Goal: Information Seeking & Learning: Learn about a topic

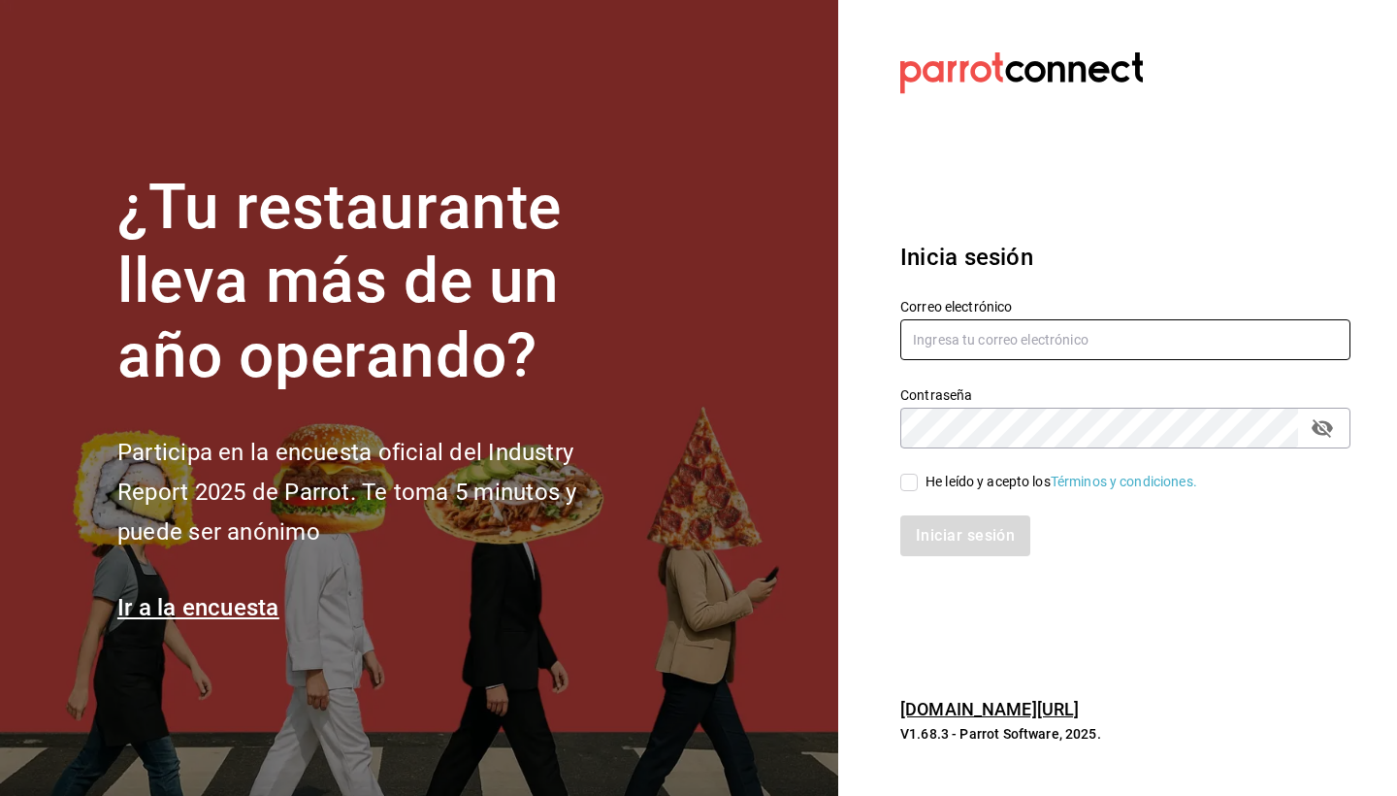
type input "administracion@sushizone.com"
click at [898, 473] on div "He leído y acepto los Términos y condiciones." at bounding box center [1113, 470] width 473 height 45
click at [905, 486] on input "He leído y acepto los Términos y condiciones." at bounding box center [908, 481] width 17 height 17
checkbox input "true"
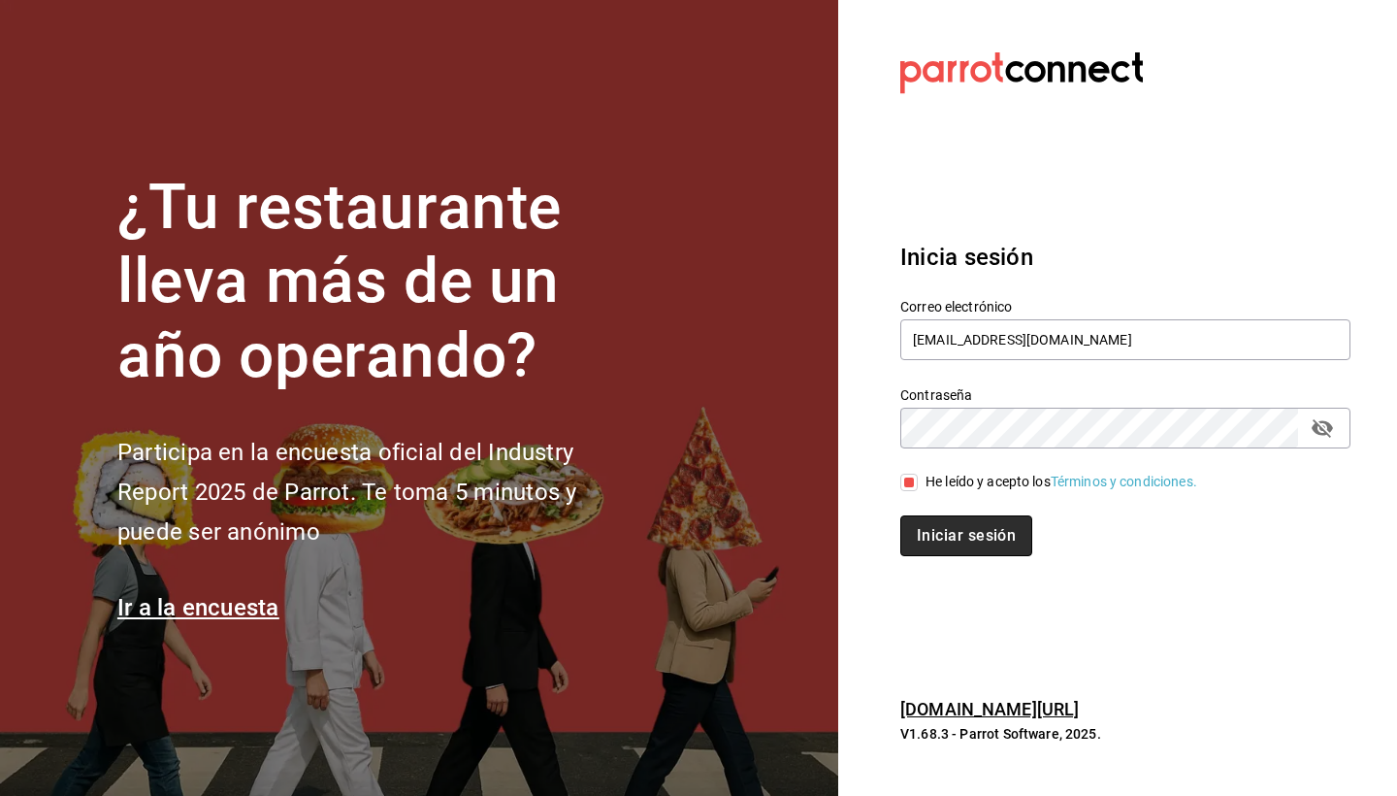
click at [930, 552] on button "Iniciar sesión" at bounding box center [966, 535] width 132 height 41
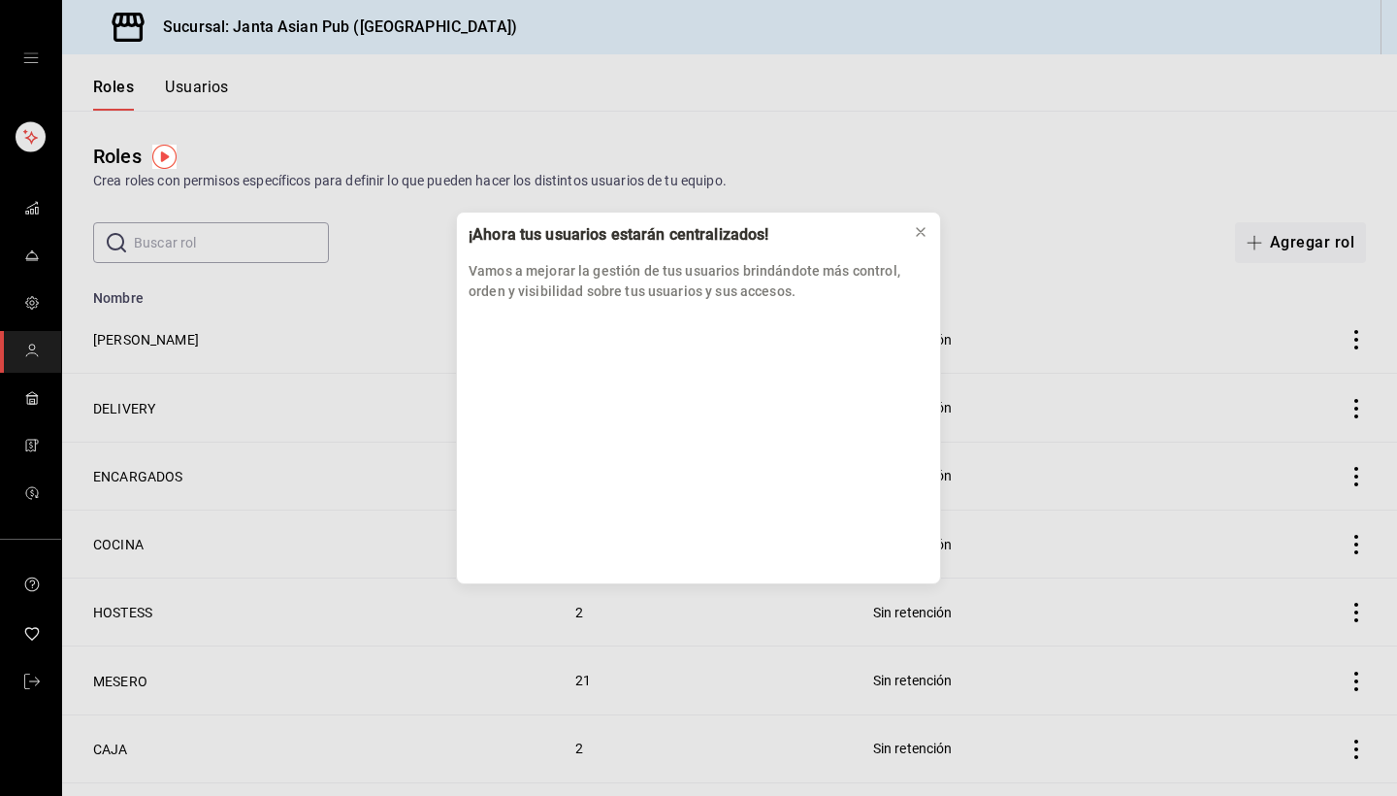
click at [40, 53] on div "¡Ahora tus usuarios estarán centralizados! Vamos a mejorar la gestión de tus us…" at bounding box center [698, 398] width 1397 height 796
click at [29, 65] on div "¡Ahora tus usuarios estarán centralizados! Vamos a mejorar la gestión de tus us…" at bounding box center [698, 398] width 1397 height 796
click at [920, 230] on icon at bounding box center [921, 232] width 8 height 8
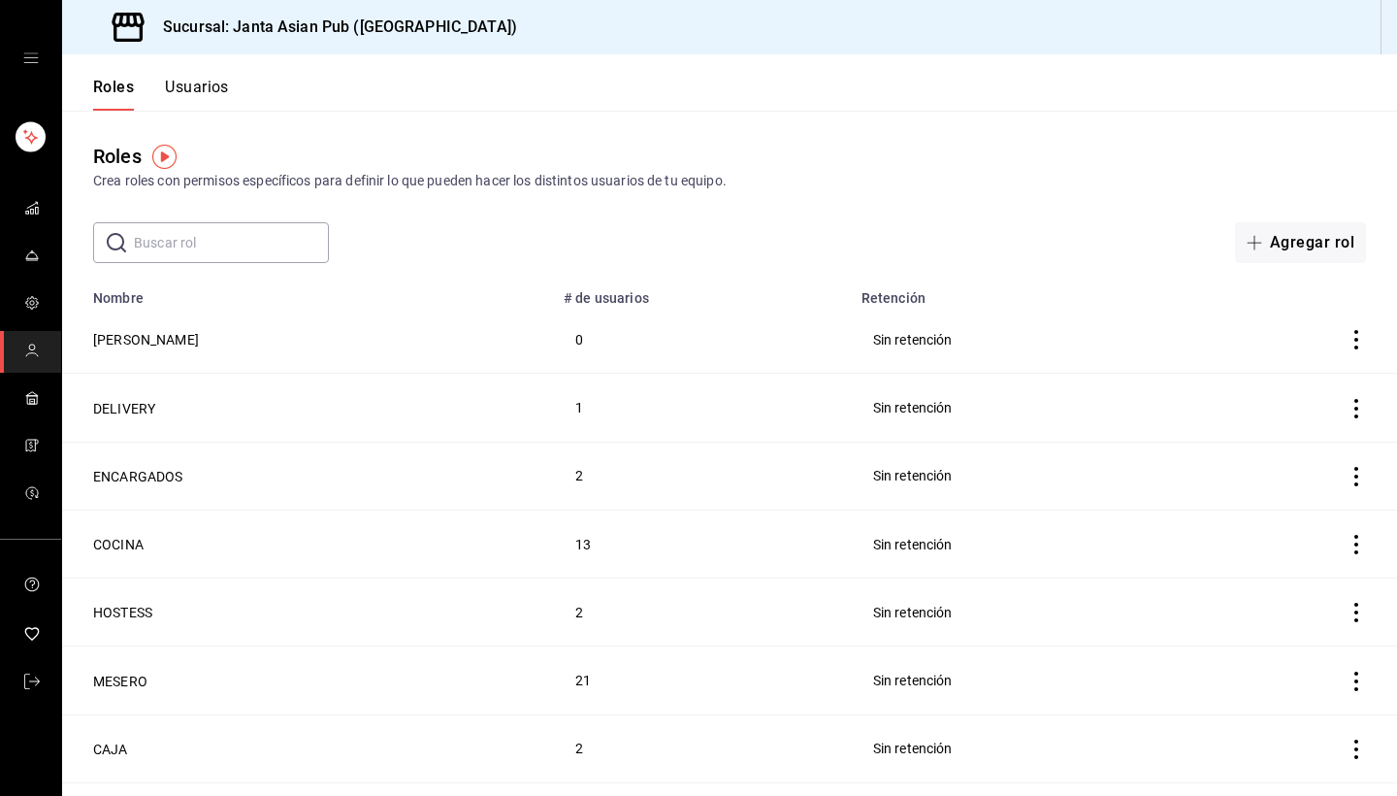
click at [31, 61] on icon "open drawer" at bounding box center [31, 58] width 16 height 16
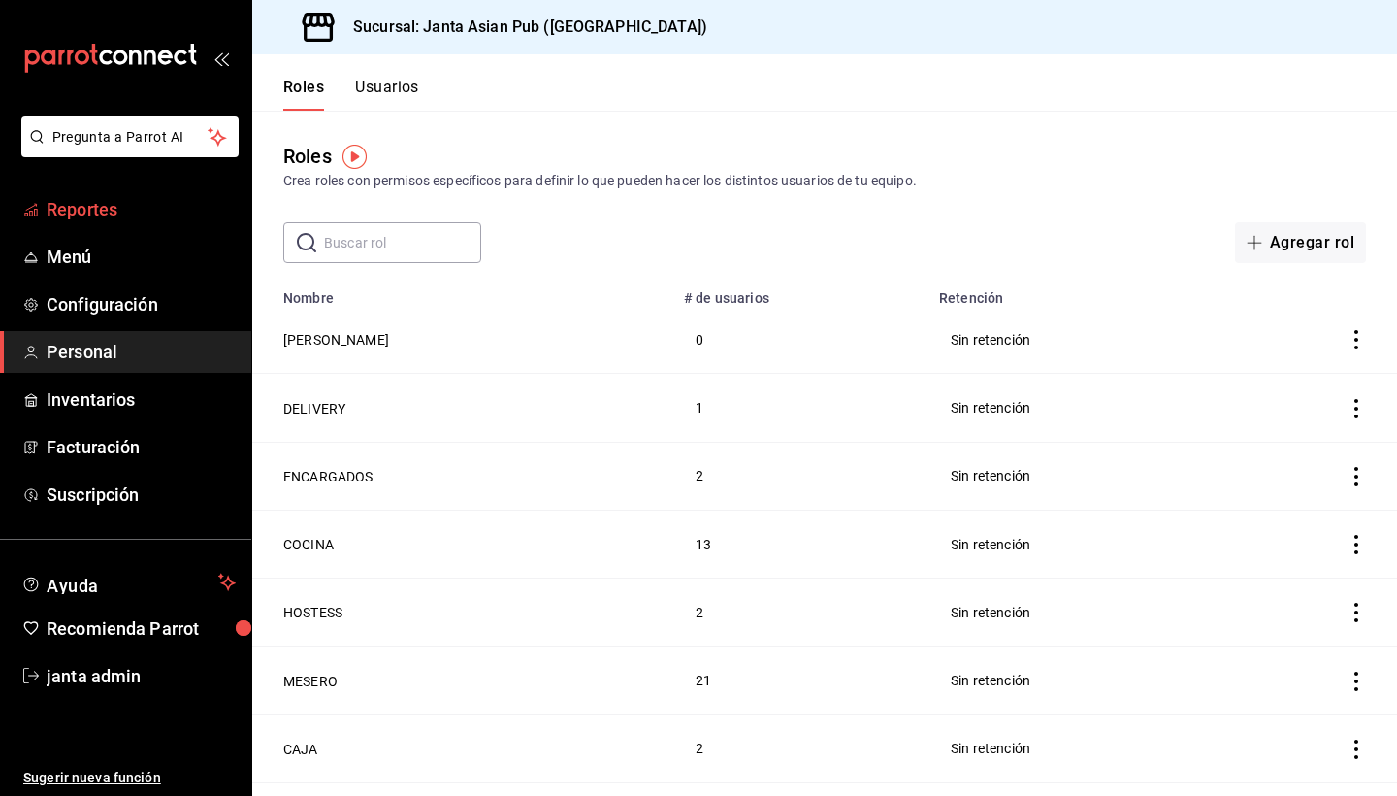
click at [106, 212] on span "Reportes" at bounding box center [141, 209] width 189 height 26
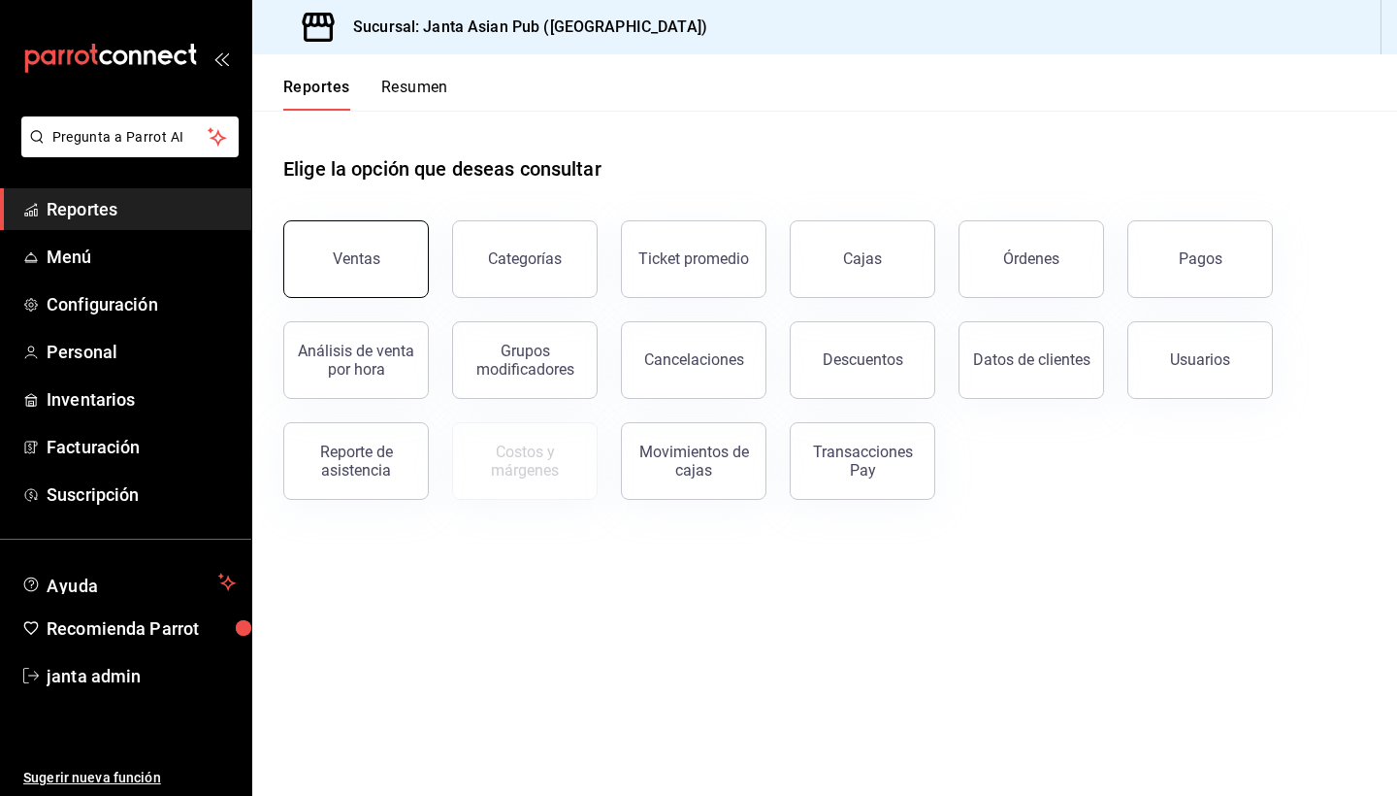
click at [326, 267] on button "Ventas" at bounding box center [356, 259] width 146 height 78
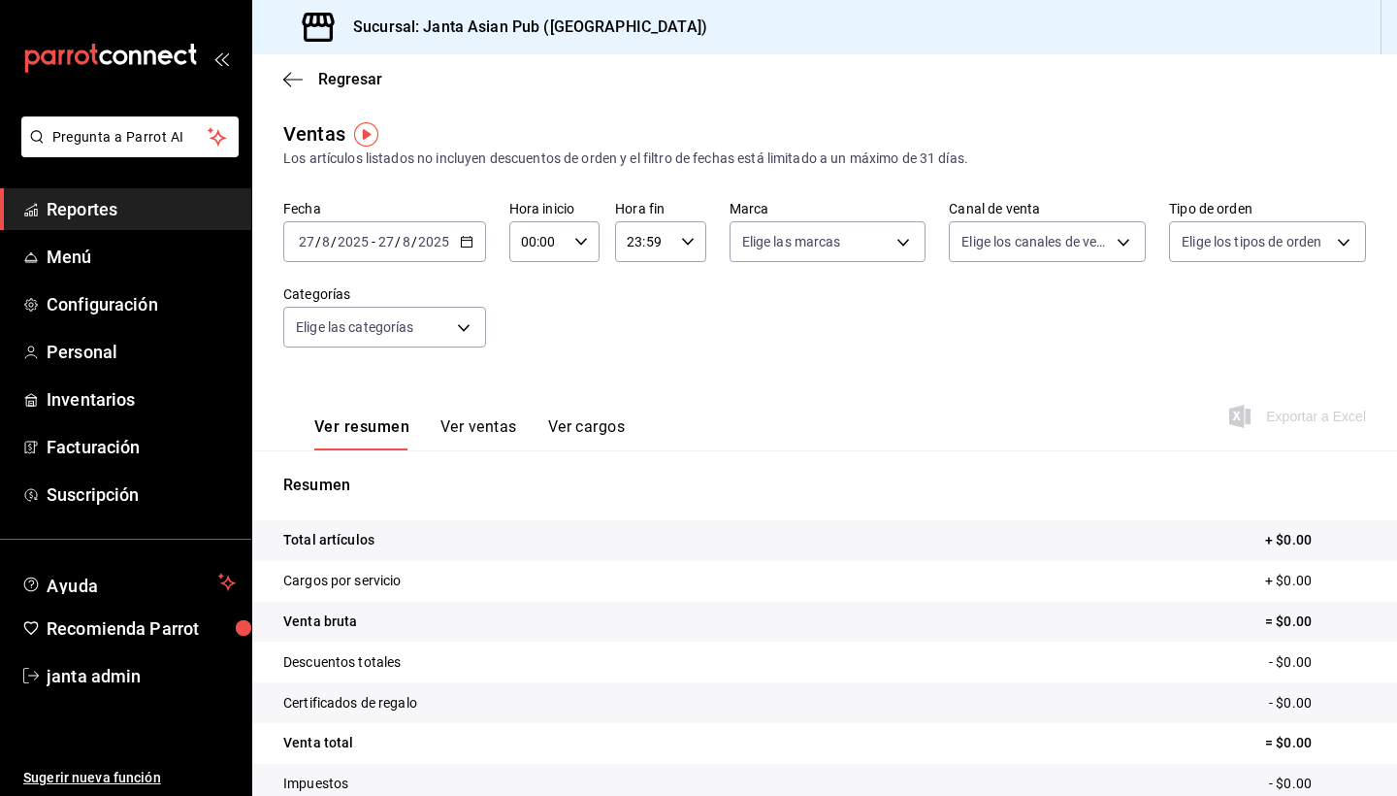
click at [455, 243] on div "[DATE] [DATE] - [DATE] [DATE]" at bounding box center [384, 241] width 203 height 41
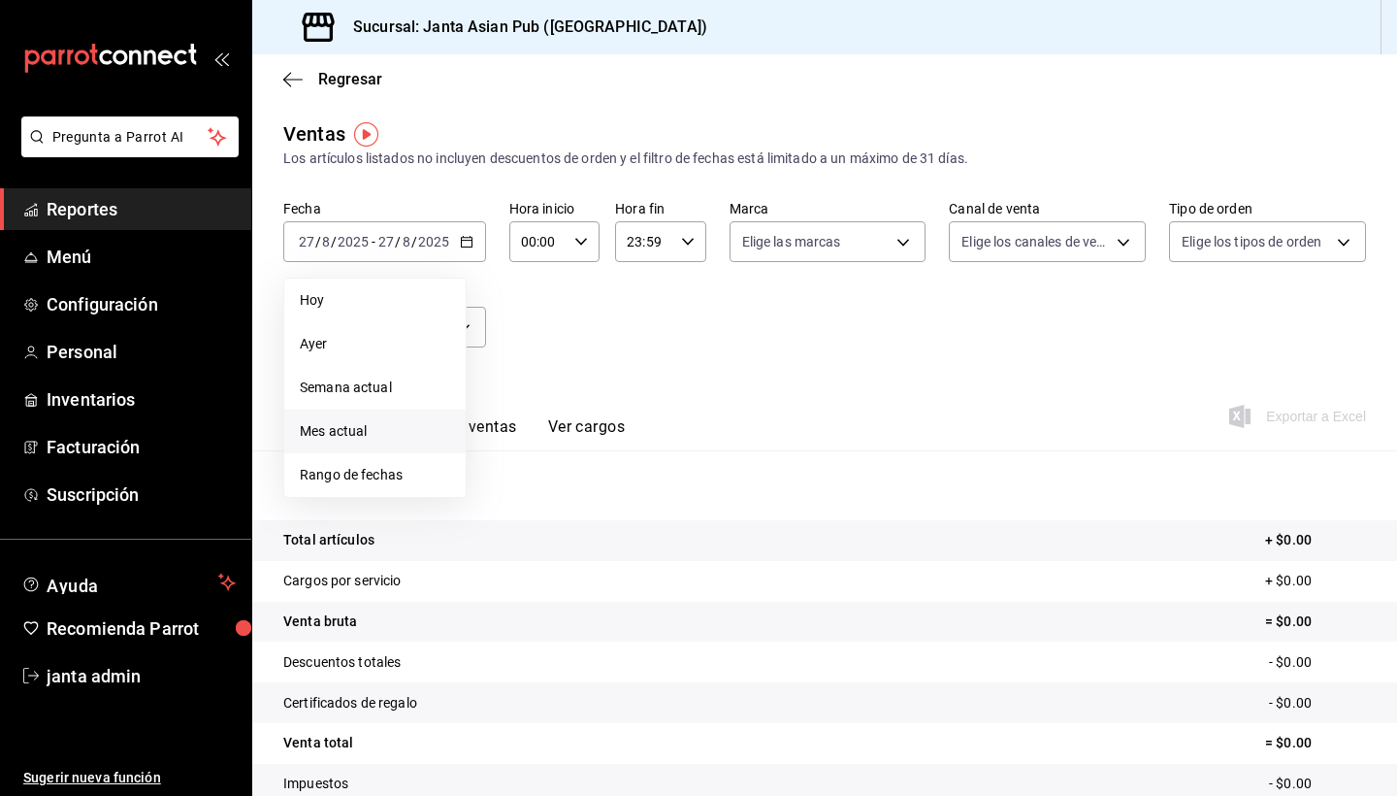
click at [351, 432] on span "Mes actual" at bounding box center [375, 431] width 150 height 20
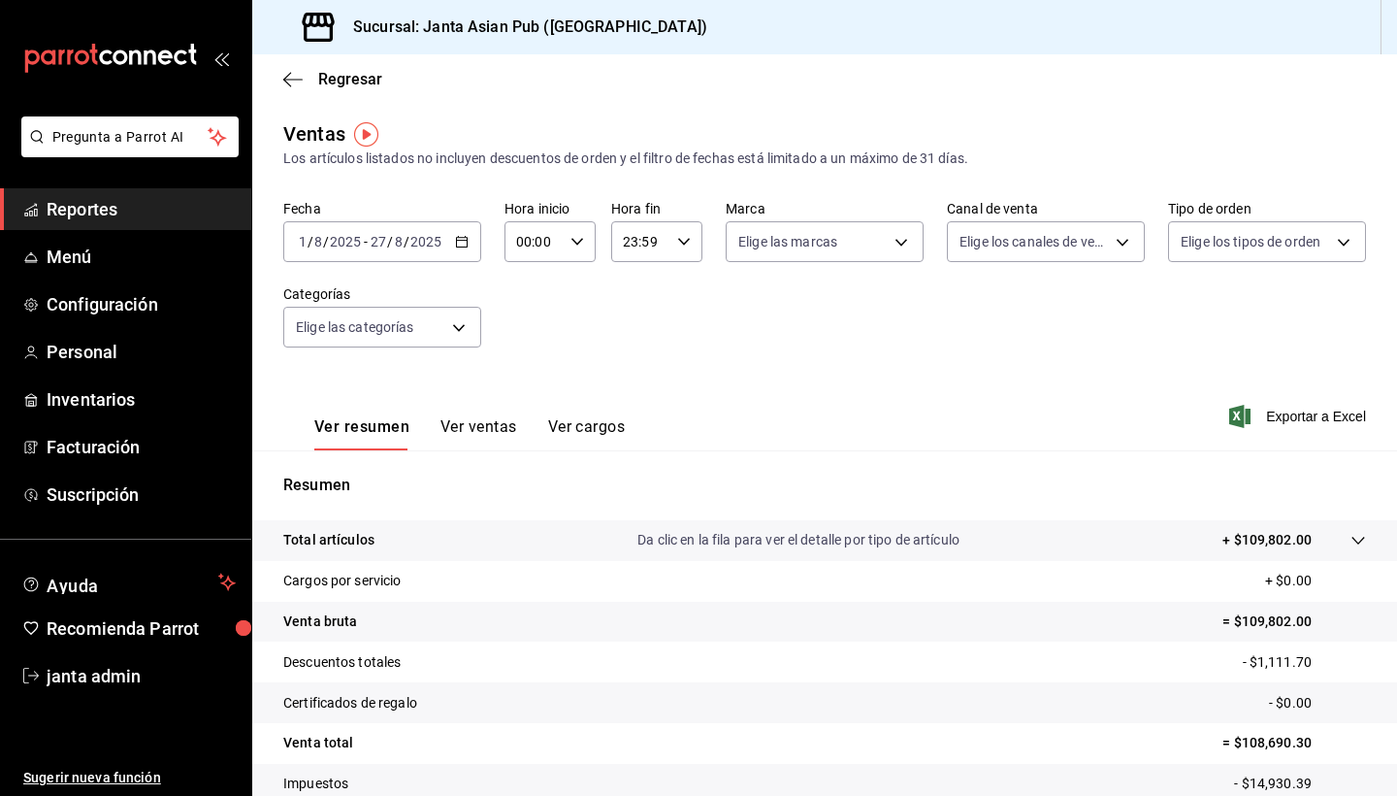
click at [464, 243] on icon "button" at bounding box center [462, 242] width 14 height 14
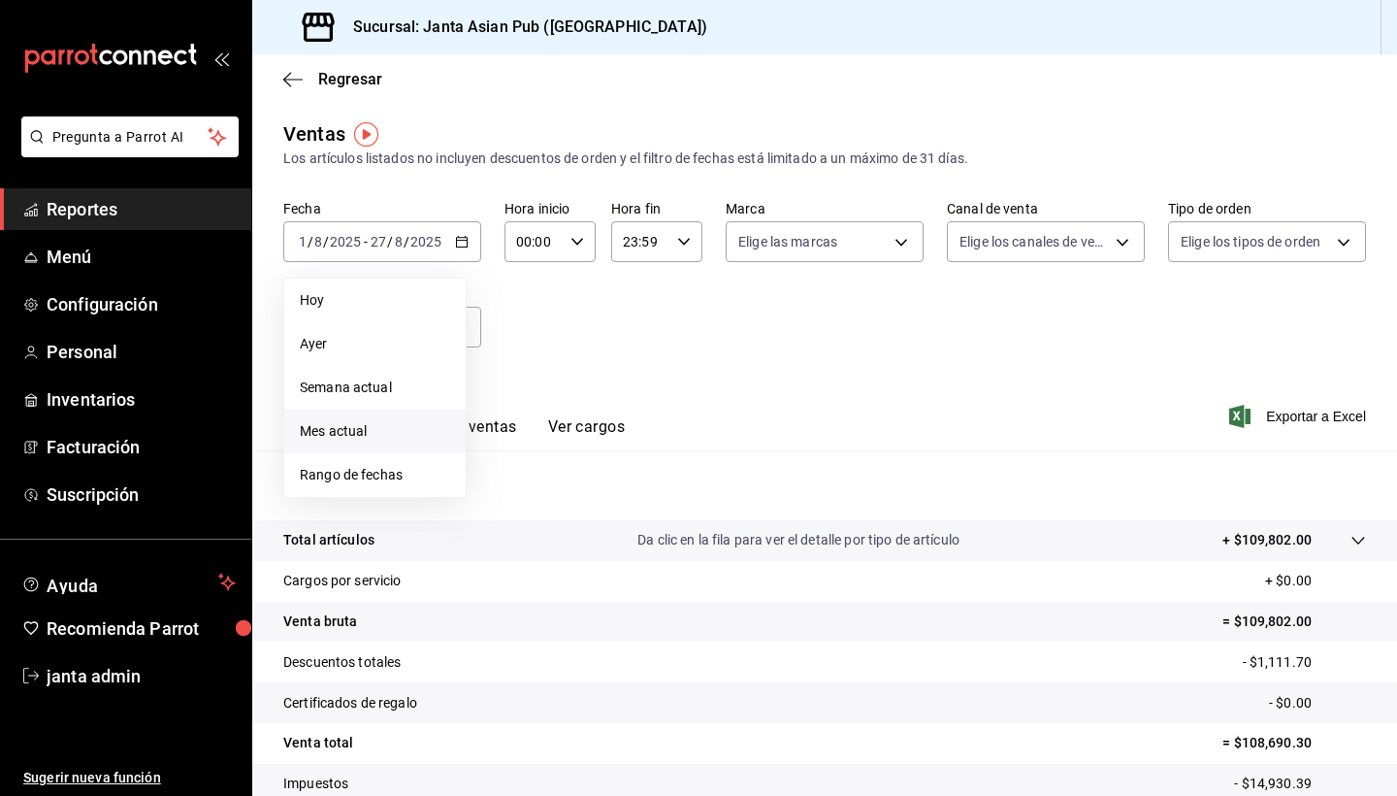
click at [823, 375] on div "Ver resumen Ver ventas Ver cargos Exportar a Excel" at bounding box center [824, 411] width 1145 height 80
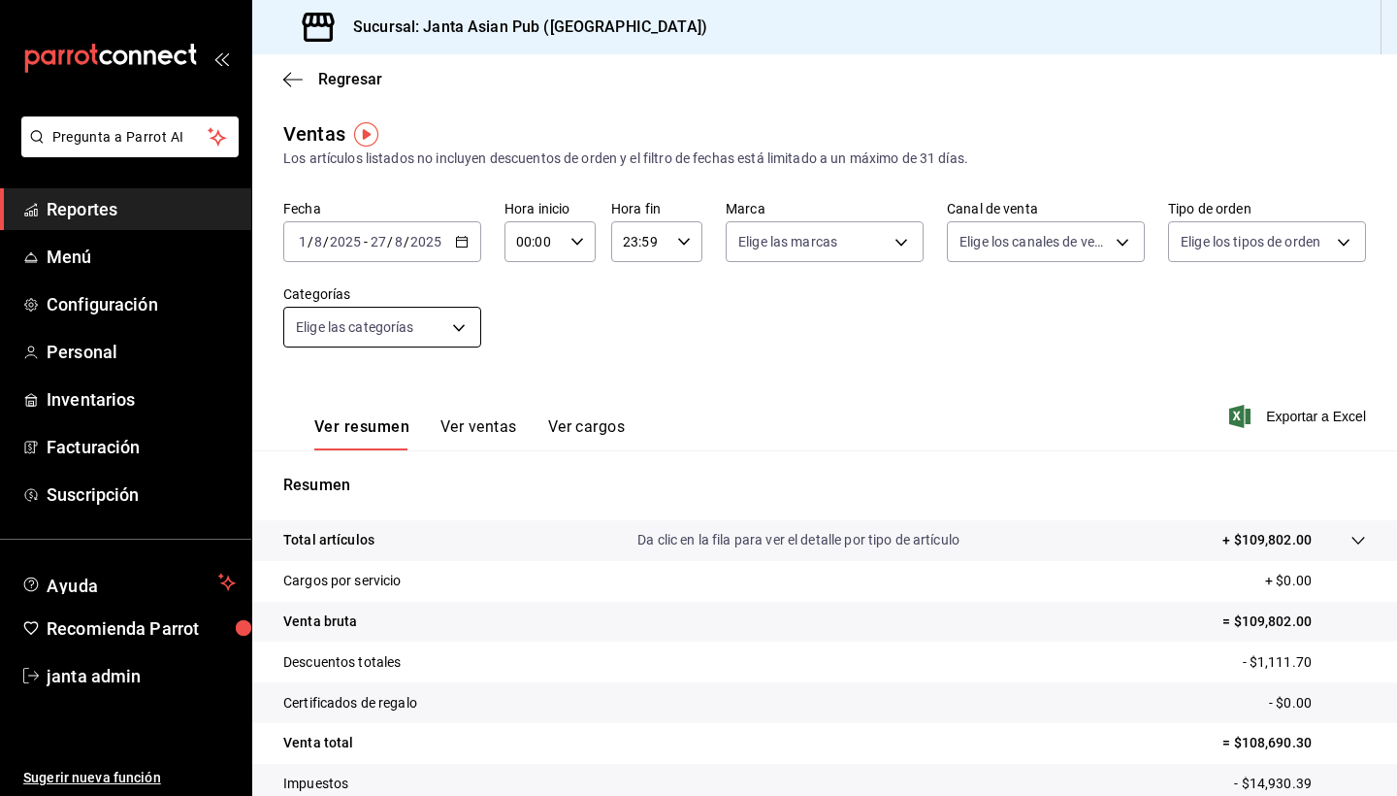
click at [463, 328] on body "Pregunta a Parrot AI Reportes Menú Configuración Personal Inventarios Facturaci…" at bounding box center [698, 398] width 1397 height 796
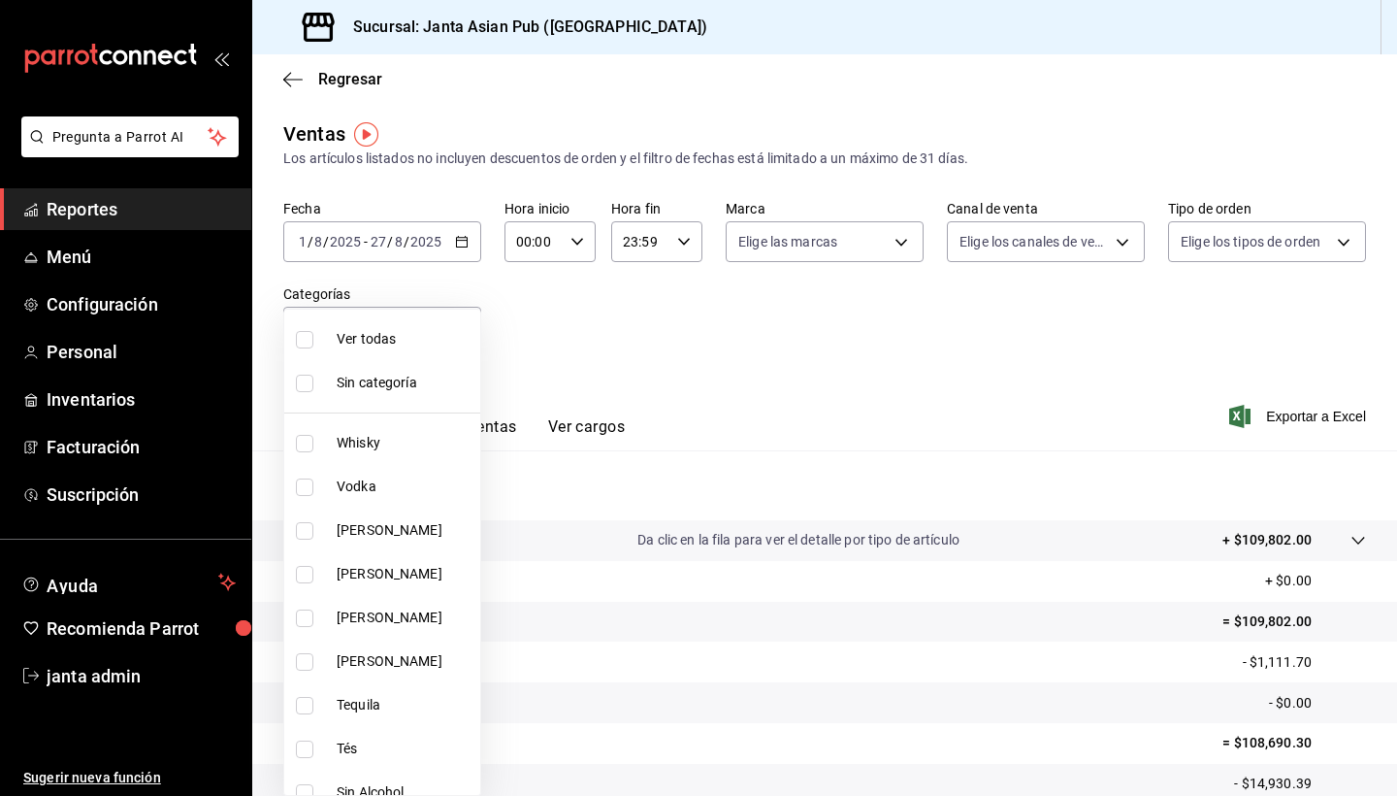
click at [613, 345] on div at bounding box center [698, 398] width 1397 height 796
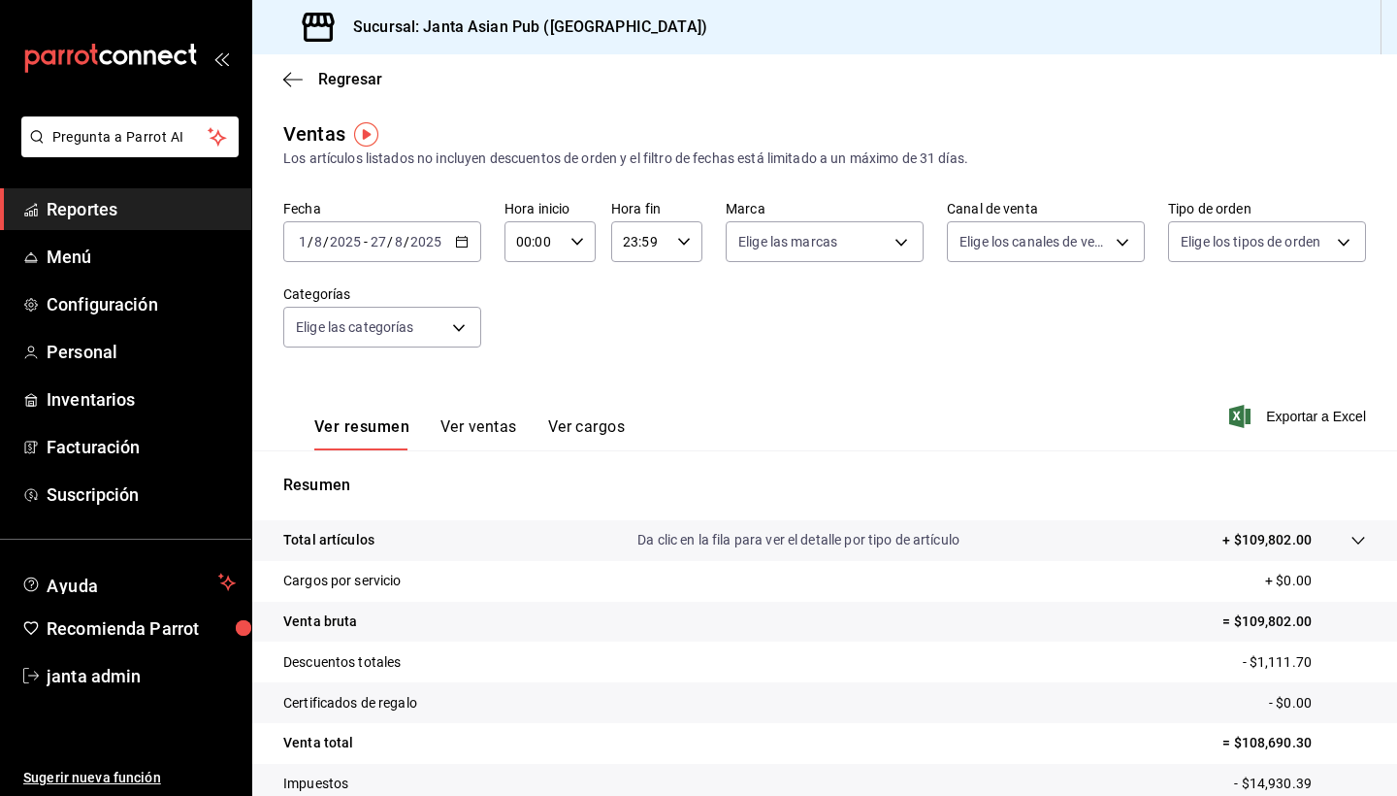
click at [361, 239] on input "2025" at bounding box center [345, 242] width 33 height 16
click at [305, 242] on input "1" at bounding box center [303, 242] width 10 height 16
click at [306, 240] on input "1" at bounding box center [303, 242] width 10 height 16
click at [304, 233] on div "[DATE] [DATE] - [DATE] [DATE]" at bounding box center [382, 241] width 198 height 41
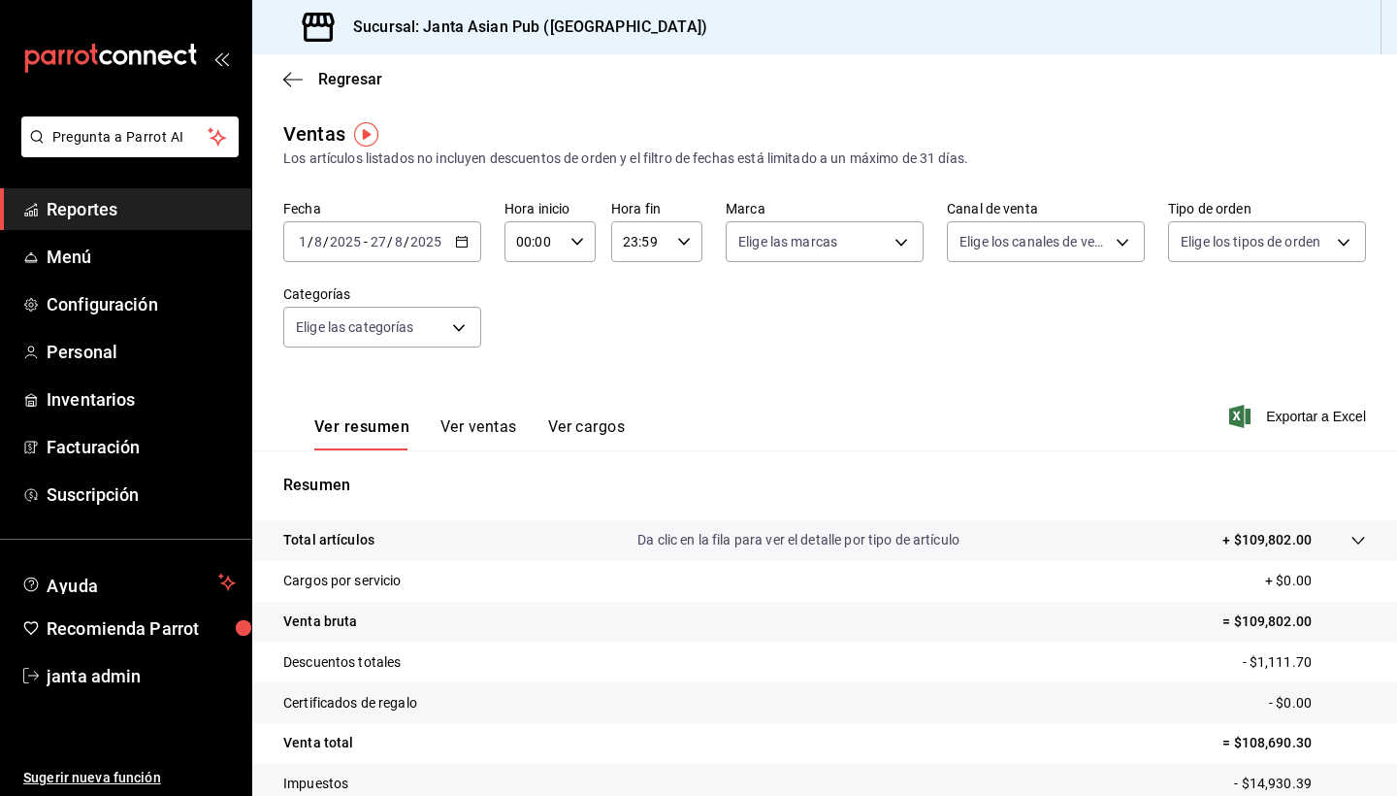
click at [775, 300] on div "Fecha [DATE] [DATE] - [DATE] [DATE] Hora inicio 00:00 Hora inicio Hora fin 23:5…" at bounding box center [824, 285] width 1083 height 171
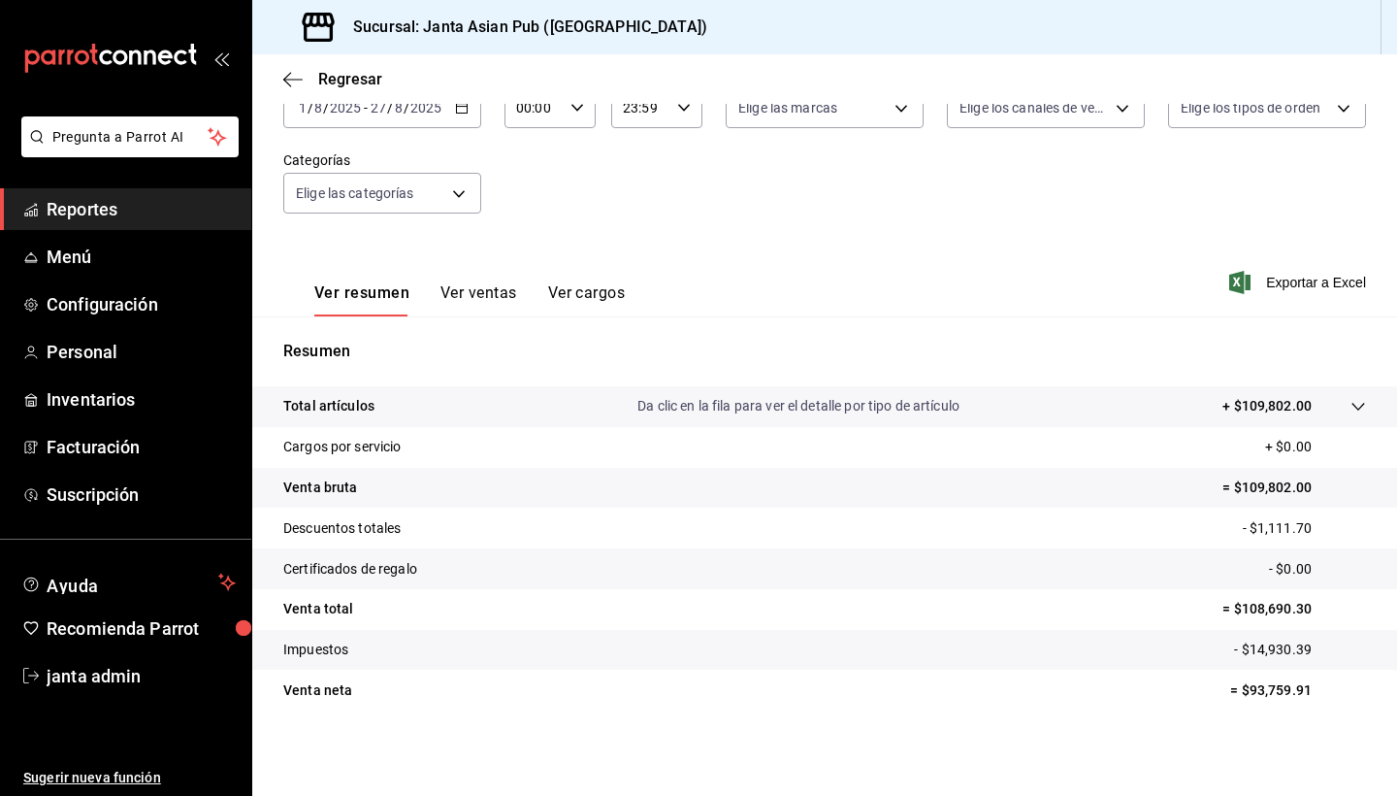
scroll to position [134, 0]
click at [1361, 407] on icon at bounding box center [1358, 407] width 13 height 8
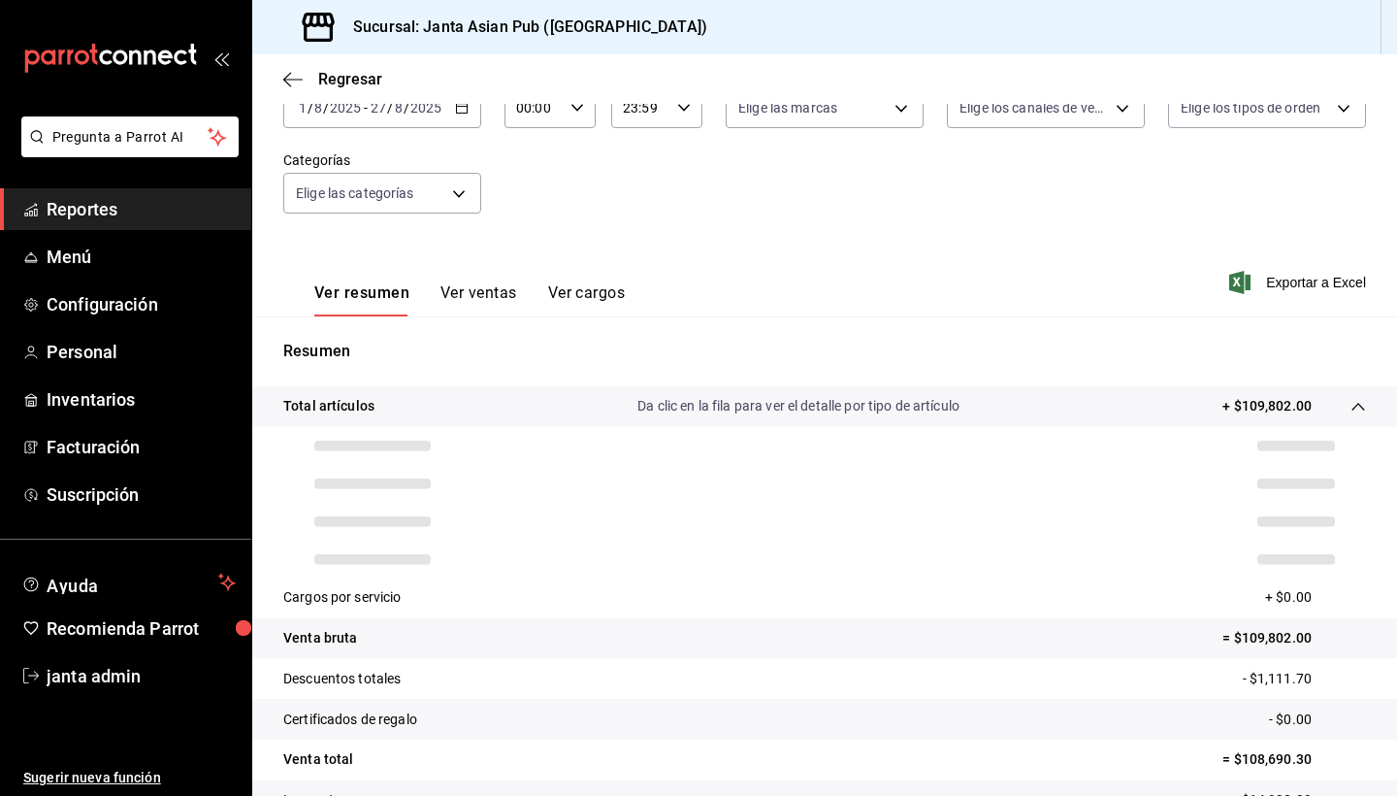
click at [1361, 412] on icon at bounding box center [1359, 407] width 16 height 16
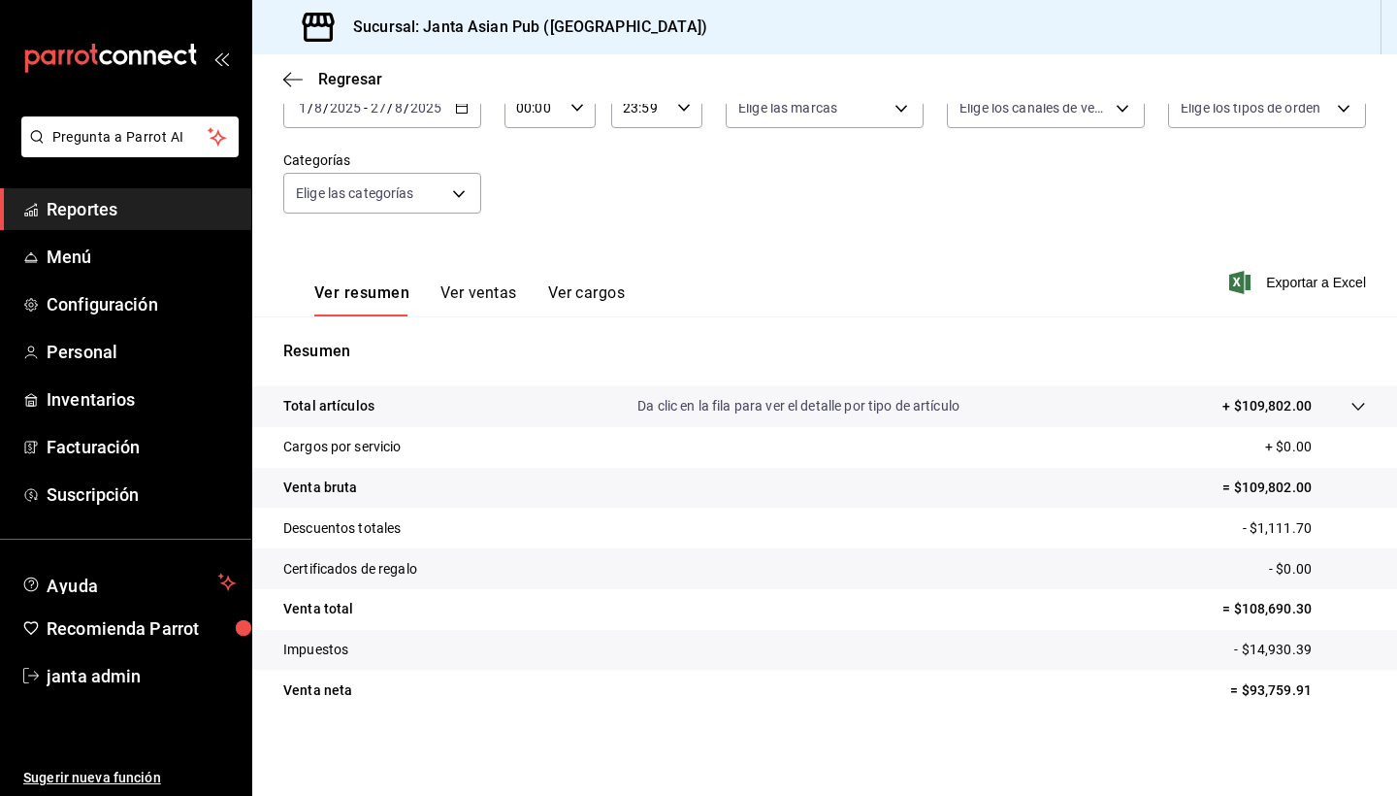
click at [474, 294] on button "Ver ventas" at bounding box center [478, 299] width 77 height 33
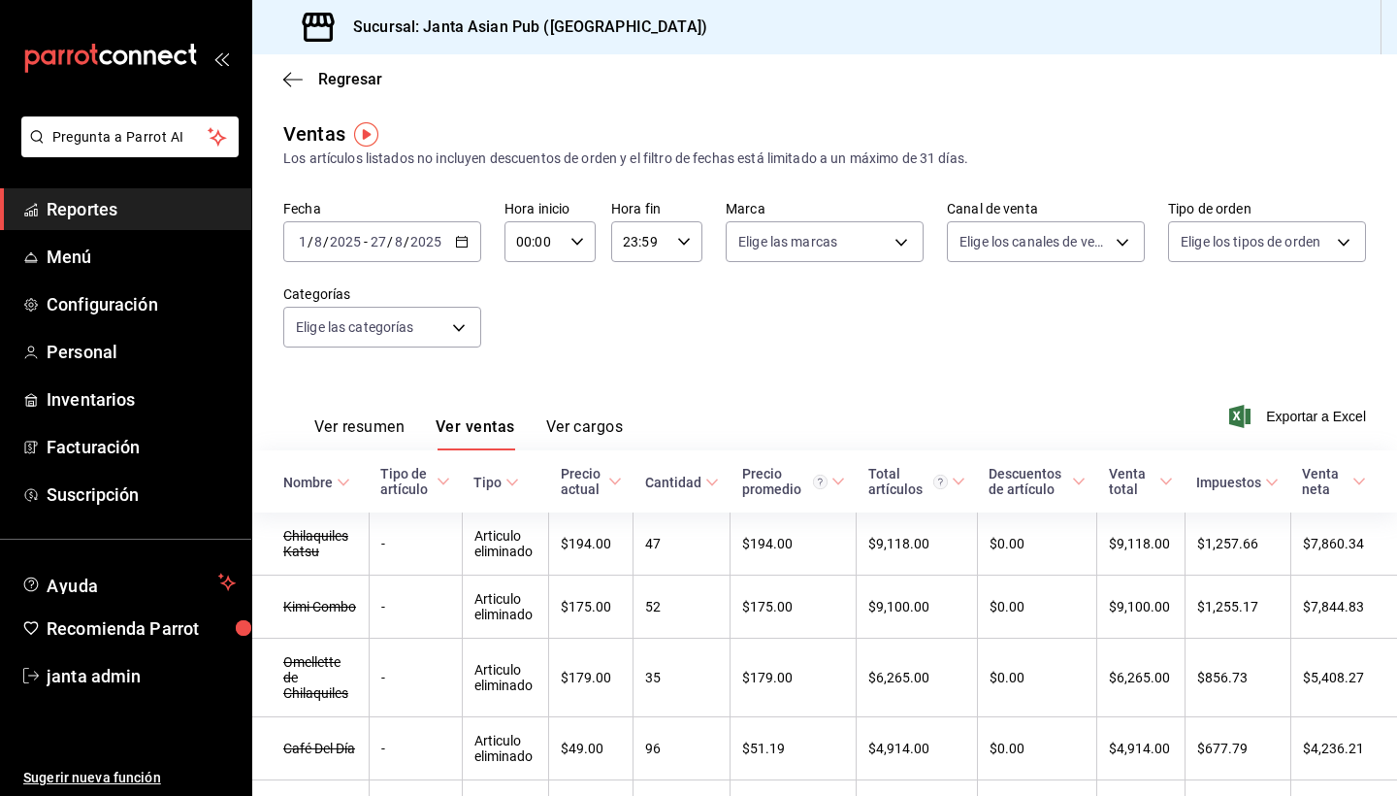
click at [461, 242] on icon "button" at bounding box center [462, 242] width 14 height 14
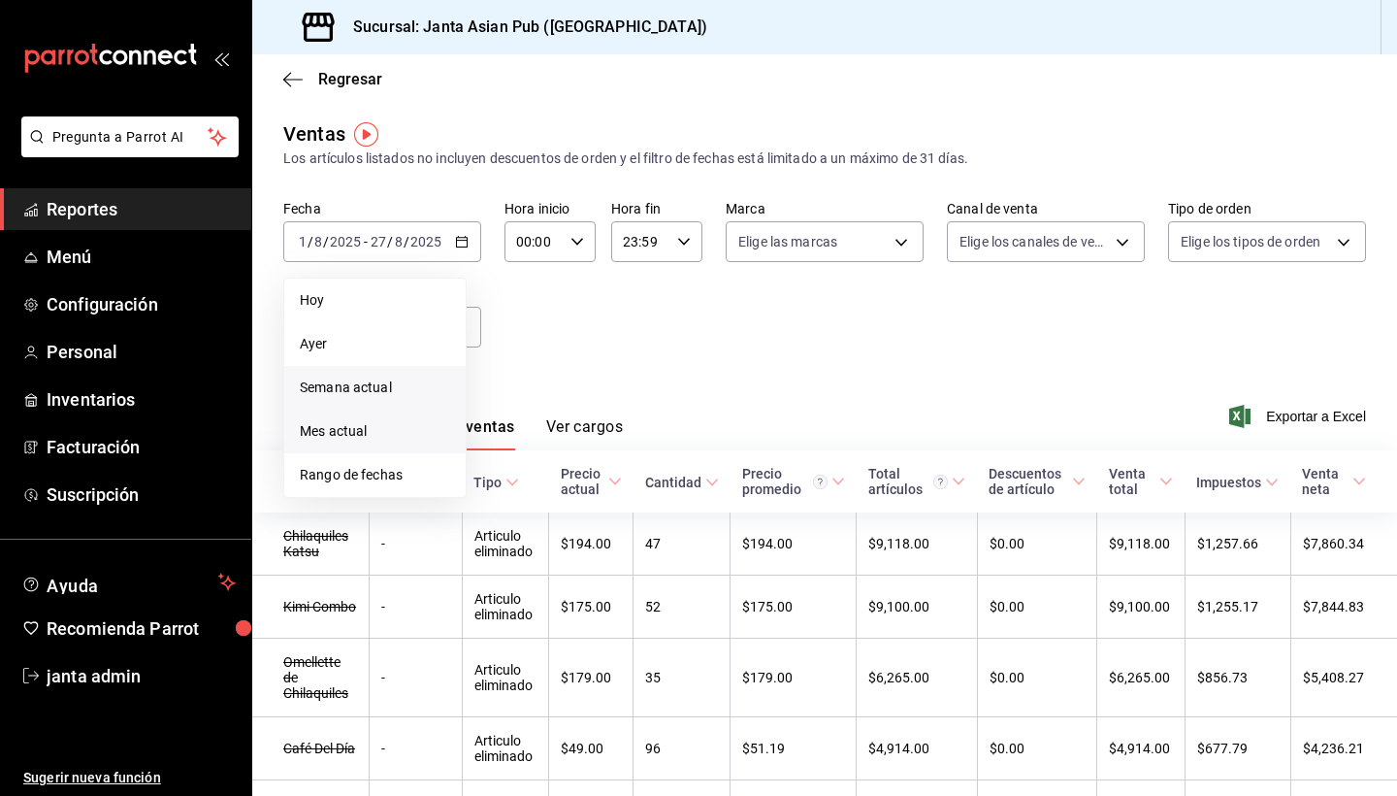
click at [348, 384] on span "Semana actual" at bounding box center [375, 387] width 150 height 20
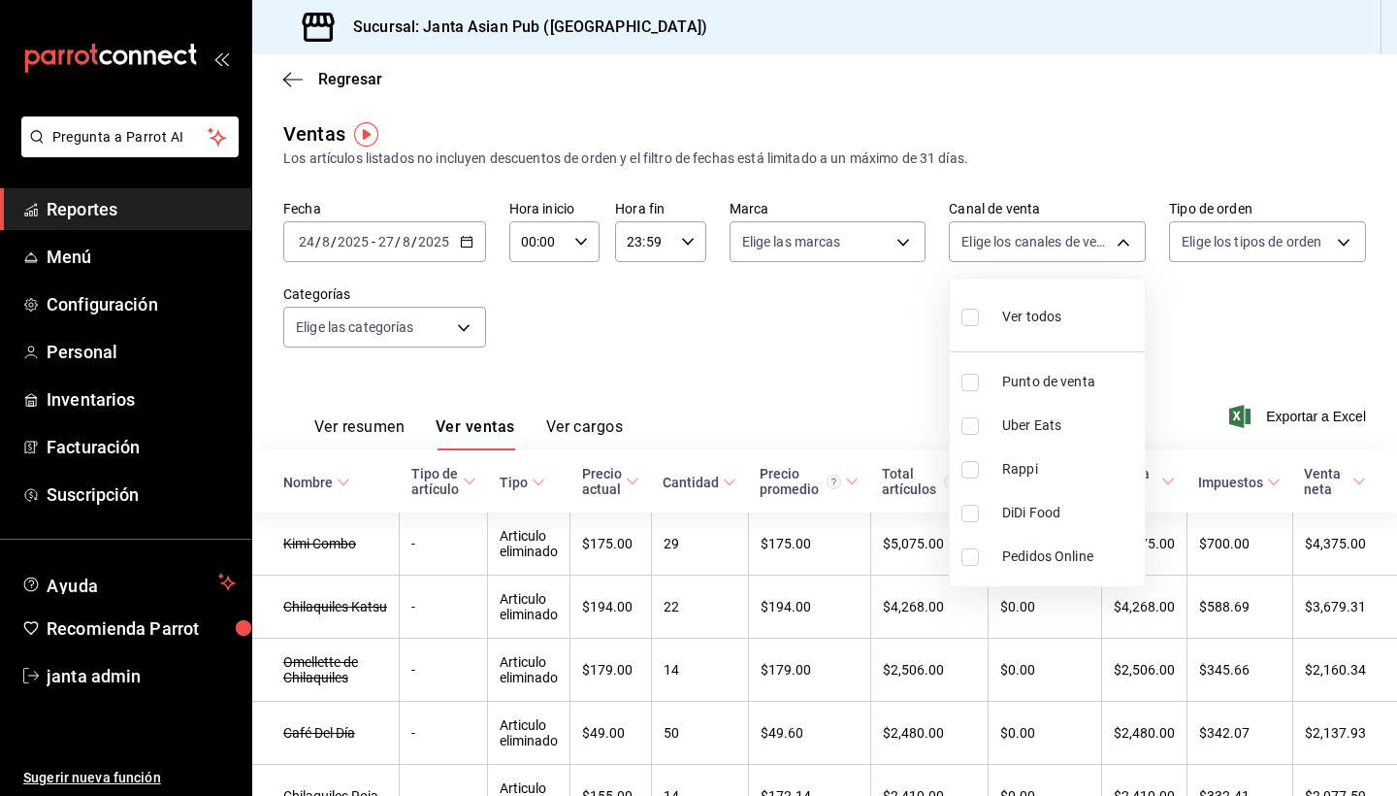
click at [1124, 245] on body "Pregunta a Parrot AI Reportes Menú Configuración Personal Inventarios Facturaci…" at bounding box center [698, 398] width 1397 height 796
click at [1127, 249] on div at bounding box center [698, 398] width 1397 height 796
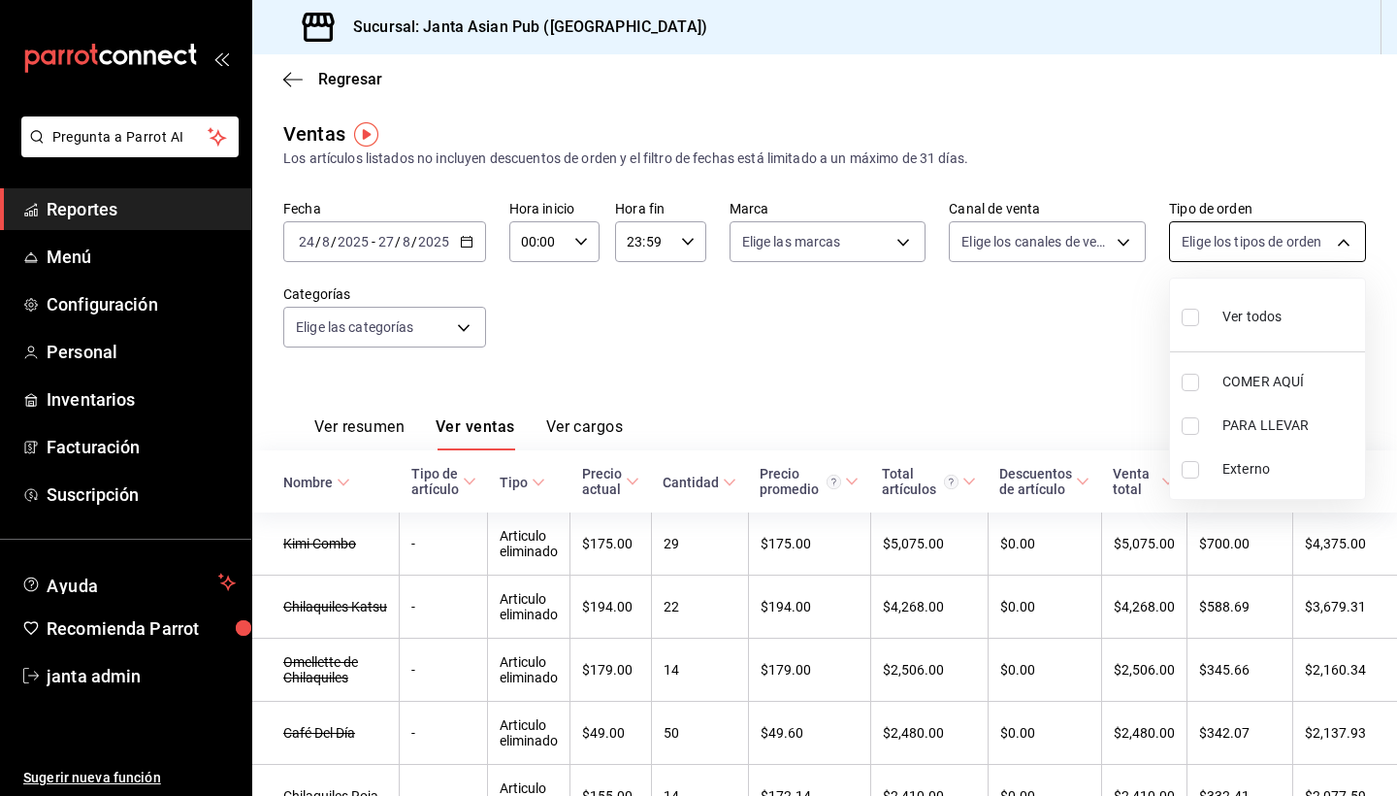
click at [1348, 245] on body "Pregunta a Parrot AI Reportes Menú Configuración Personal Inventarios Facturaci…" at bounding box center [698, 398] width 1397 height 796
click at [1057, 364] on div at bounding box center [698, 398] width 1397 height 796
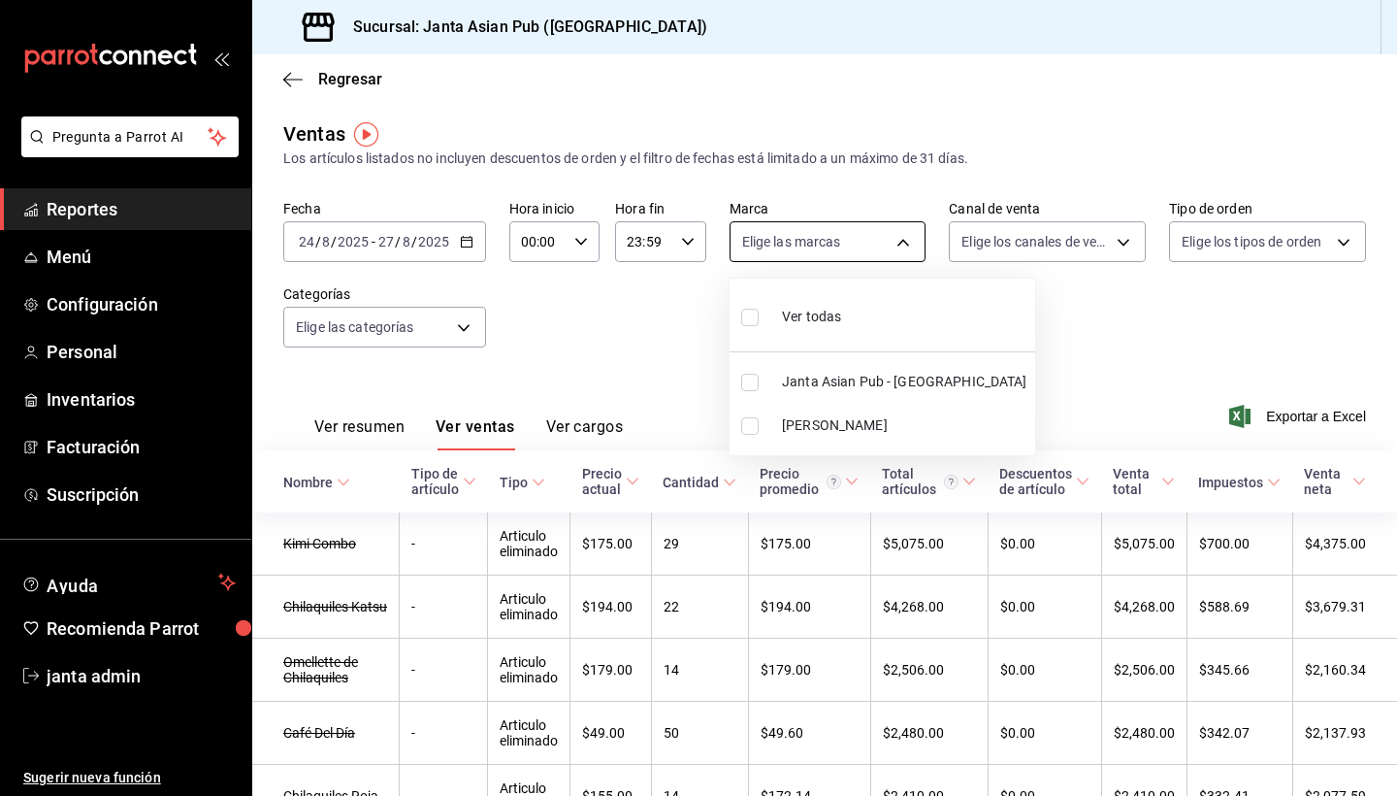
click at [897, 244] on body "Pregunta a Parrot AI Reportes Menú Configuración Personal Inventarios Facturaci…" at bounding box center [698, 398] width 1397 height 796
click at [632, 364] on div at bounding box center [698, 398] width 1397 height 796
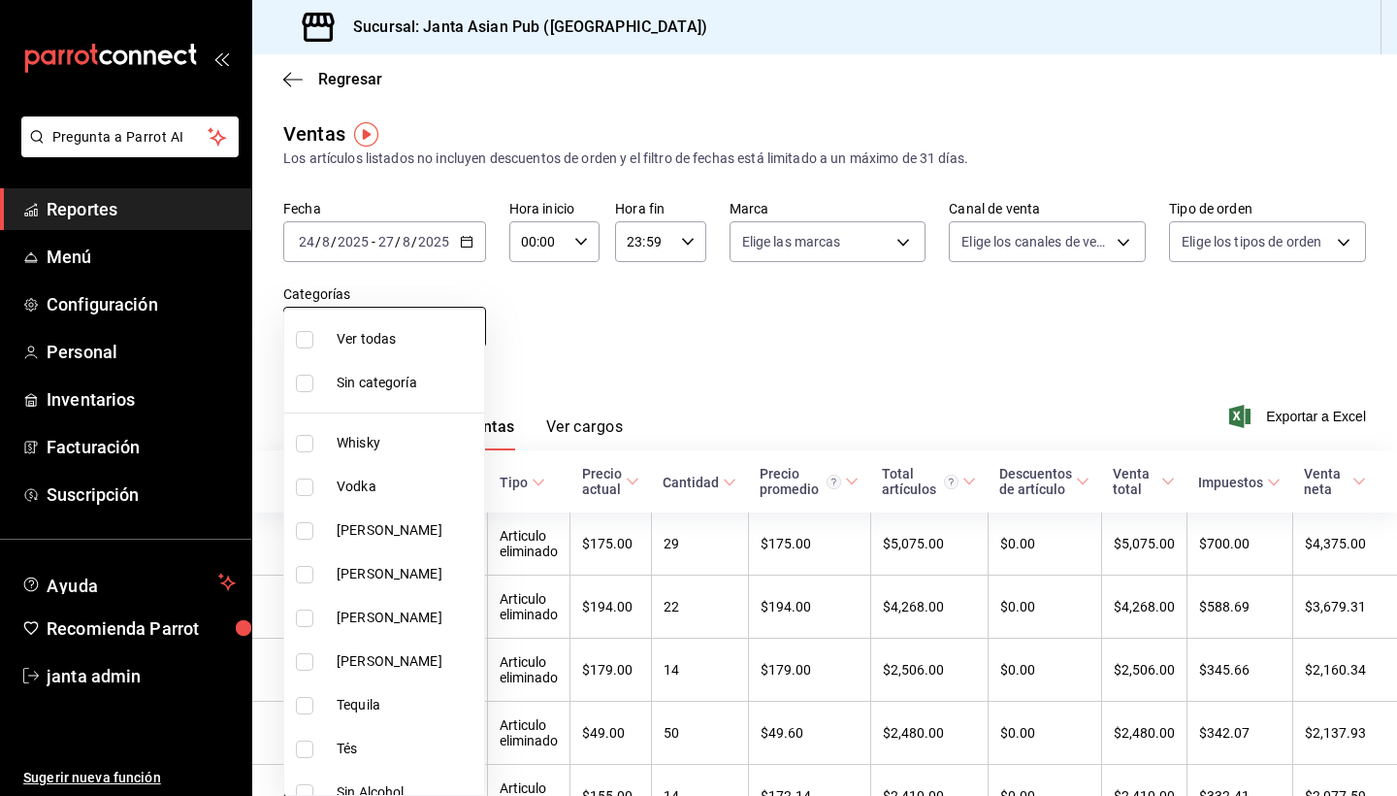
click at [450, 333] on body "Pregunta a Parrot AI Reportes Menú Configuración Personal Inventarios Facturaci…" at bounding box center [698, 398] width 1397 height 796
click at [546, 347] on div at bounding box center [698, 398] width 1397 height 796
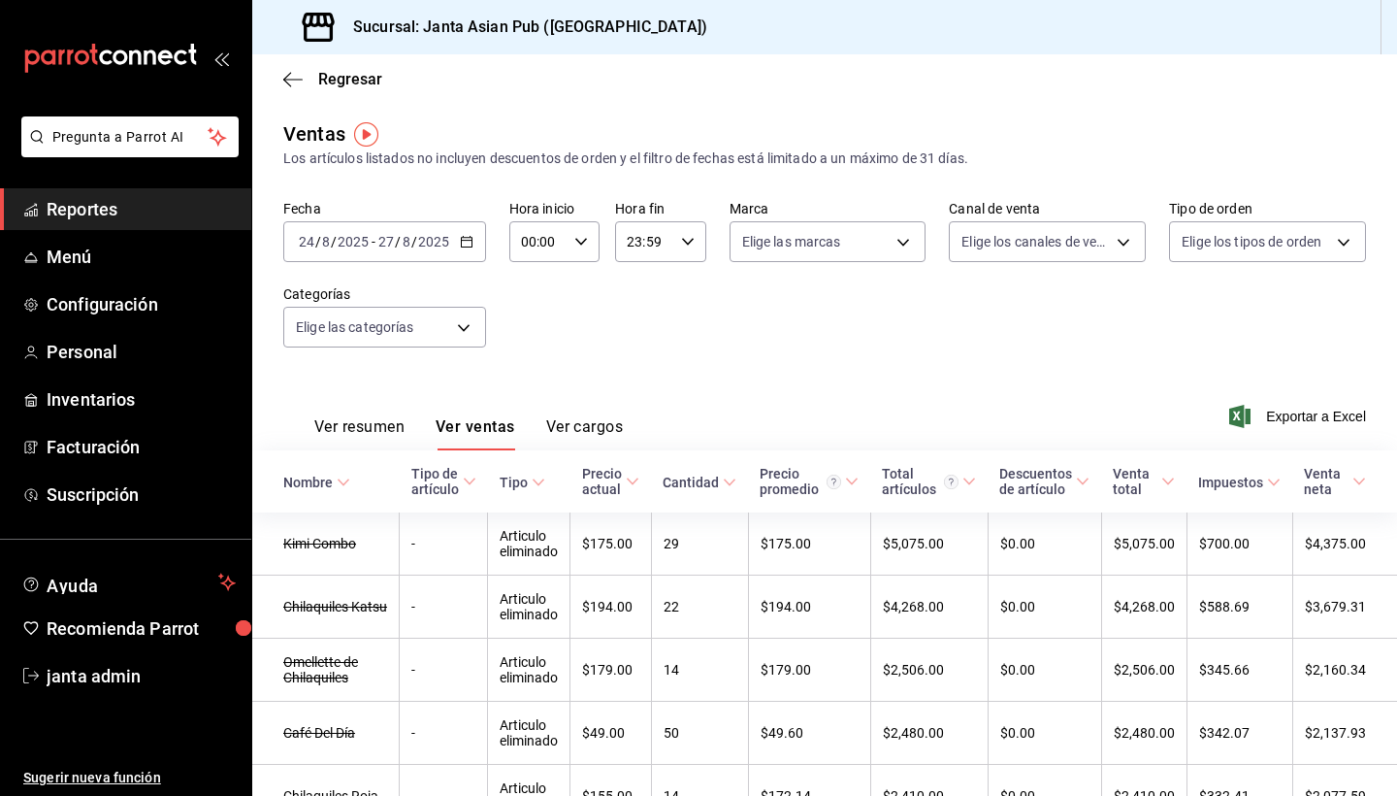
click at [289, 91] on div "Regresar" at bounding box center [824, 78] width 1145 height 49
click at [288, 80] on icon "button" at bounding box center [292, 79] width 19 height 1
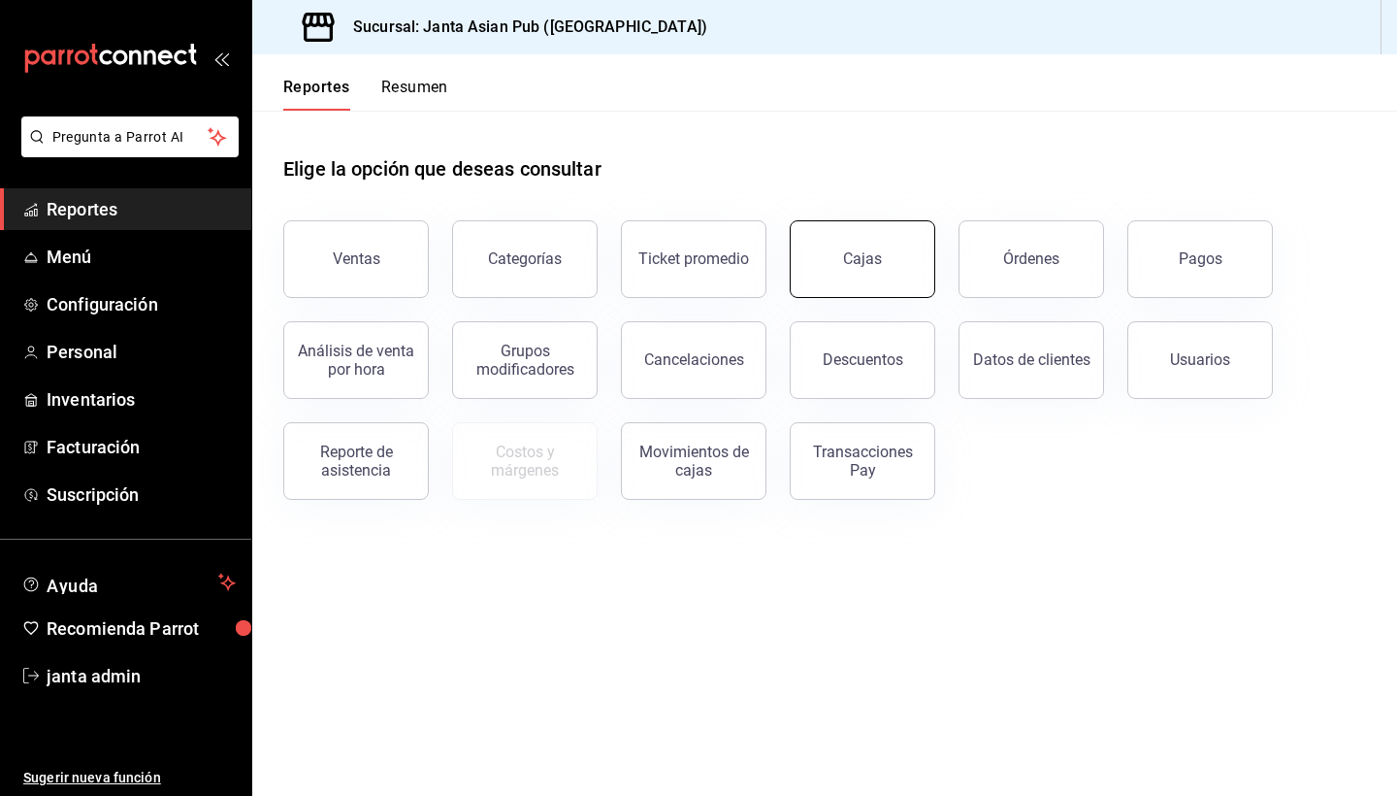
click at [851, 282] on button "Cajas" at bounding box center [863, 259] width 146 height 78
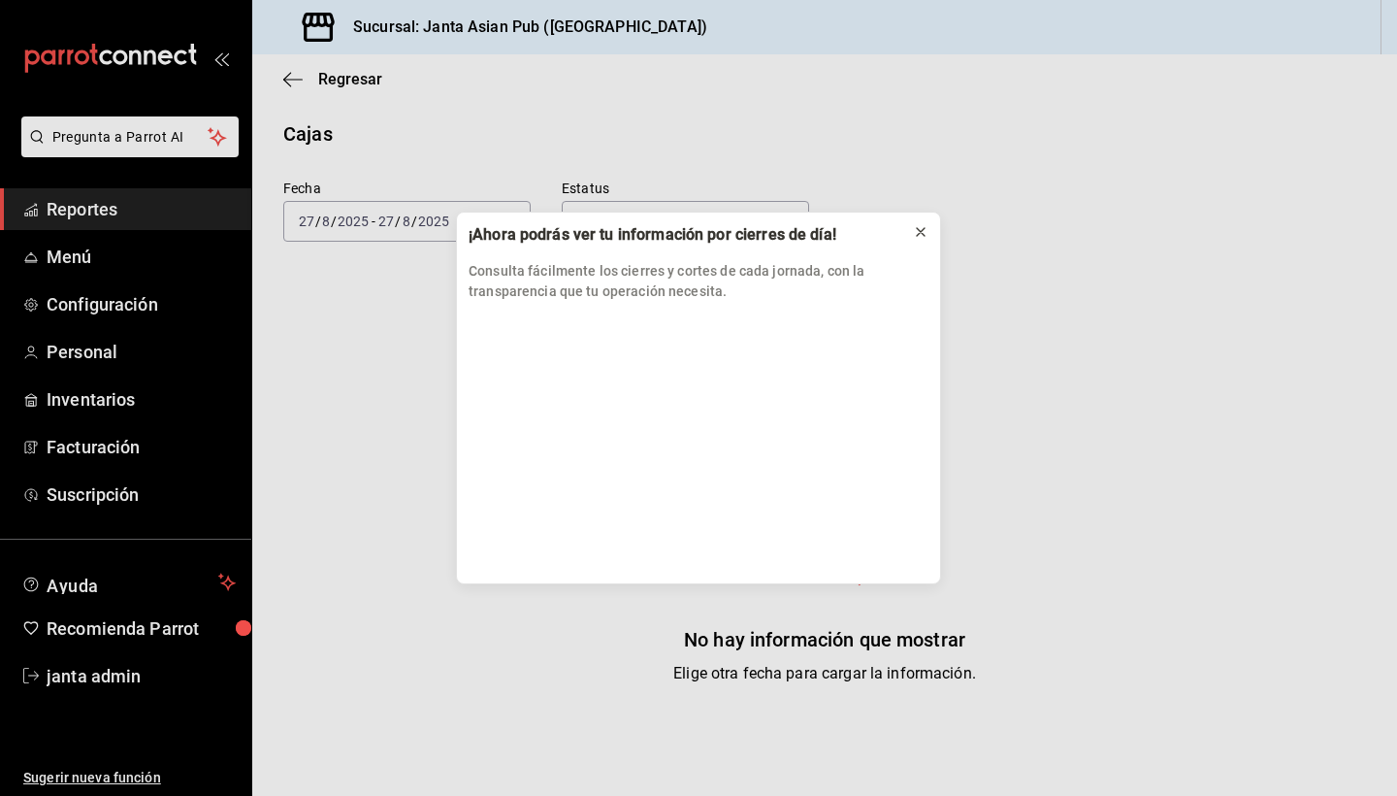
click at [919, 236] on icon at bounding box center [921, 232] width 16 height 16
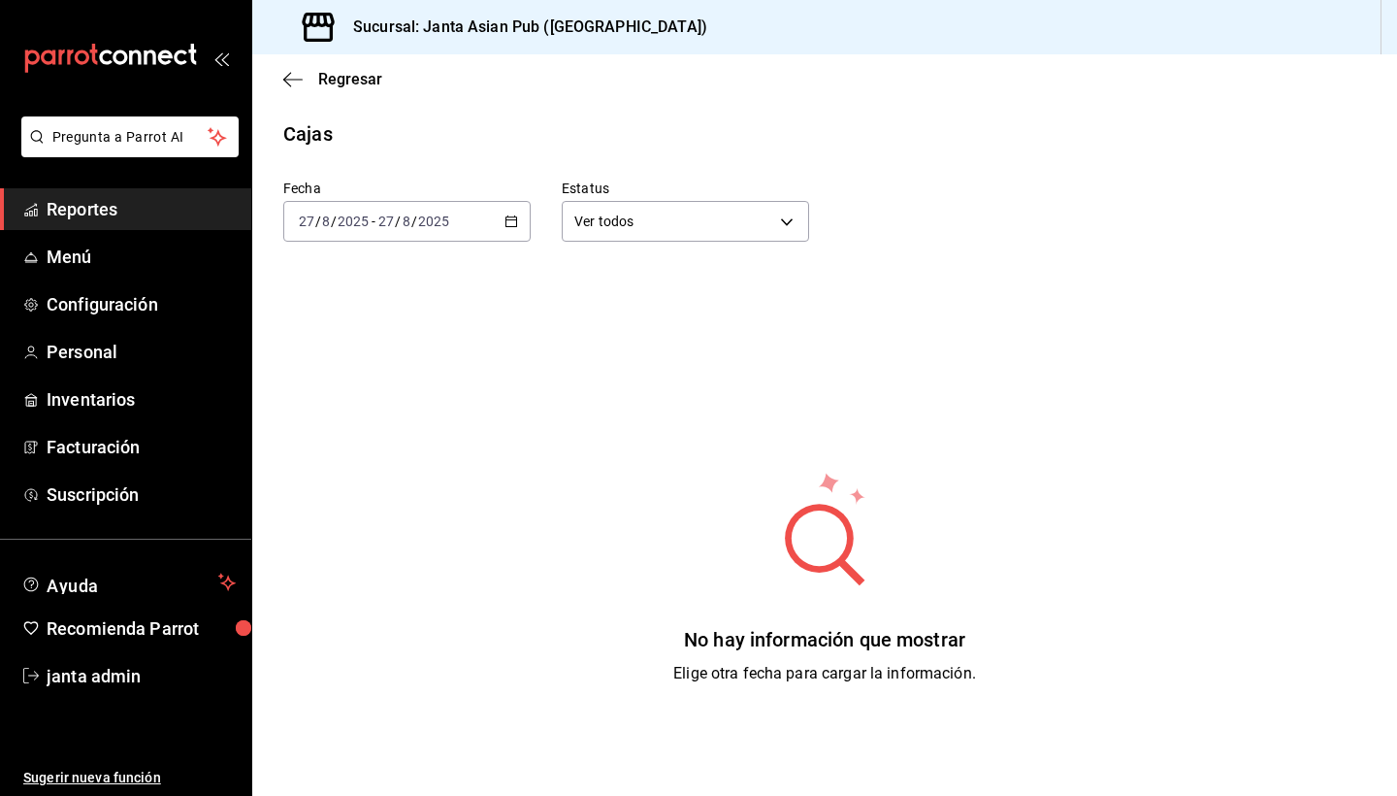
click at [505, 228] on div "[DATE] [DATE] - [DATE] [DATE]" at bounding box center [406, 221] width 247 height 41
click at [330, 418] on span "Mes actual" at bounding box center [375, 411] width 150 height 20
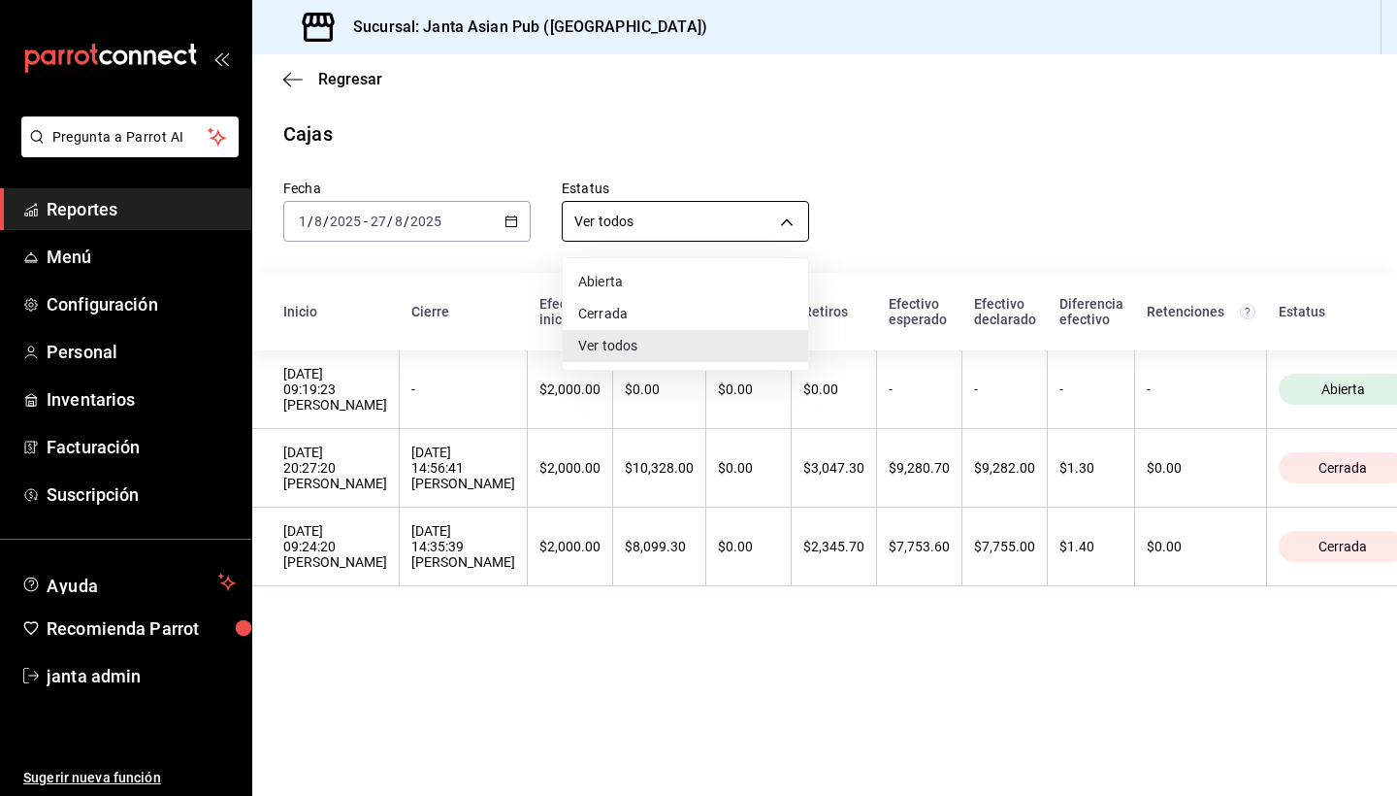
click at [777, 222] on body "Pregunta a Parrot AI Reportes Menú Configuración Personal Inventarios Facturaci…" at bounding box center [698, 398] width 1397 height 796
click at [777, 222] on div at bounding box center [698, 398] width 1397 height 796
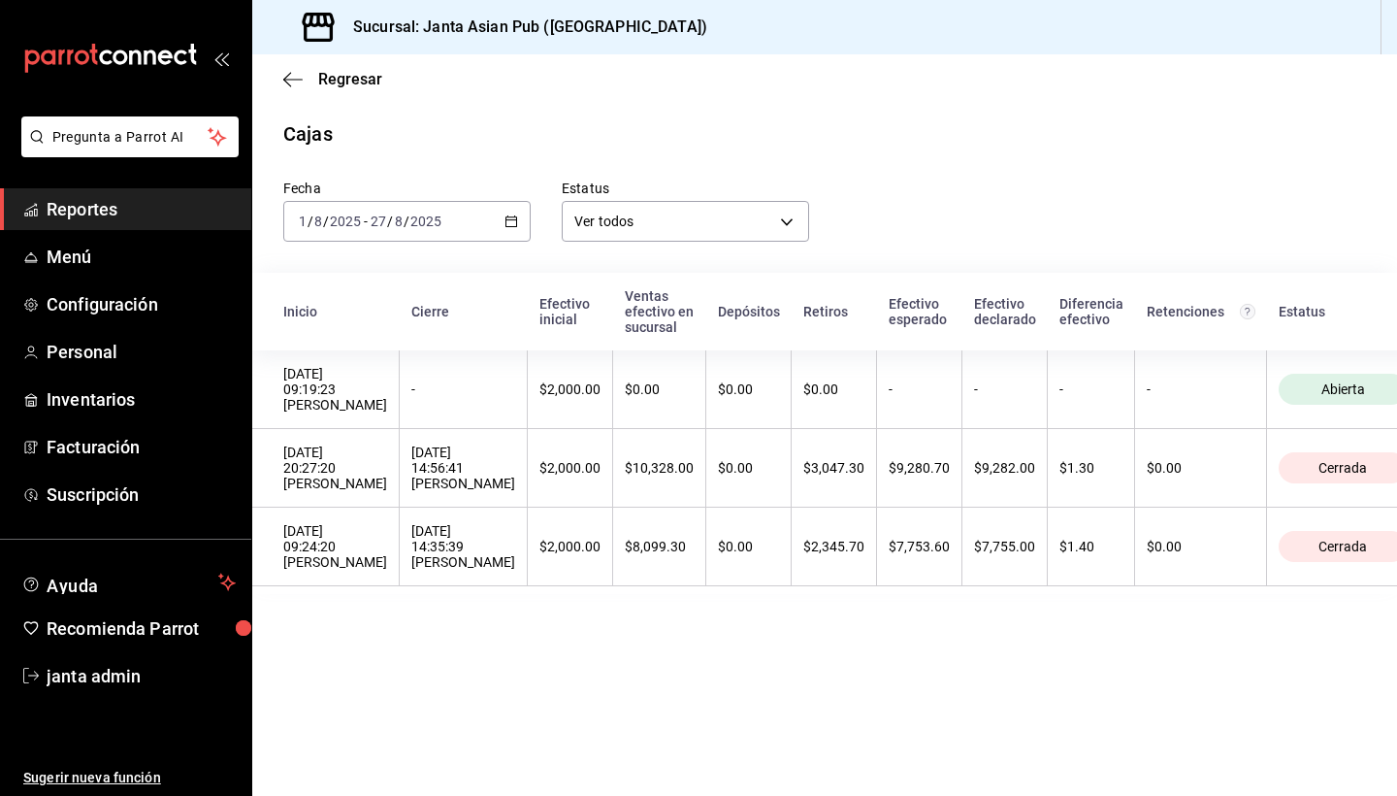
click at [420, 671] on main "Regresar Cajas Fecha [DATE] [DATE] - [DATE] [DATE] Estatus Ver todos ALL Inicio…" at bounding box center [824, 424] width 1145 height 741
click at [508, 220] on icon "button" at bounding box center [512, 221] width 14 height 14
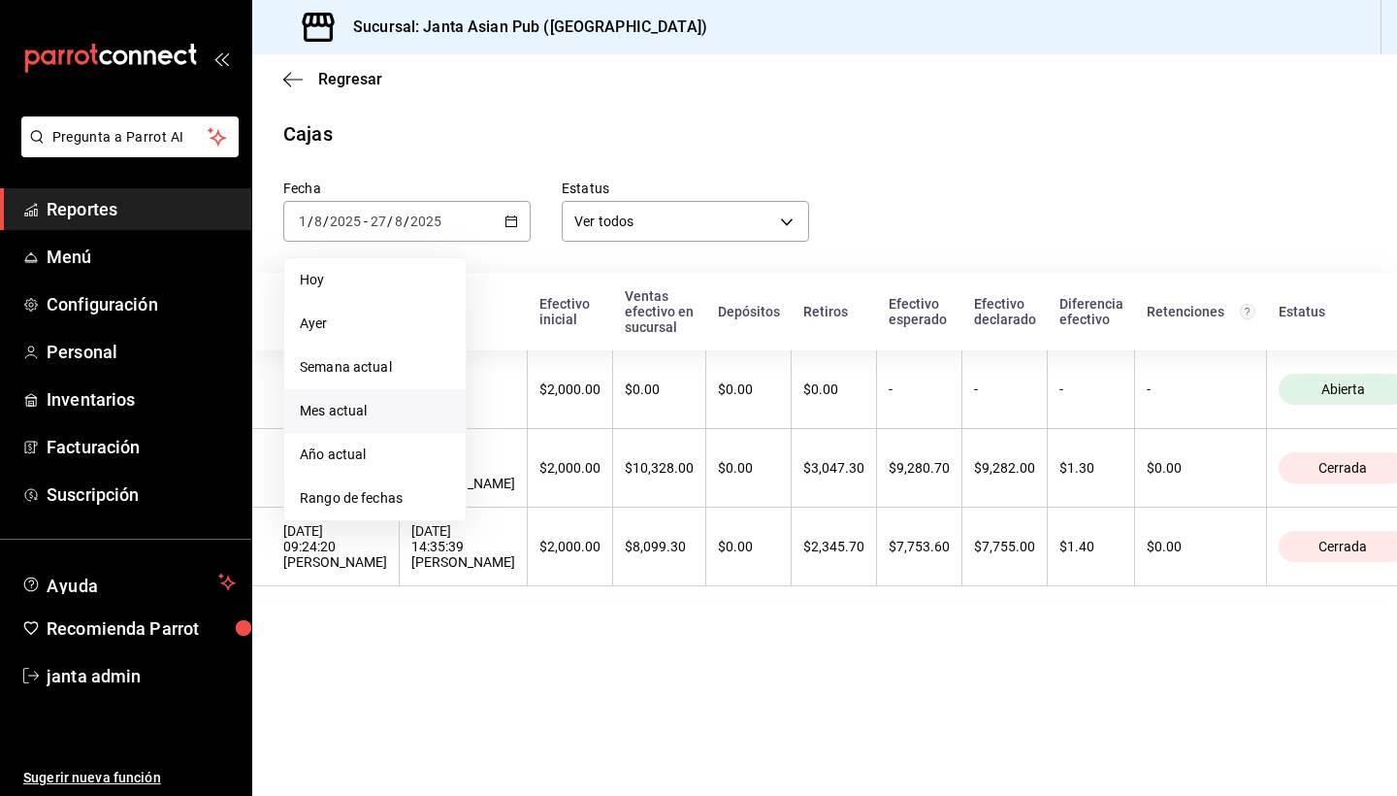
click at [577, 126] on div "Cajas" at bounding box center [824, 133] width 1145 height 29
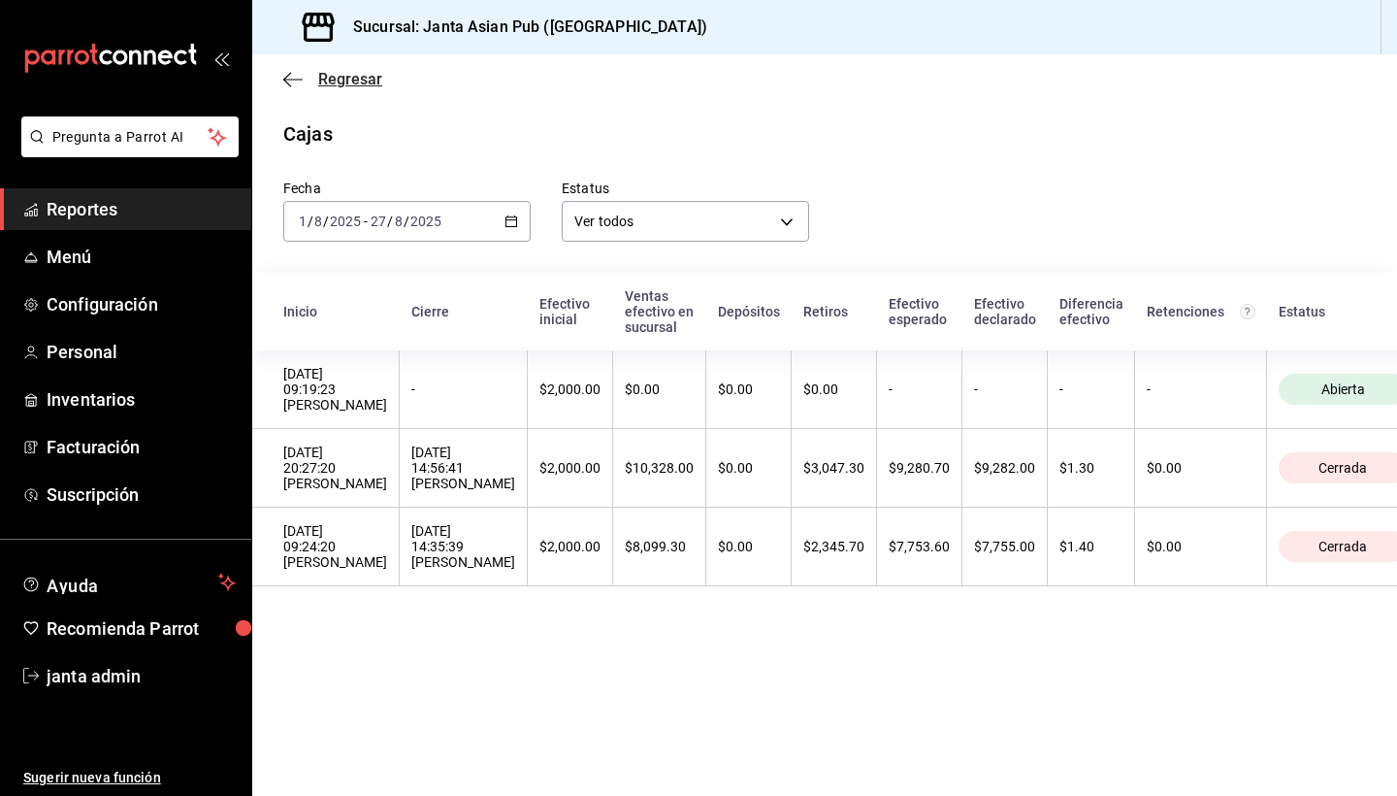
click at [284, 79] on icon "button" at bounding box center [287, 79] width 8 height 15
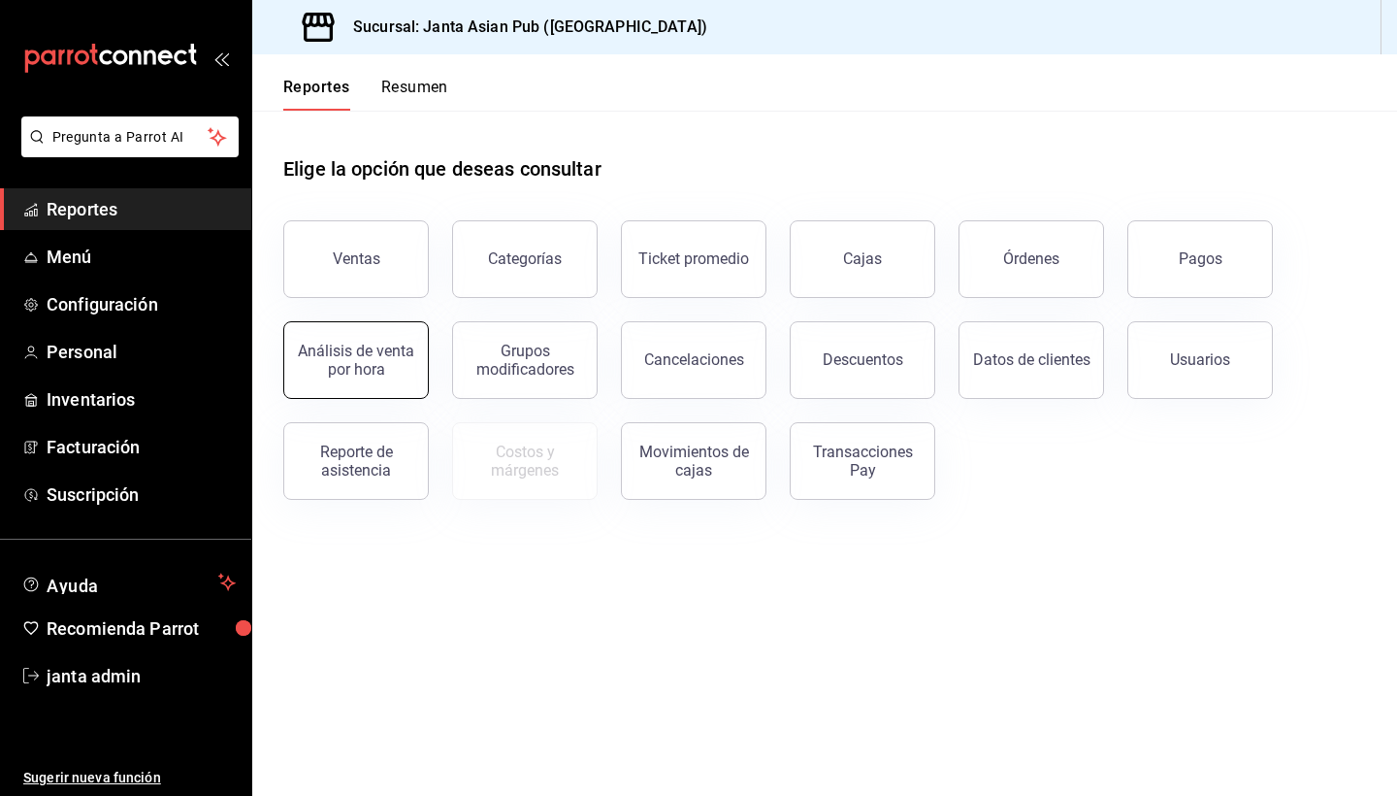
click at [406, 368] on div "Análisis de venta por hora" at bounding box center [356, 360] width 120 height 37
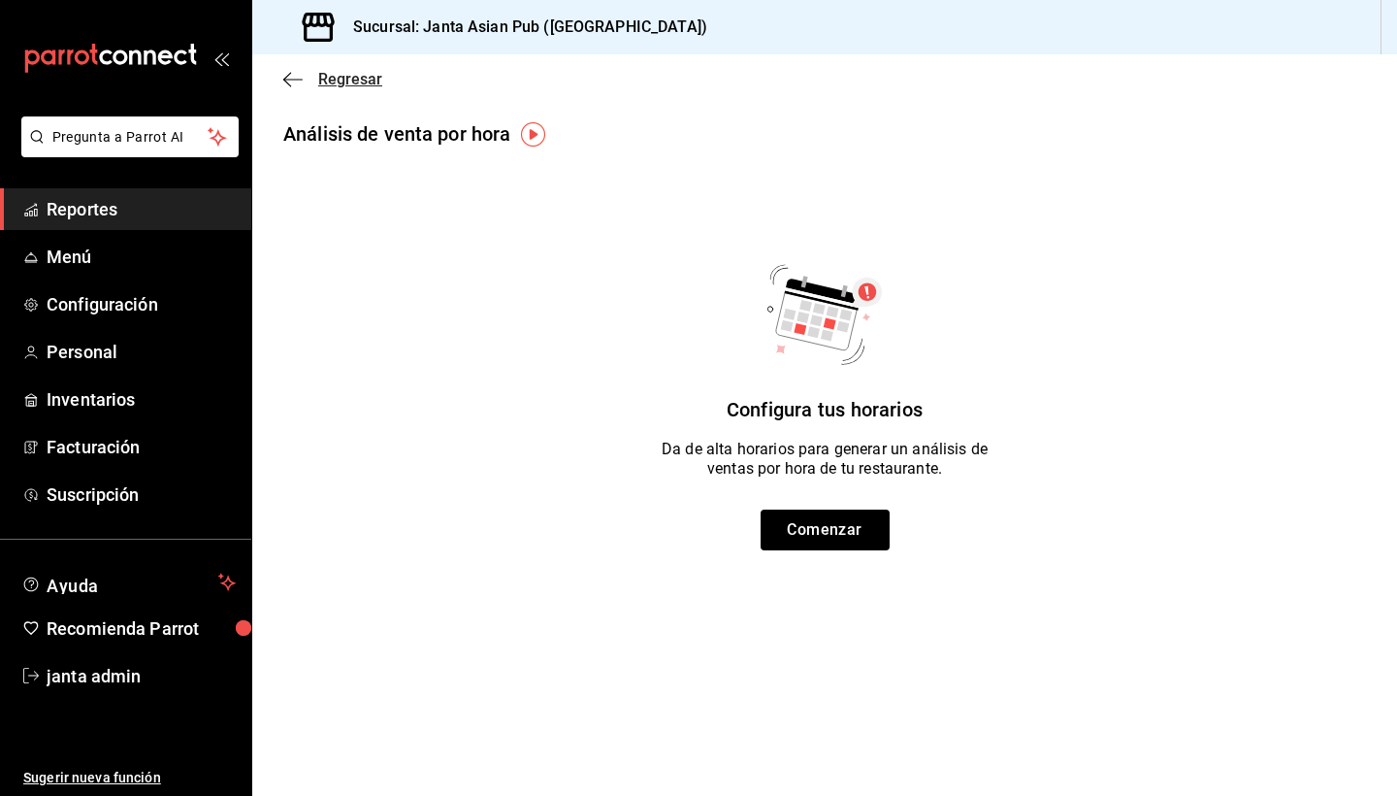
click at [314, 80] on span "Regresar" at bounding box center [332, 79] width 99 height 18
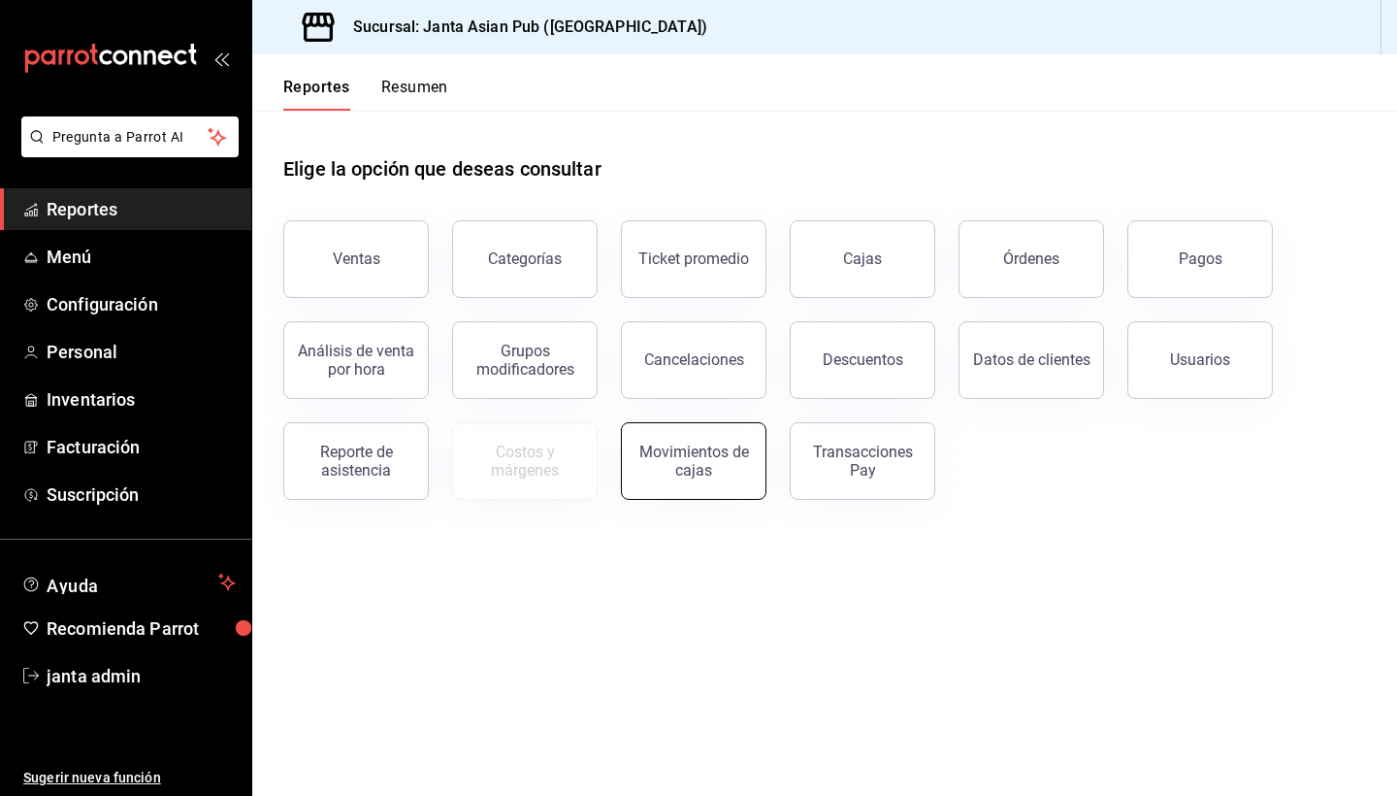
click at [688, 461] on div "Movimientos de cajas" at bounding box center [694, 460] width 120 height 37
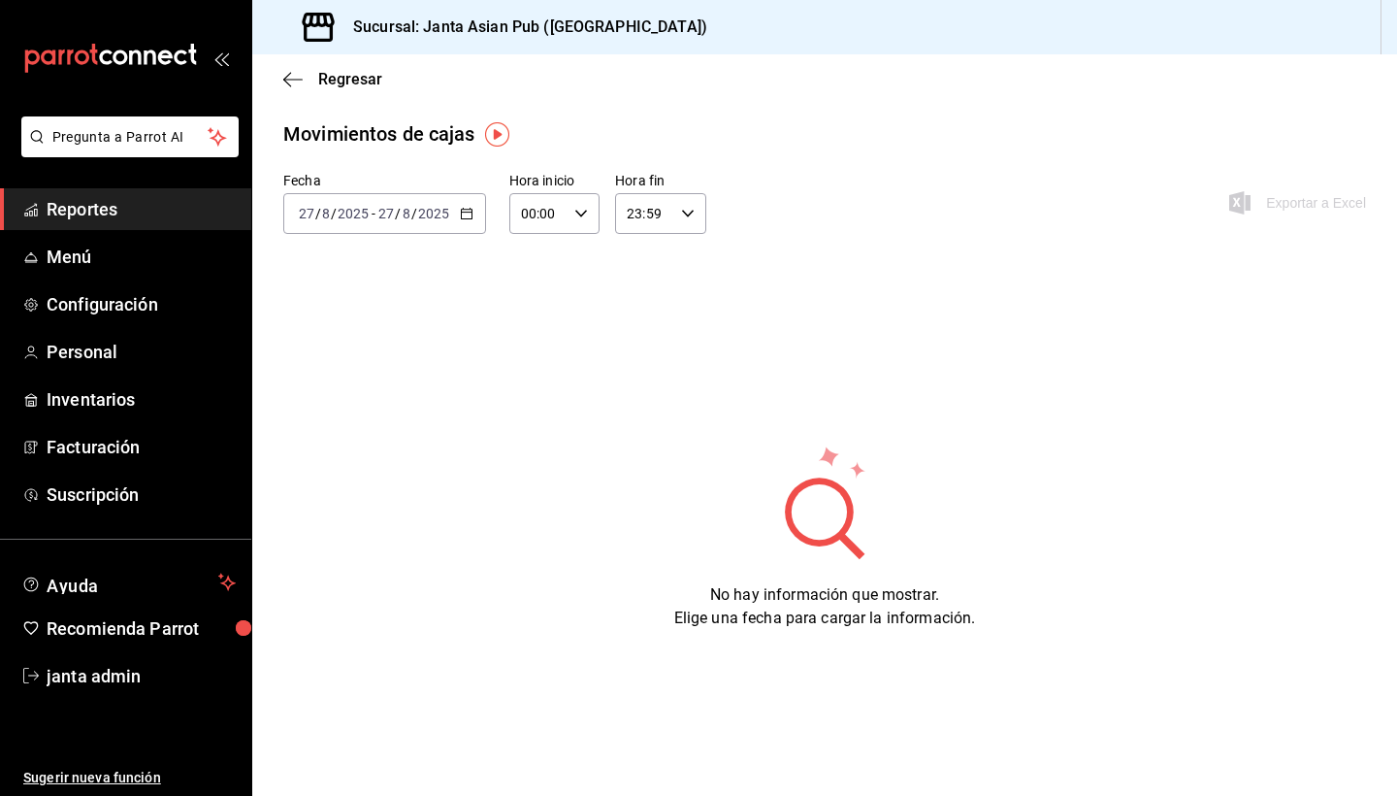
click at [463, 218] on \(Stroke\) "button" at bounding box center [467, 214] width 12 height 11
click at [341, 357] on span "Semana actual" at bounding box center [375, 359] width 150 height 20
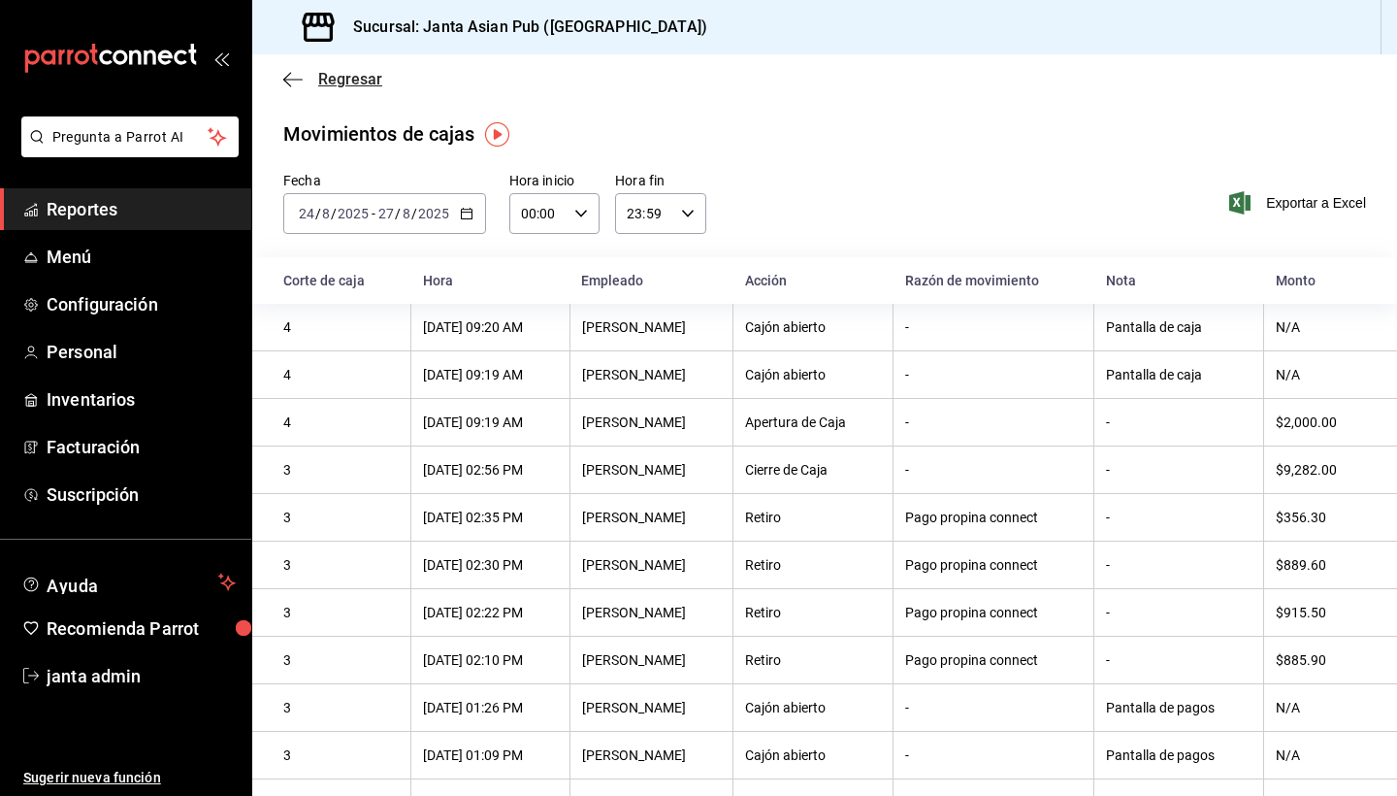
click at [323, 81] on span "Regresar" at bounding box center [350, 79] width 64 height 18
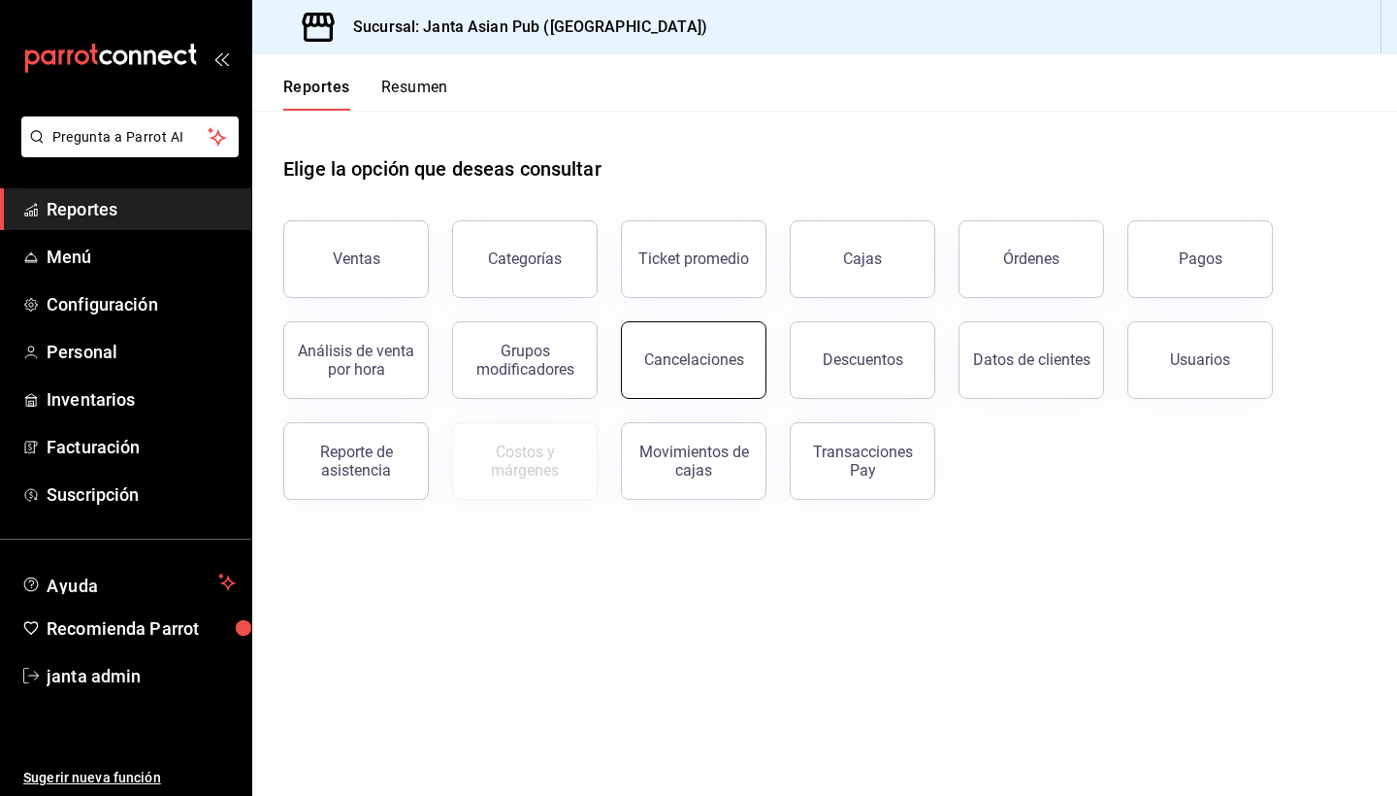
click at [663, 359] on div "Cancelaciones" at bounding box center [694, 359] width 100 height 18
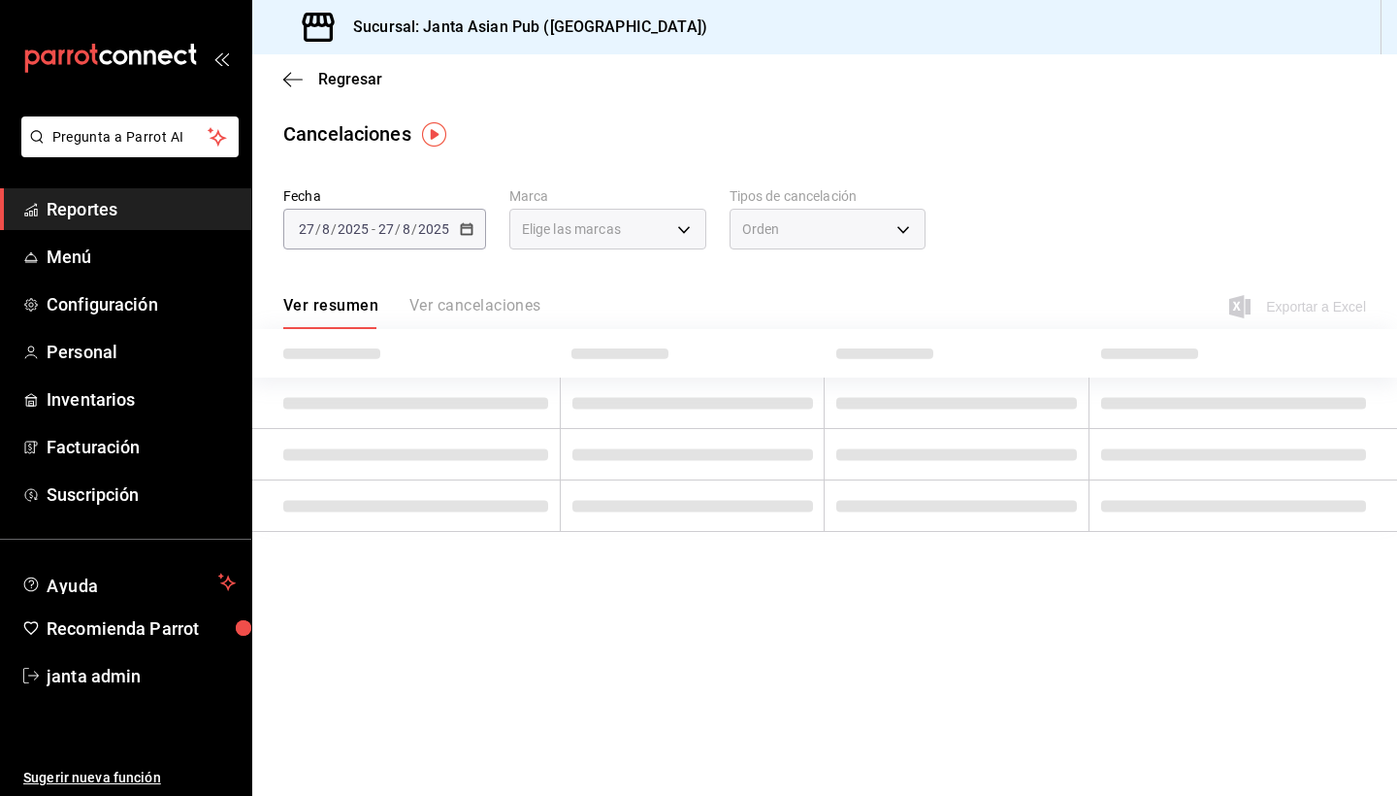
type input "[object Object],[object Object]"
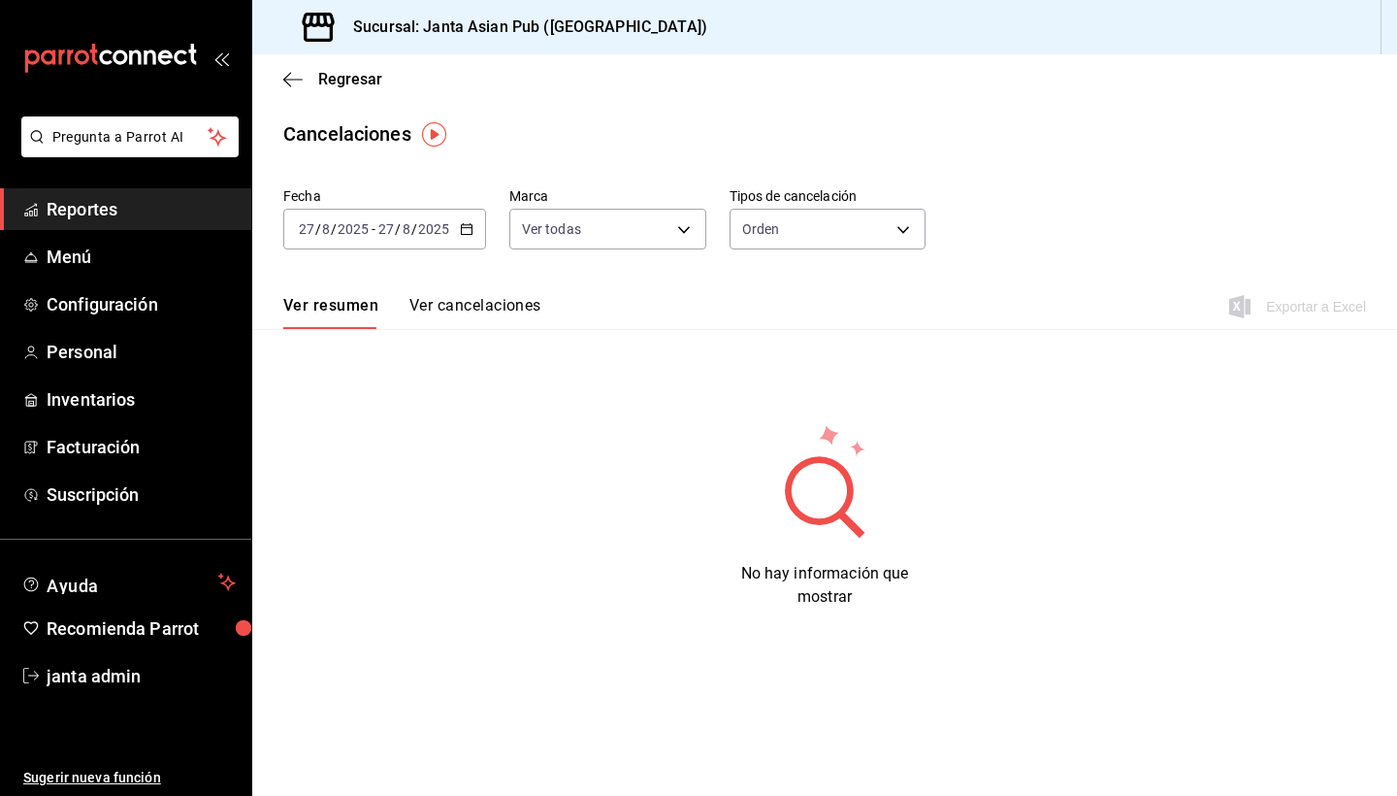
click at [461, 232] on \(Stroke\) "button" at bounding box center [467, 229] width 12 height 11
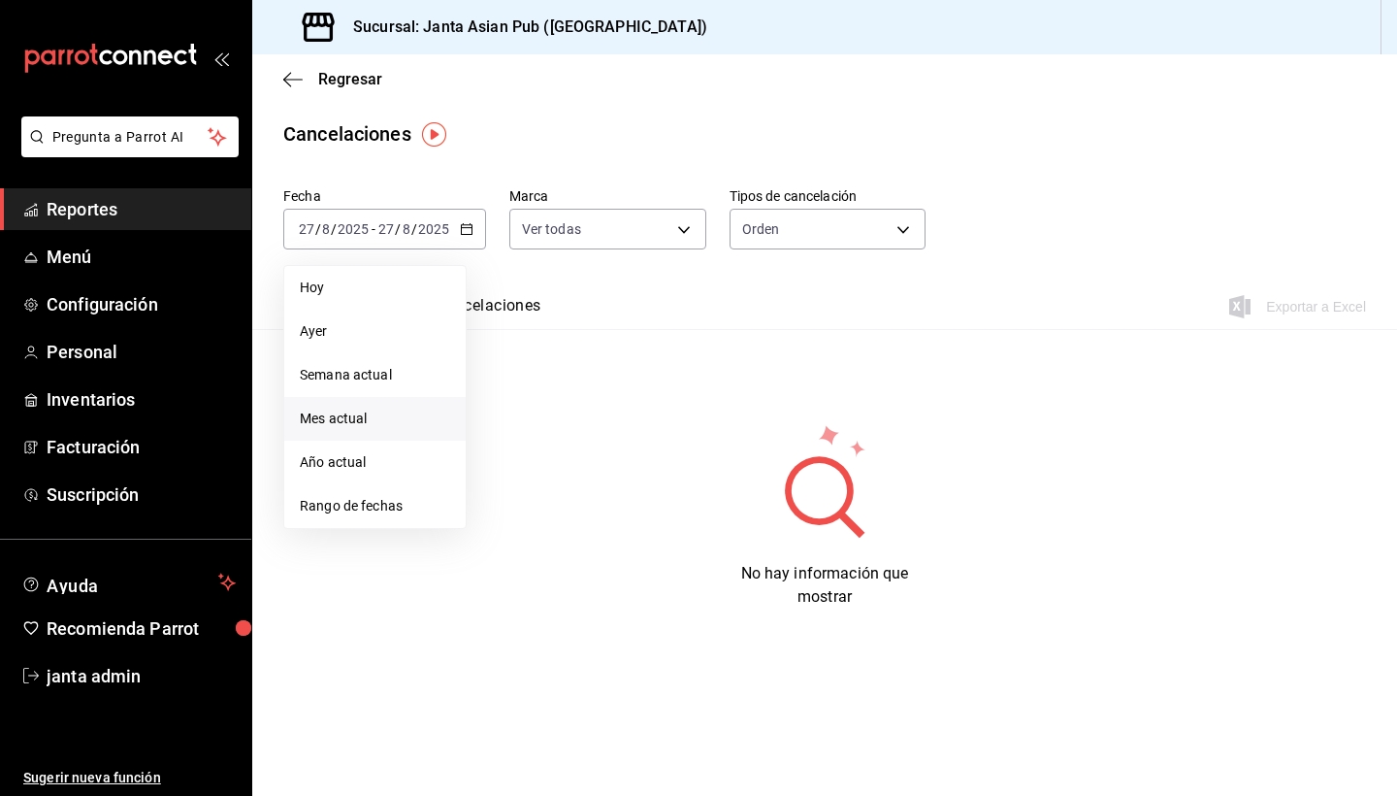
click at [359, 424] on span "Mes actual" at bounding box center [375, 418] width 150 height 20
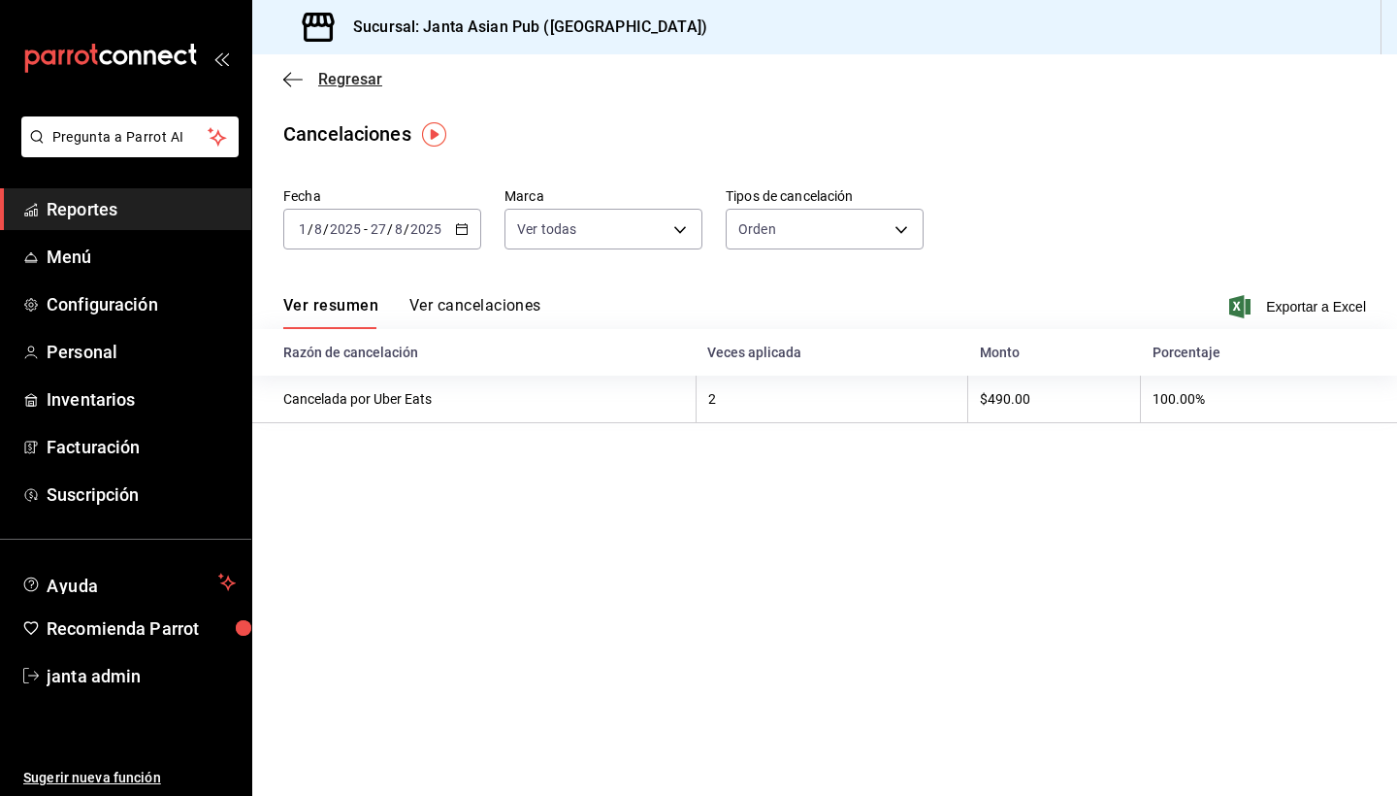
click at [346, 82] on span "Regresar" at bounding box center [350, 79] width 64 height 18
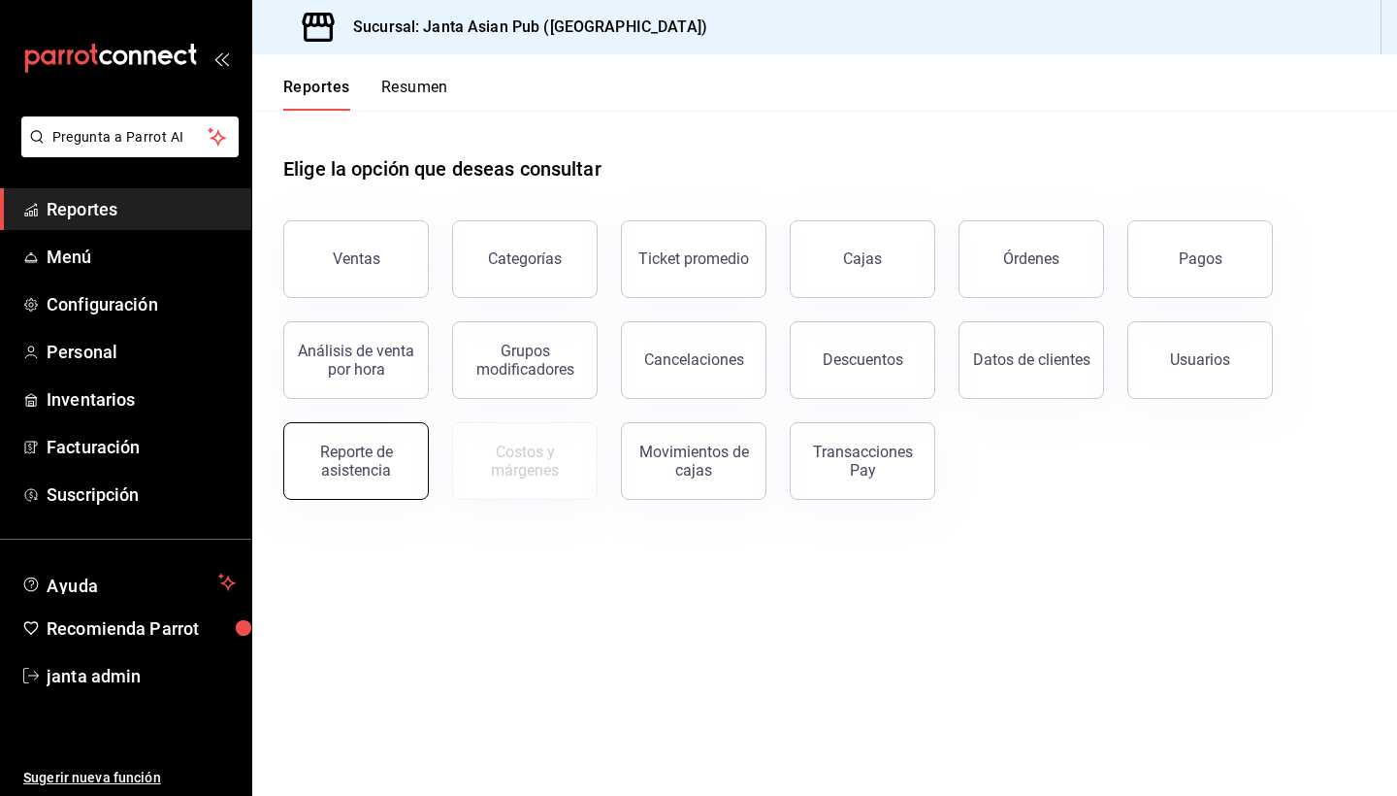
click at [376, 462] on div "Reporte de asistencia" at bounding box center [356, 460] width 120 height 37
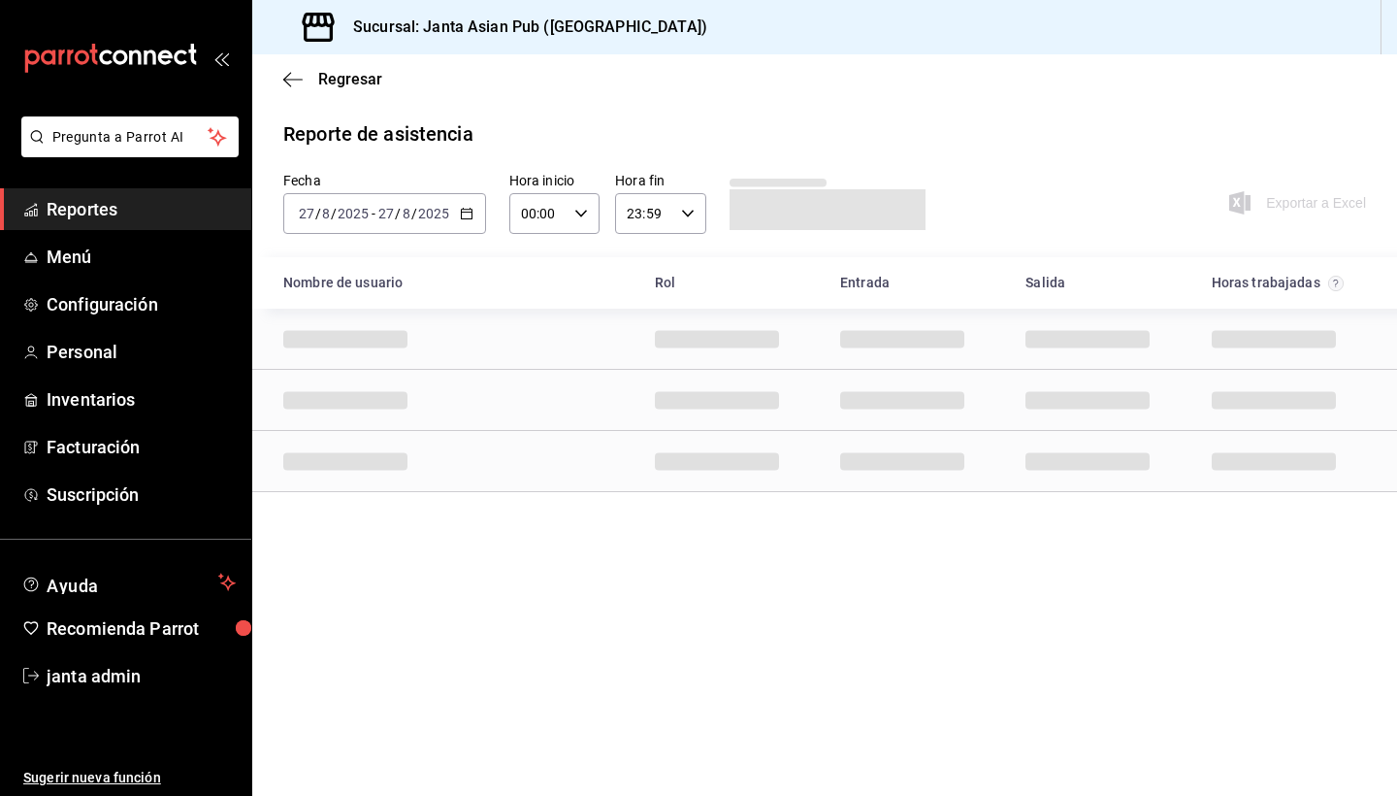
click at [281, 72] on div "Regresar" at bounding box center [824, 78] width 1145 height 49
click at [333, 80] on span "Regresar" at bounding box center [350, 79] width 64 height 18
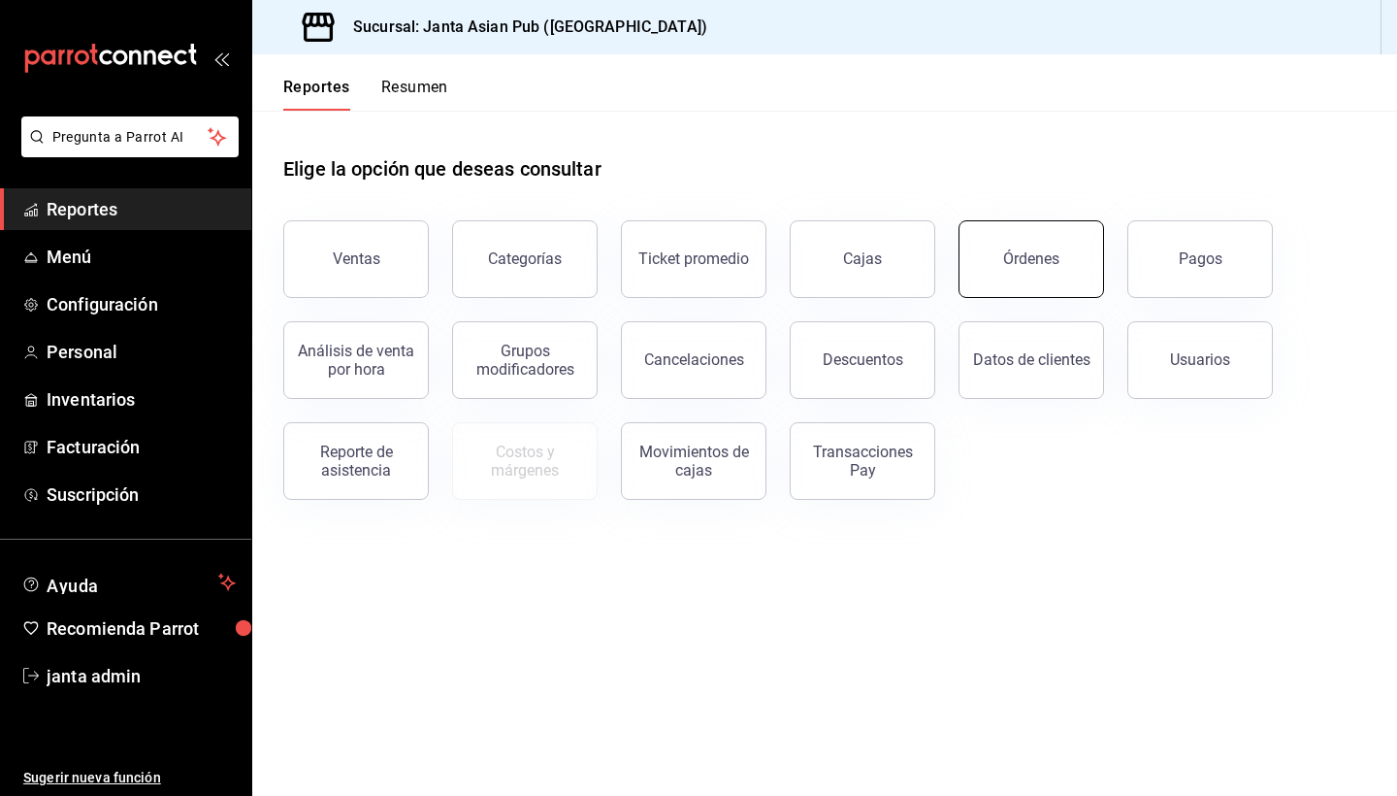
click at [1058, 284] on button "Órdenes" at bounding box center [1032, 259] width 146 height 78
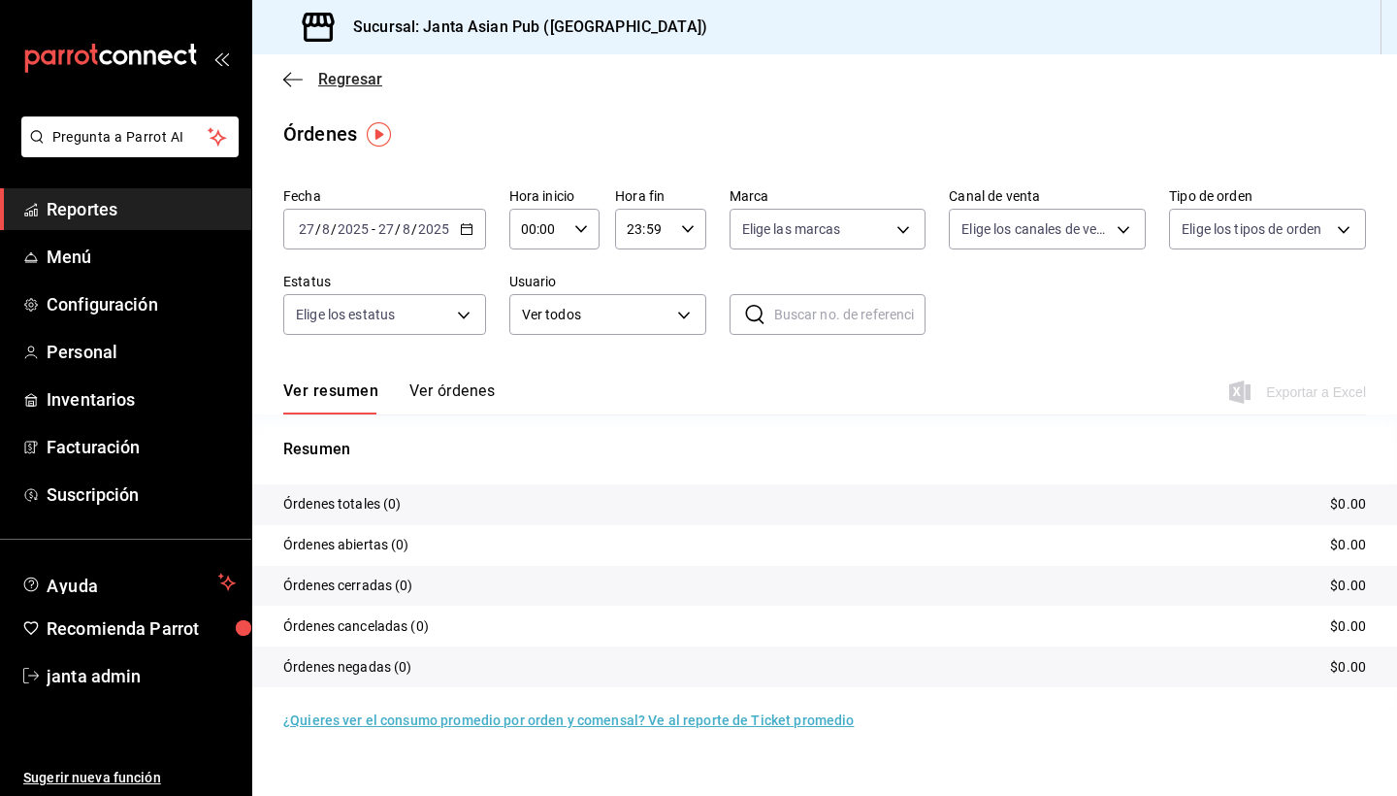
click at [340, 82] on span "Regresar" at bounding box center [350, 79] width 64 height 18
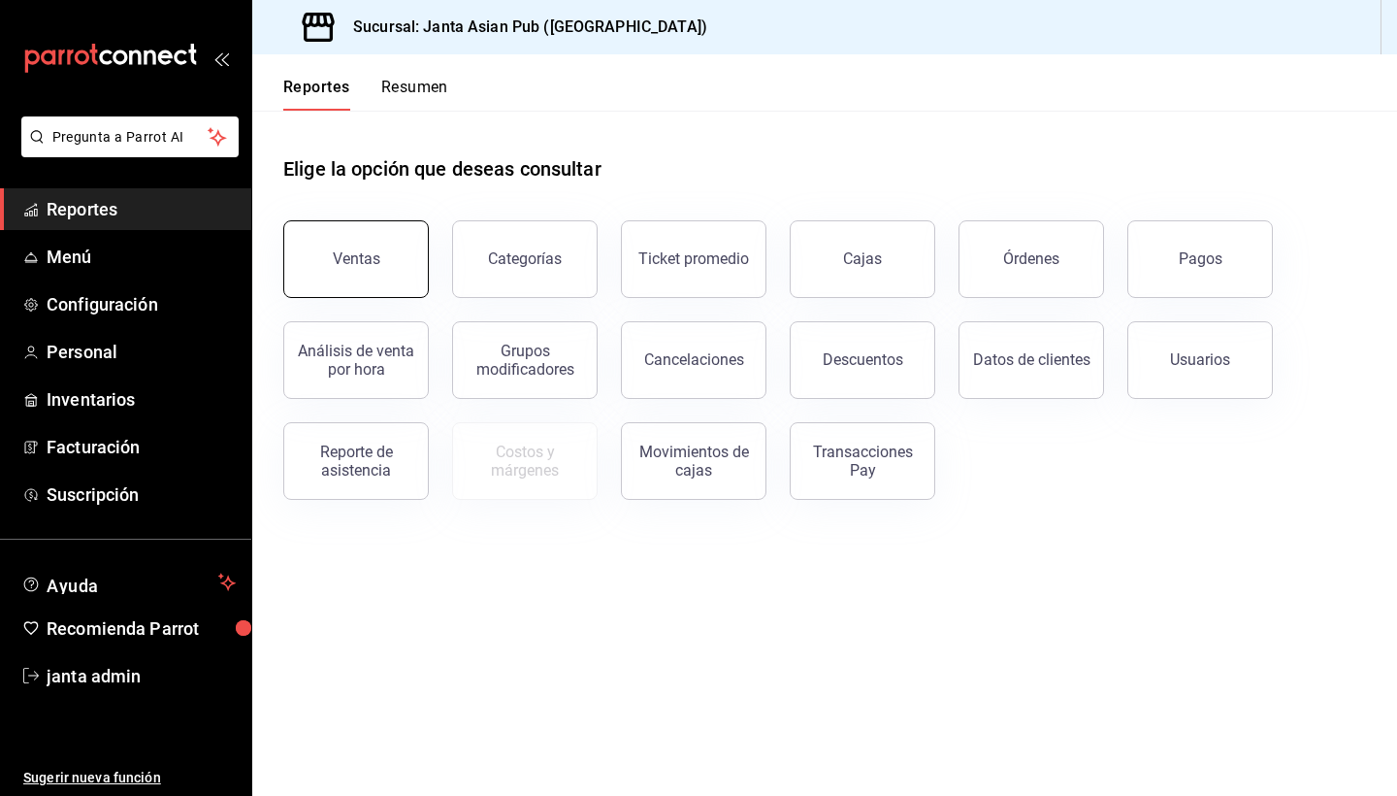
click at [384, 242] on button "Ventas" at bounding box center [356, 259] width 146 height 78
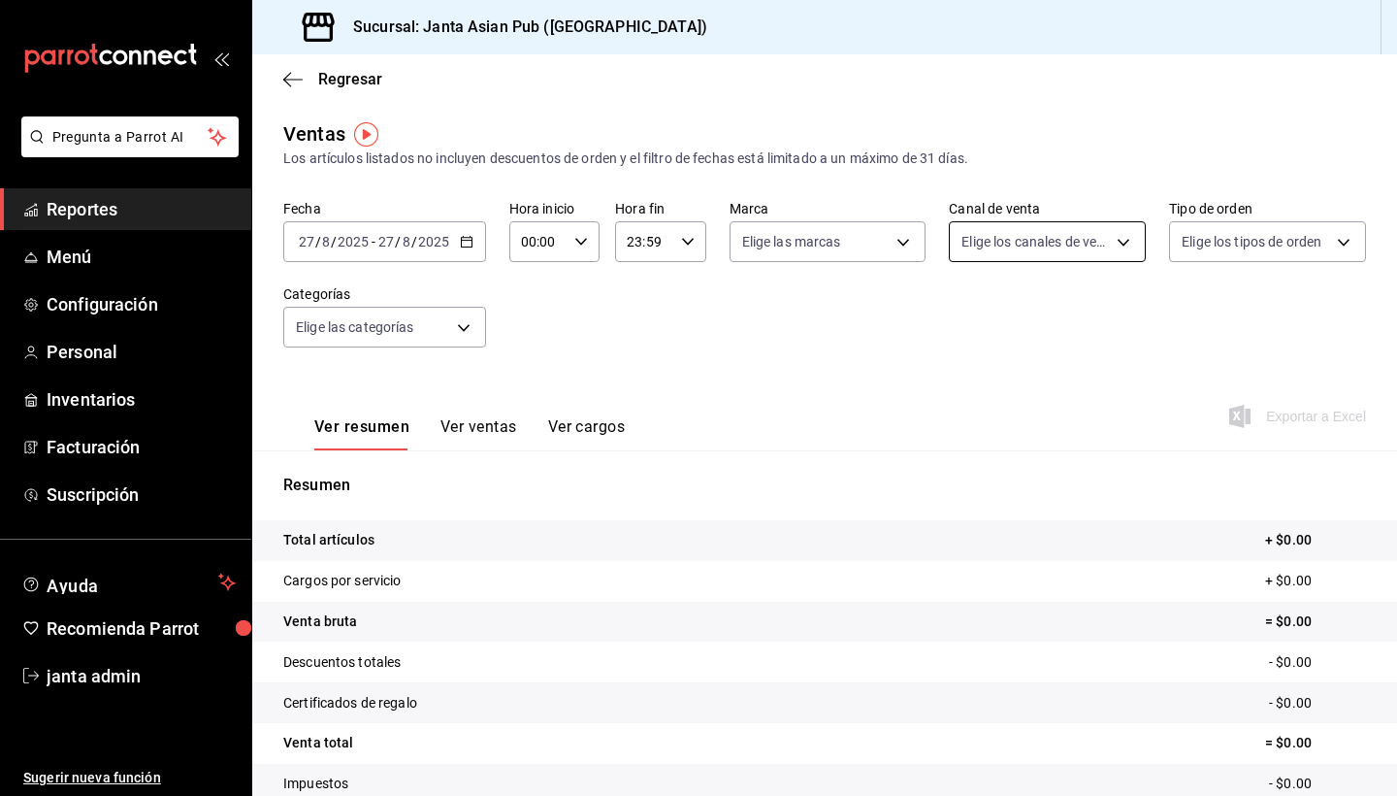
click at [1117, 241] on body "Pregunta a Parrot AI Reportes Menú Configuración Personal Inventarios Facturaci…" at bounding box center [698, 398] width 1397 height 796
click at [990, 327] on div "Ver todos" at bounding box center [1012, 315] width 100 height 42
type input "PARROT,UBER_EATS,RAPPI,DIDI_FOOD,ONLINE"
checkbox input "true"
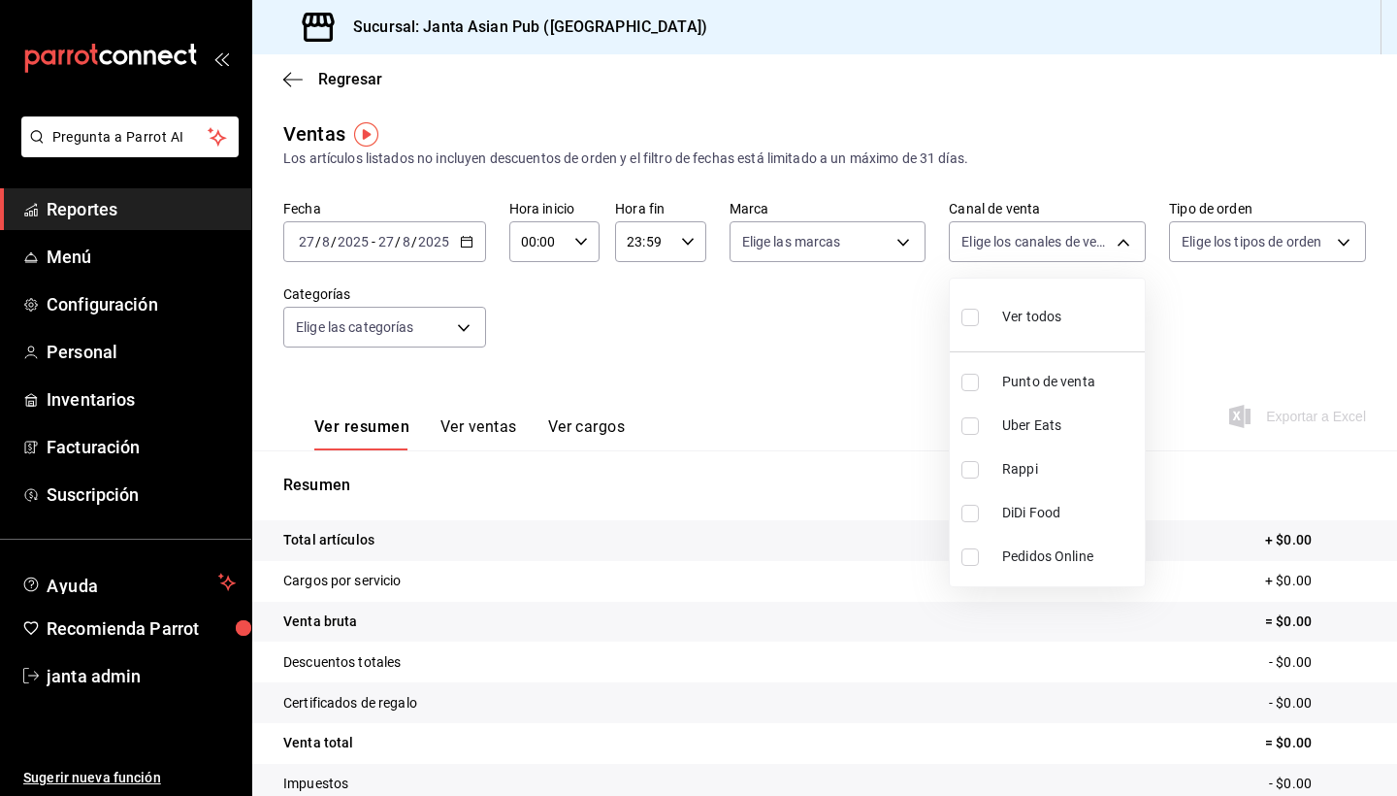
checkbox input "true"
click at [627, 375] on div at bounding box center [698, 398] width 1397 height 796
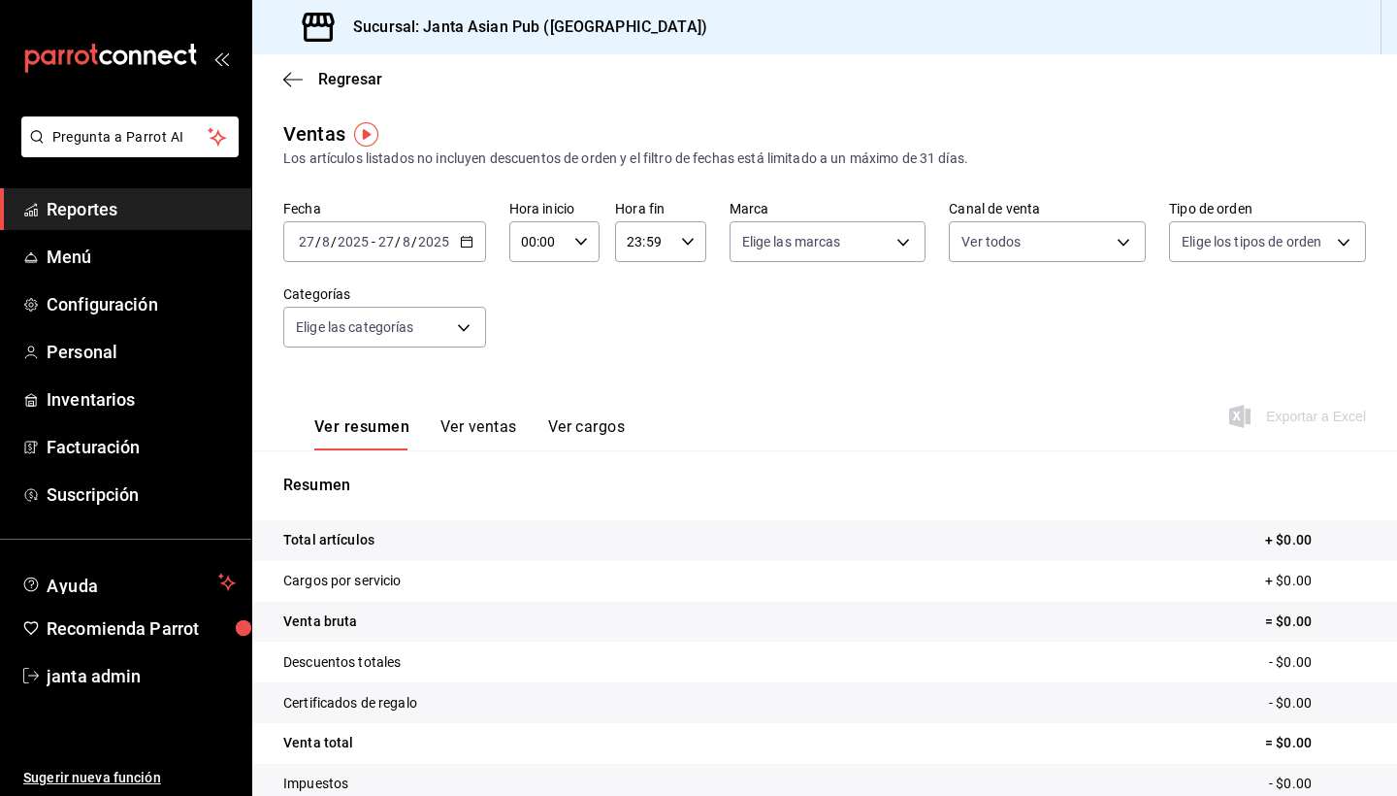
click at [480, 432] on button "Ver ventas" at bounding box center [478, 433] width 77 height 33
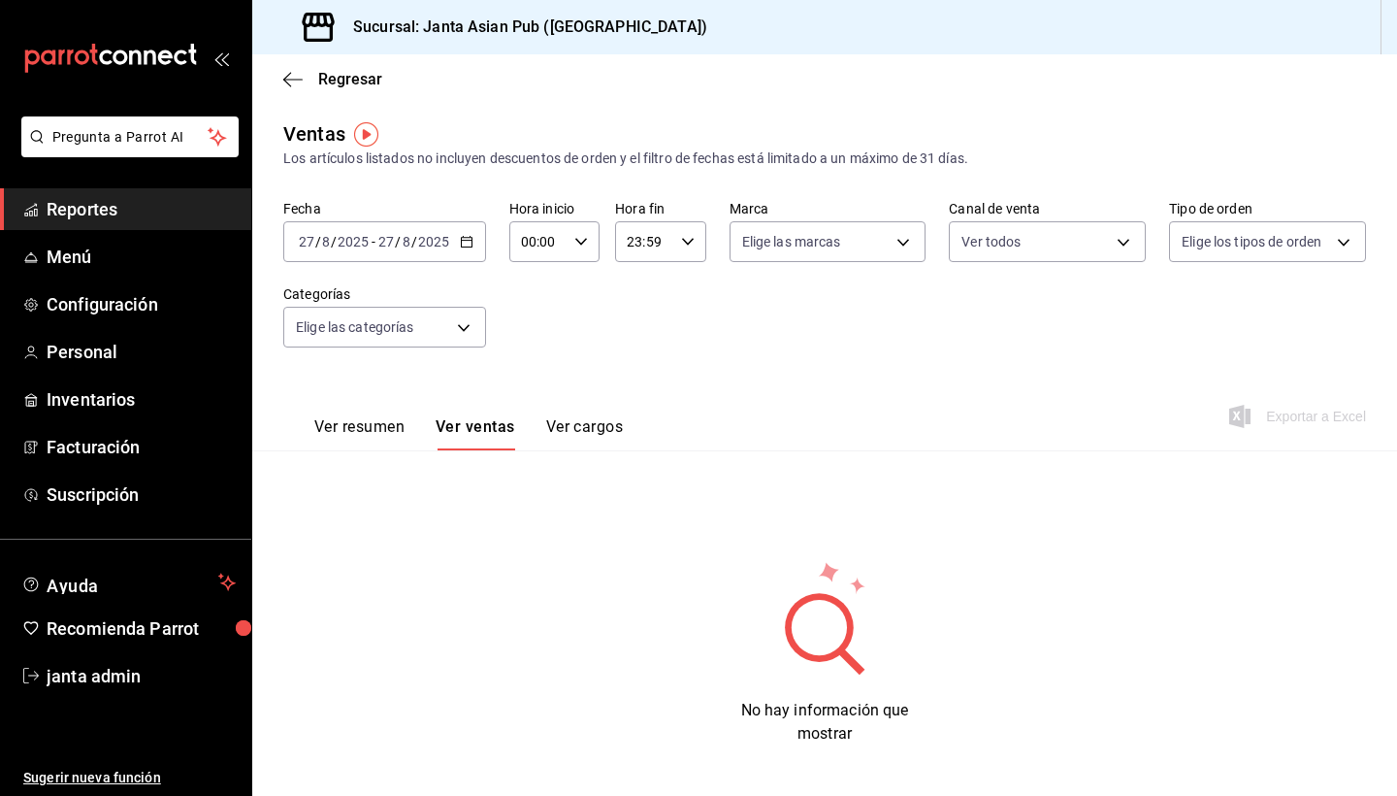
click at [585, 430] on button "Ver cargos" at bounding box center [585, 433] width 78 height 33
click at [366, 426] on button "Ver resumen" at bounding box center [359, 433] width 90 height 33
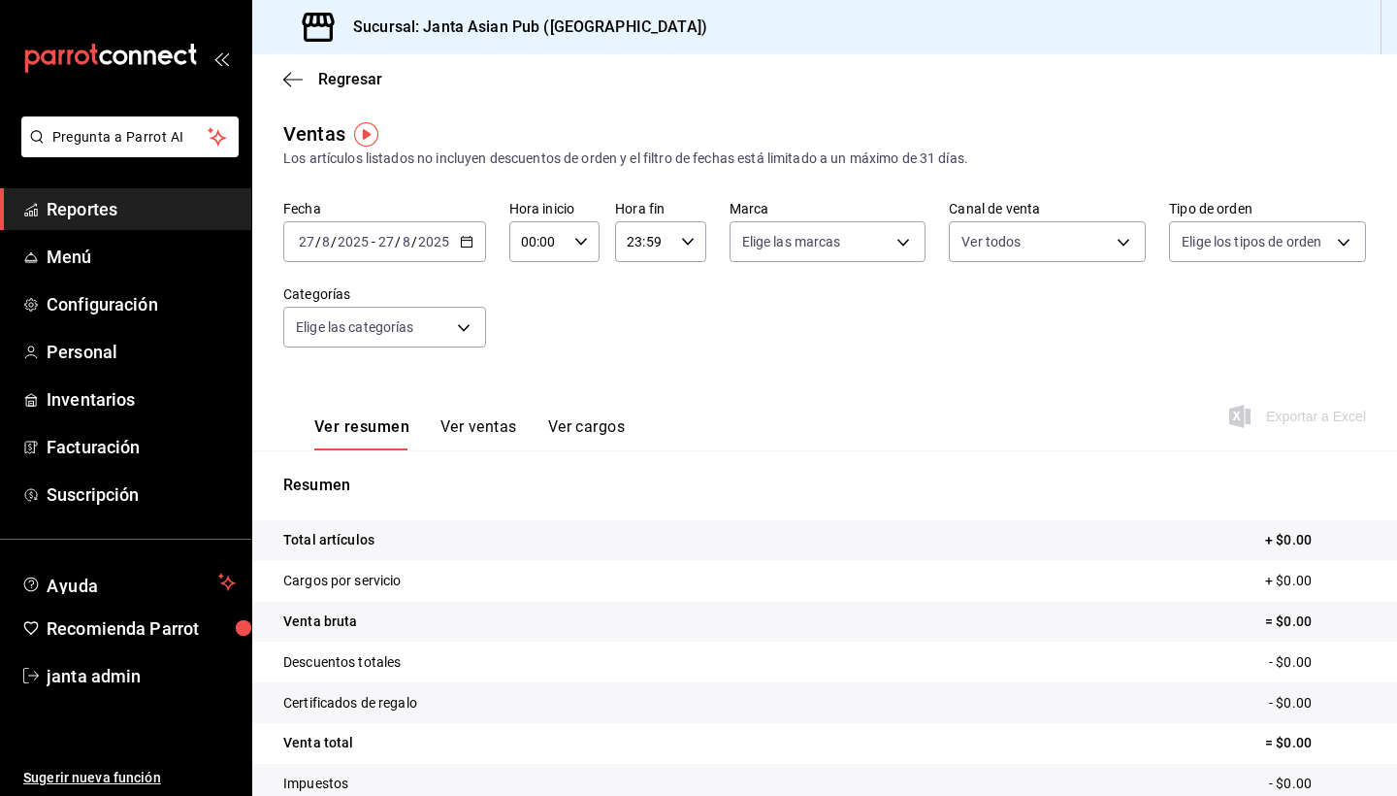
click at [468, 244] on icon "button" at bounding box center [467, 242] width 14 height 14
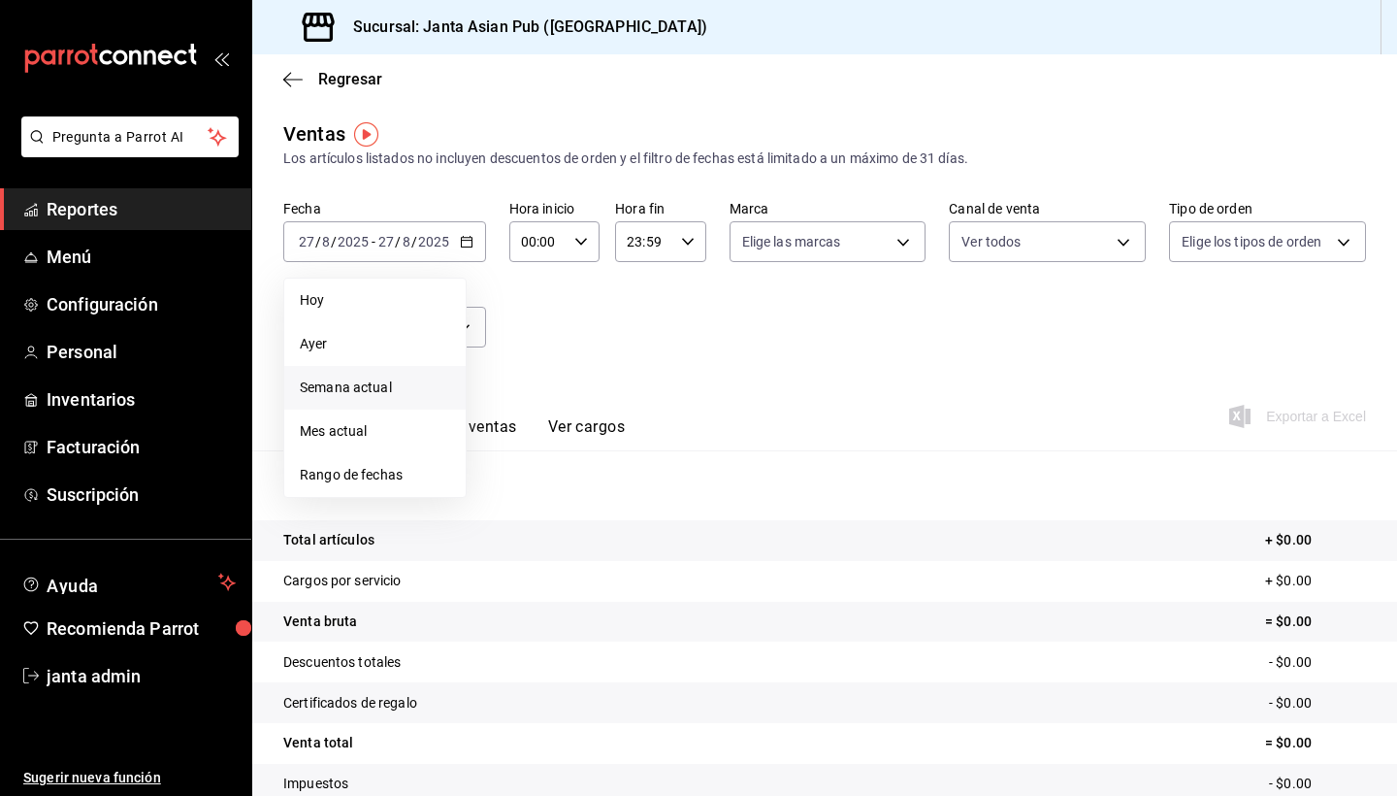
click at [336, 385] on span "Semana actual" at bounding box center [375, 387] width 150 height 20
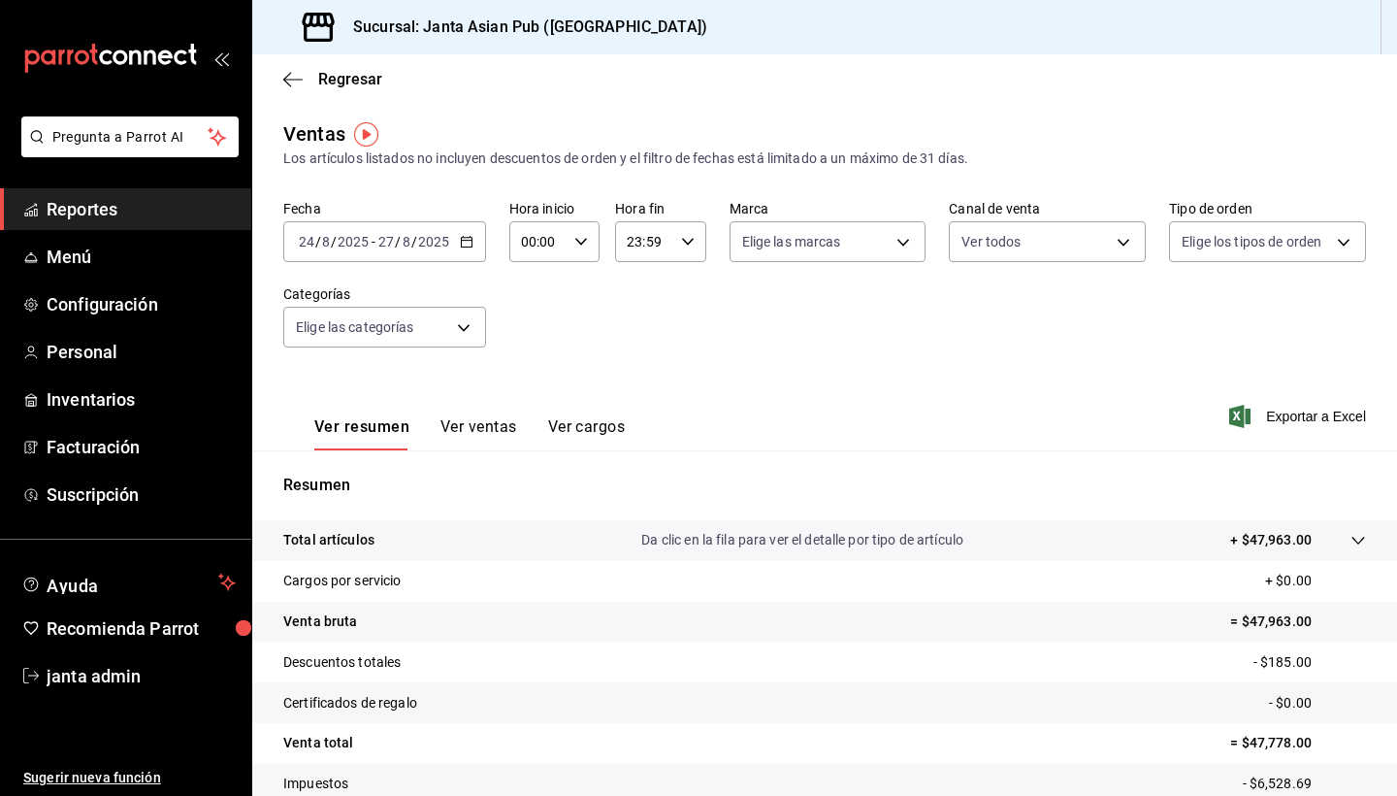
click at [475, 433] on button "Ver ventas" at bounding box center [478, 433] width 77 height 33
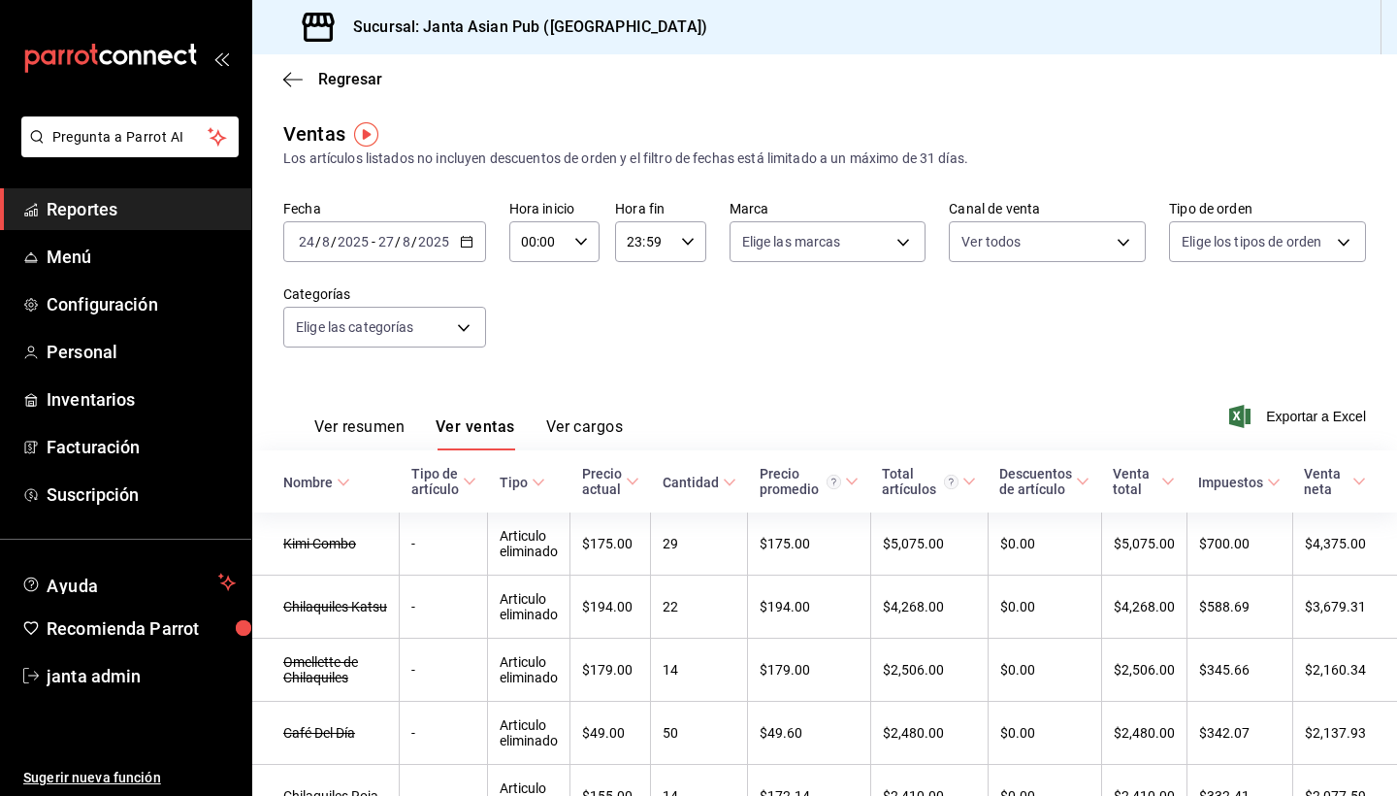
click at [577, 427] on button "Ver cargos" at bounding box center [585, 433] width 78 height 33
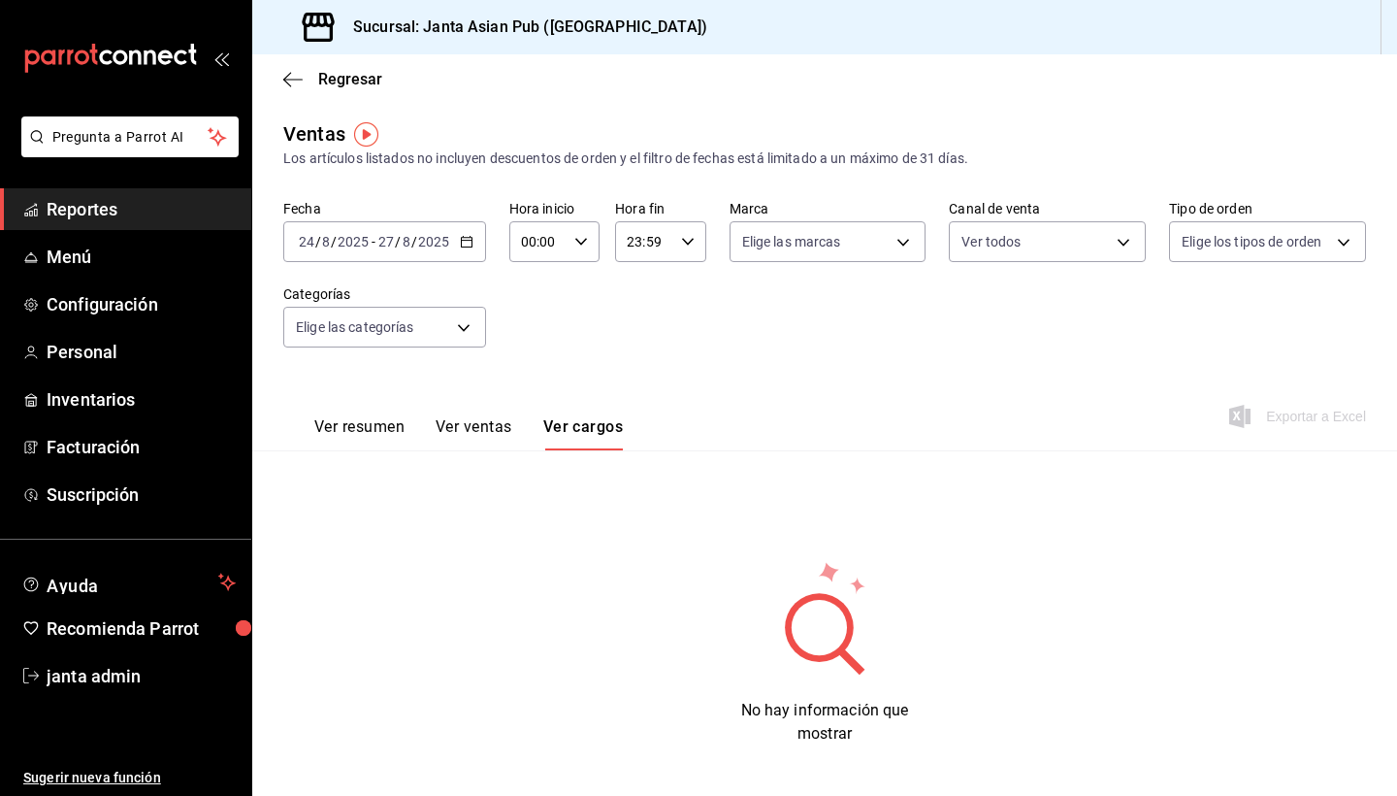
click at [487, 434] on button "Ver ventas" at bounding box center [474, 433] width 77 height 33
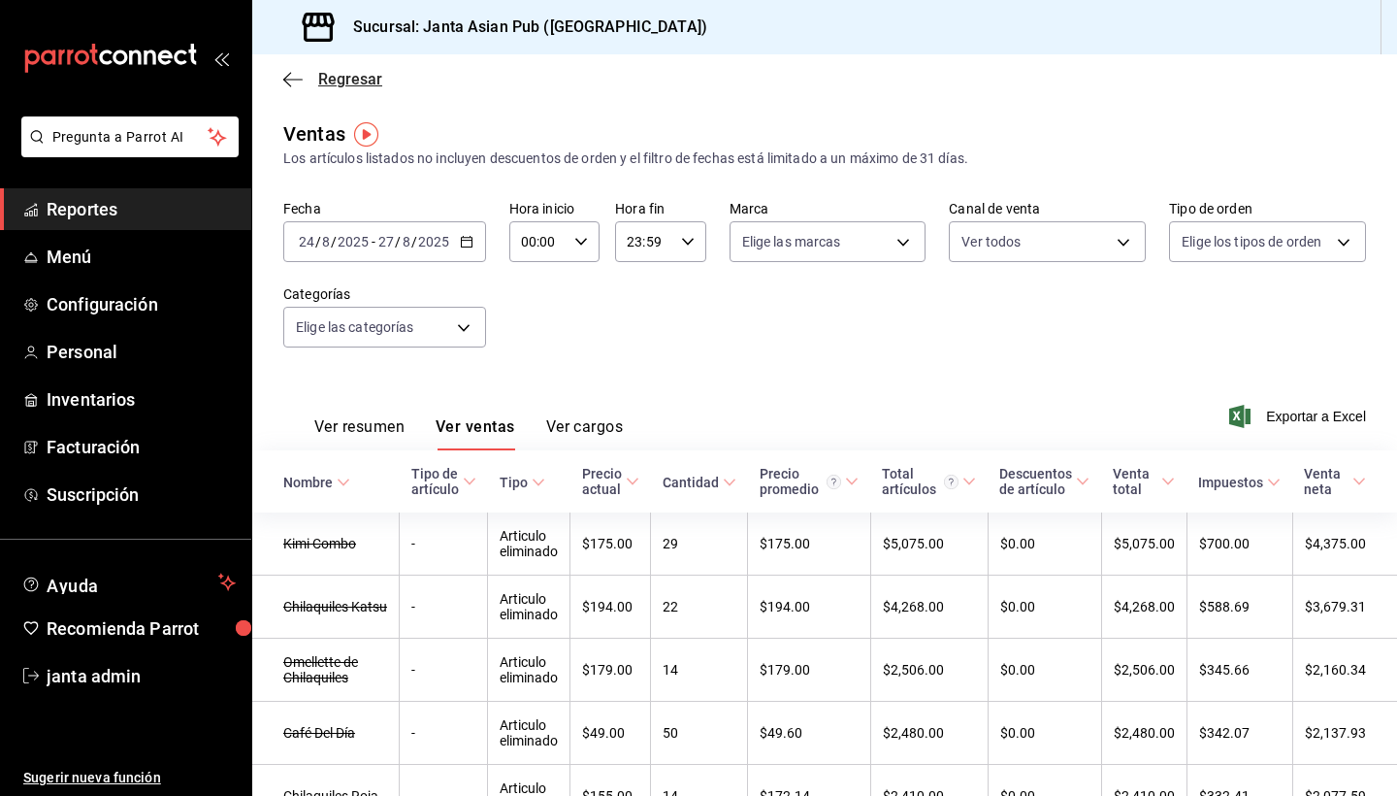
click at [342, 79] on span "Regresar" at bounding box center [350, 79] width 64 height 18
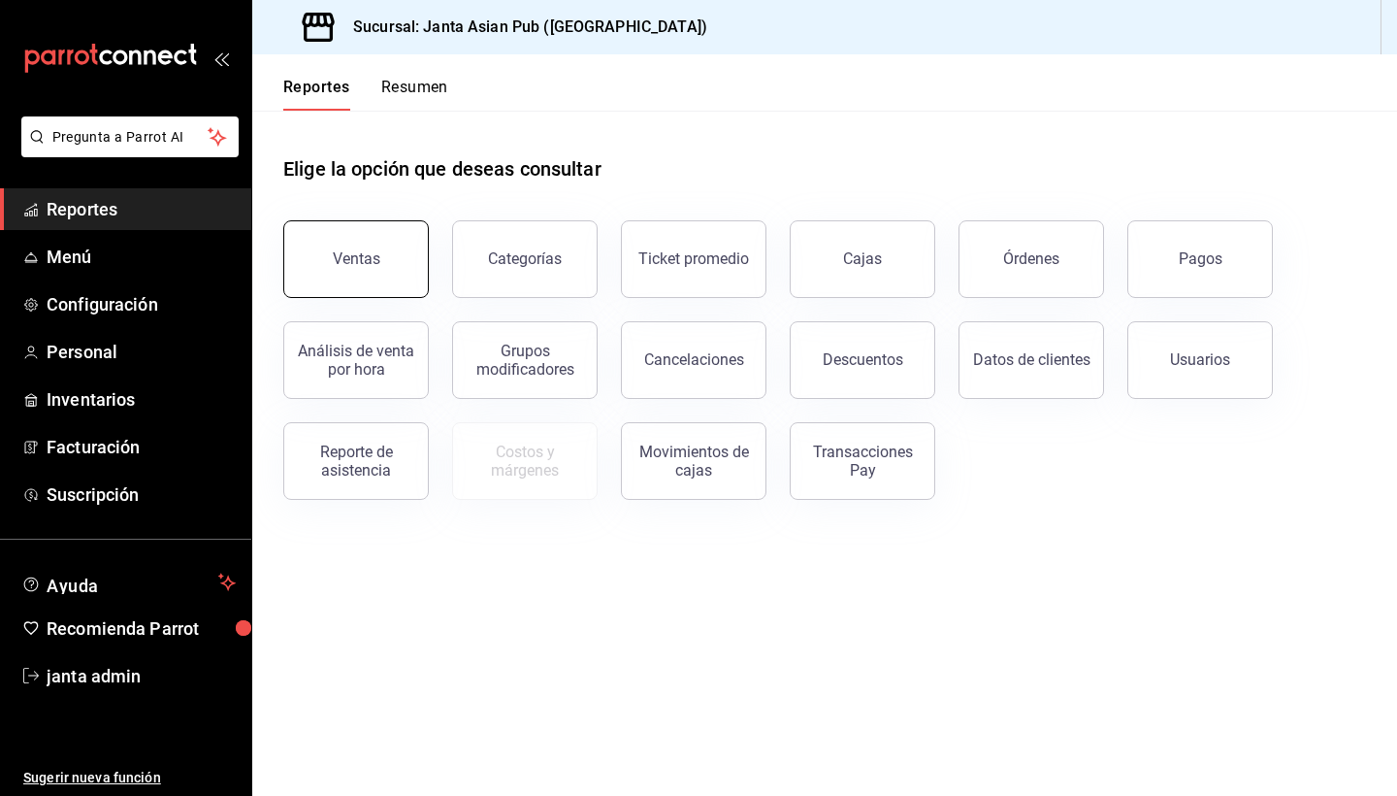
click at [391, 261] on button "Ventas" at bounding box center [356, 259] width 146 height 78
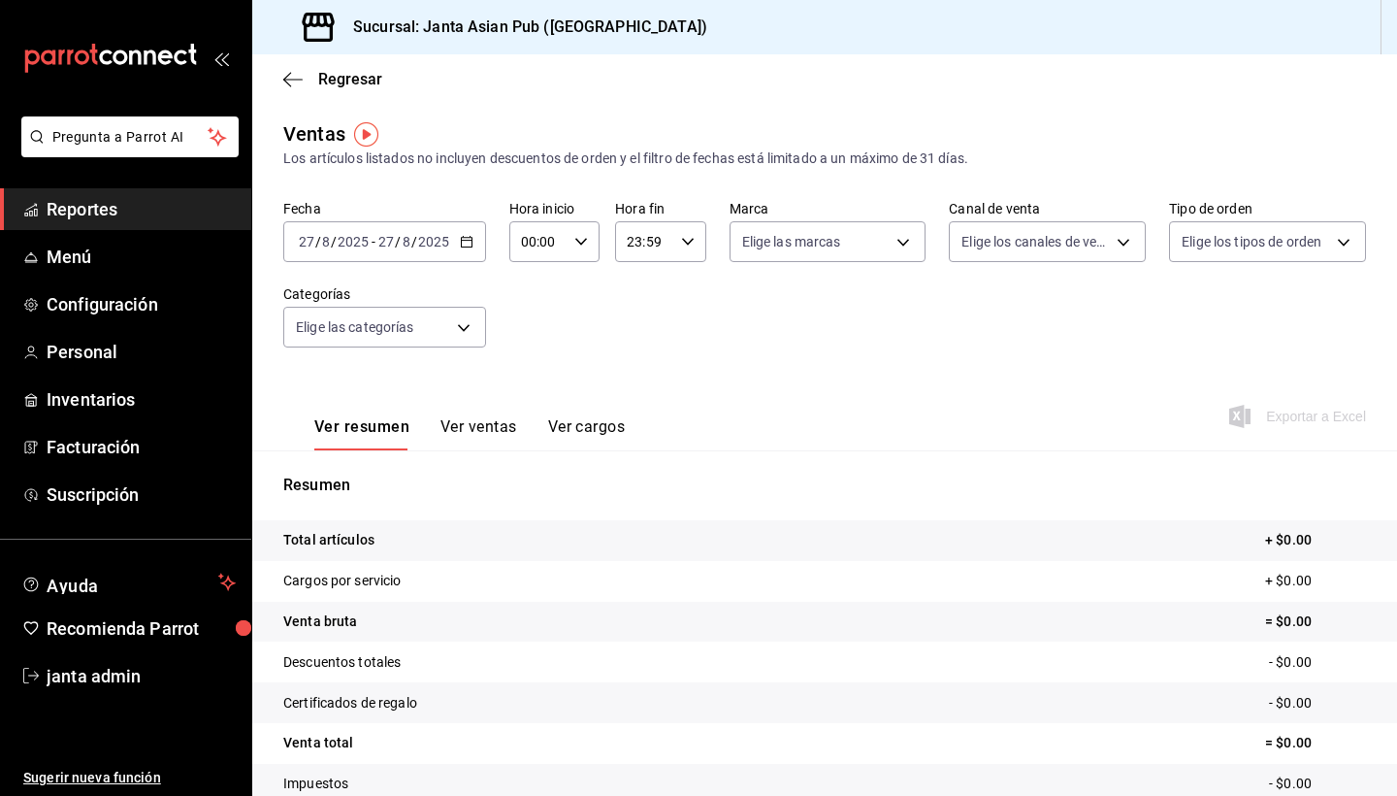
click at [461, 240] on \(Stroke\) "button" at bounding box center [467, 242] width 12 height 11
click at [467, 240] on icon "button" at bounding box center [467, 242] width 14 height 14
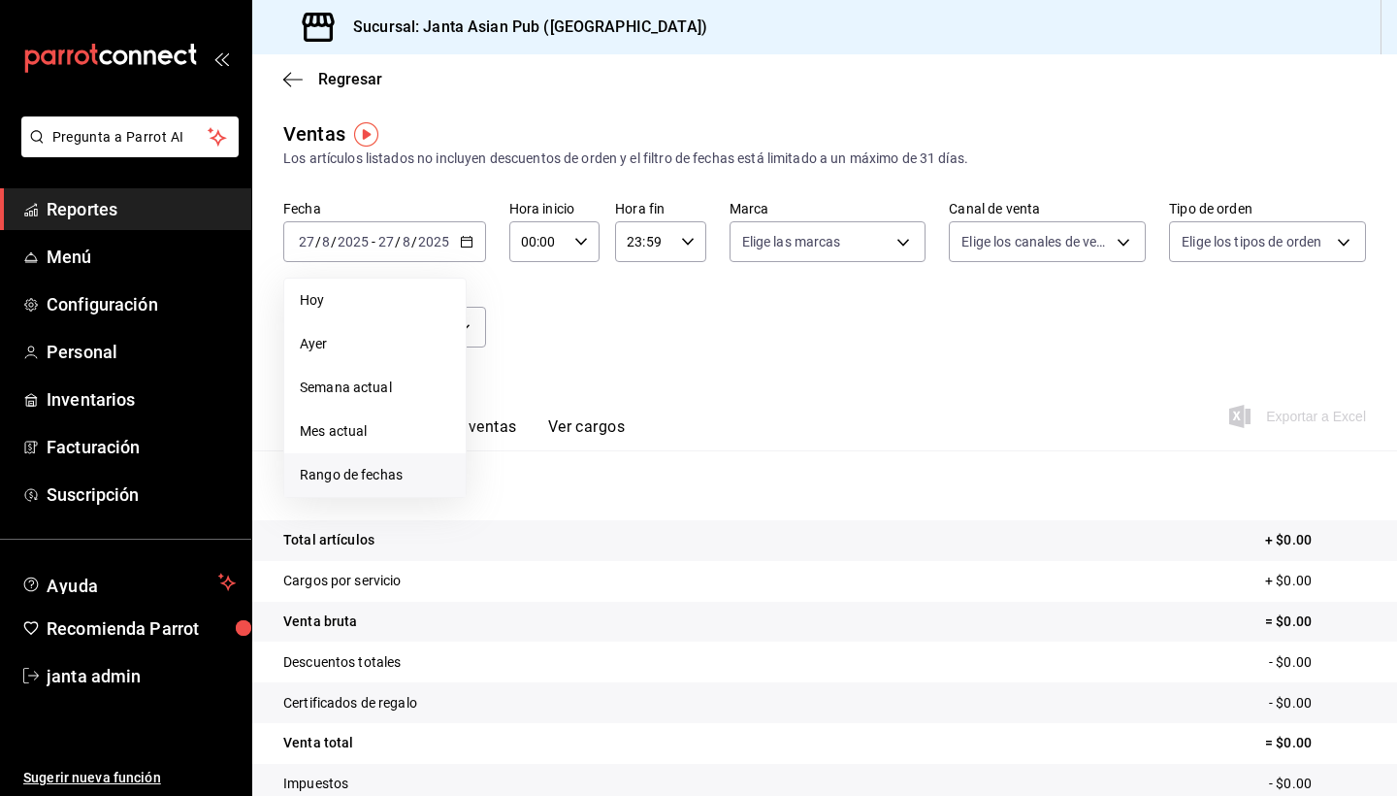
click at [392, 473] on span "Rango de fechas" at bounding box center [375, 475] width 150 height 20
click at [649, 497] on abbr "22" at bounding box center [644, 499] width 13 height 14
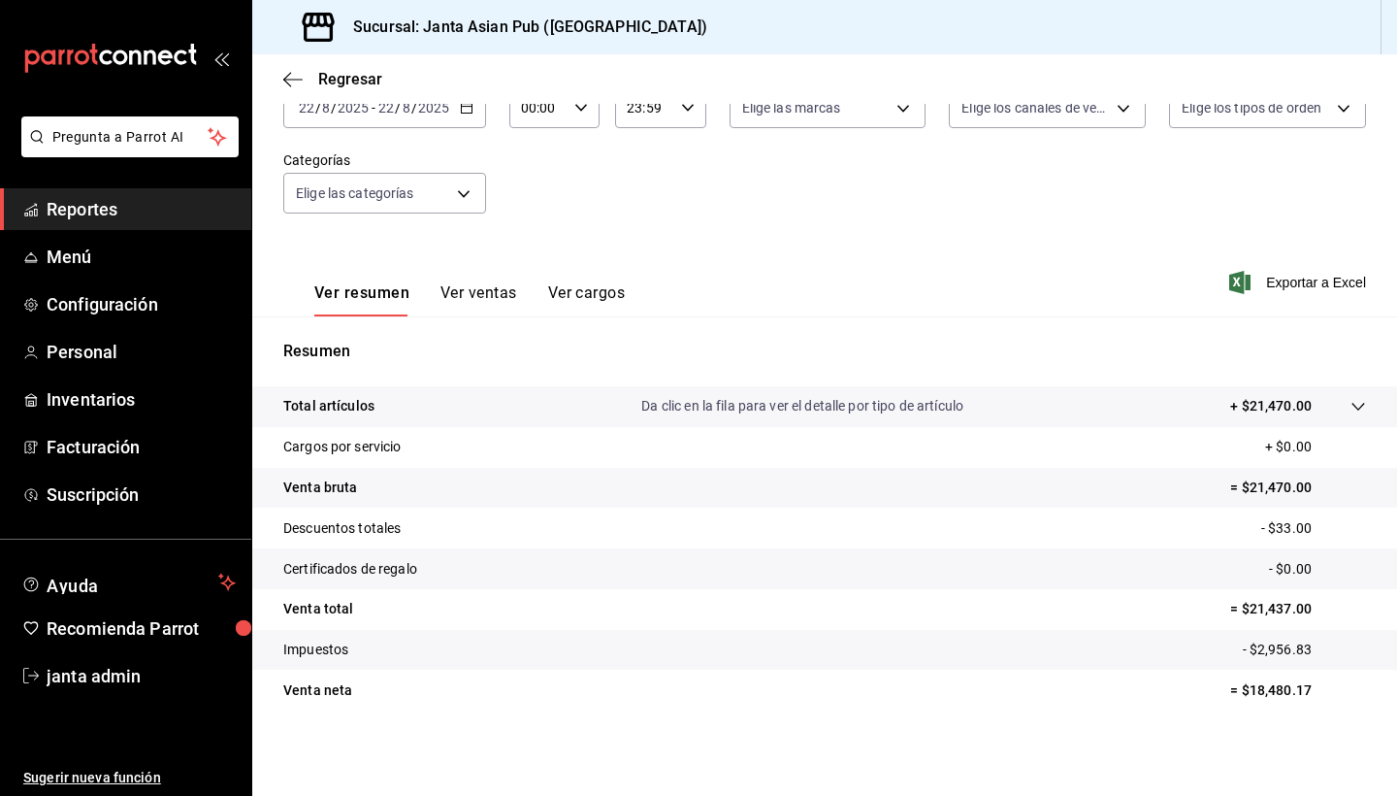
click at [420, 525] on tr "Descuentos totales - $33.00" at bounding box center [824, 527] width 1145 height 41
click at [375, 528] on p "Descuentos totales" at bounding box center [341, 528] width 117 height 20
click at [475, 291] on button "Ver ventas" at bounding box center [478, 299] width 77 height 33
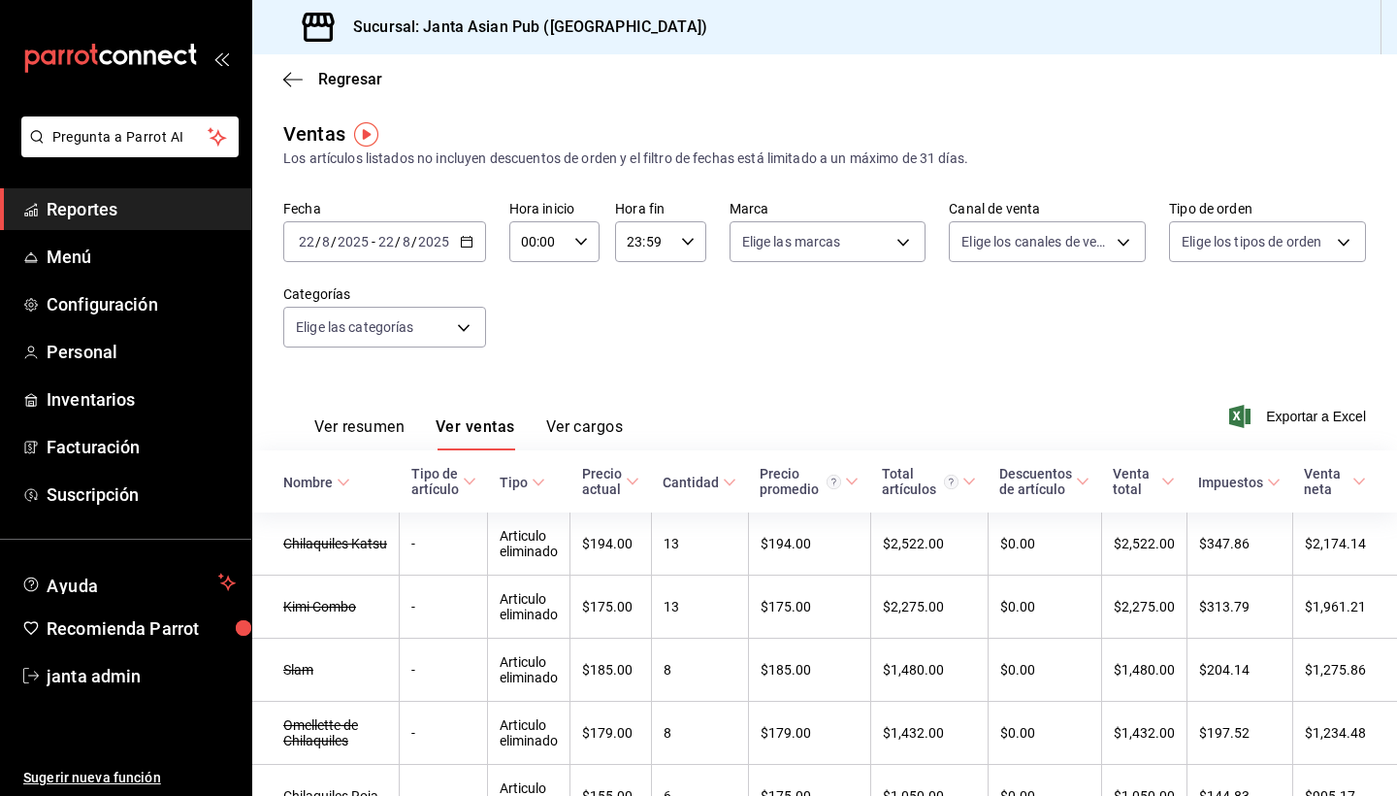
click at [736, 476] on icon at bounding box center [730, 482] width 14 height 14
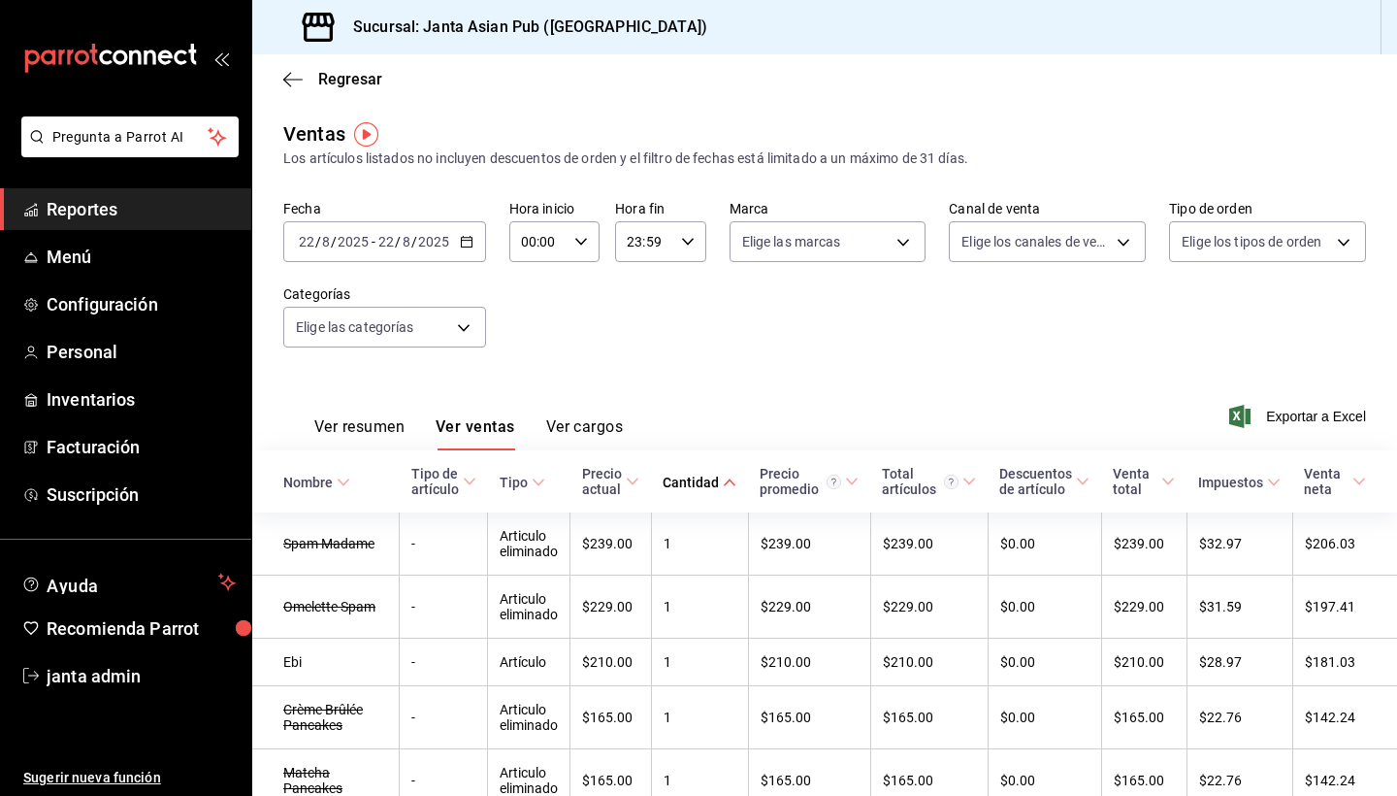
click at [732, 481] on icon at bounding box center [730, 482] width 14 height 14
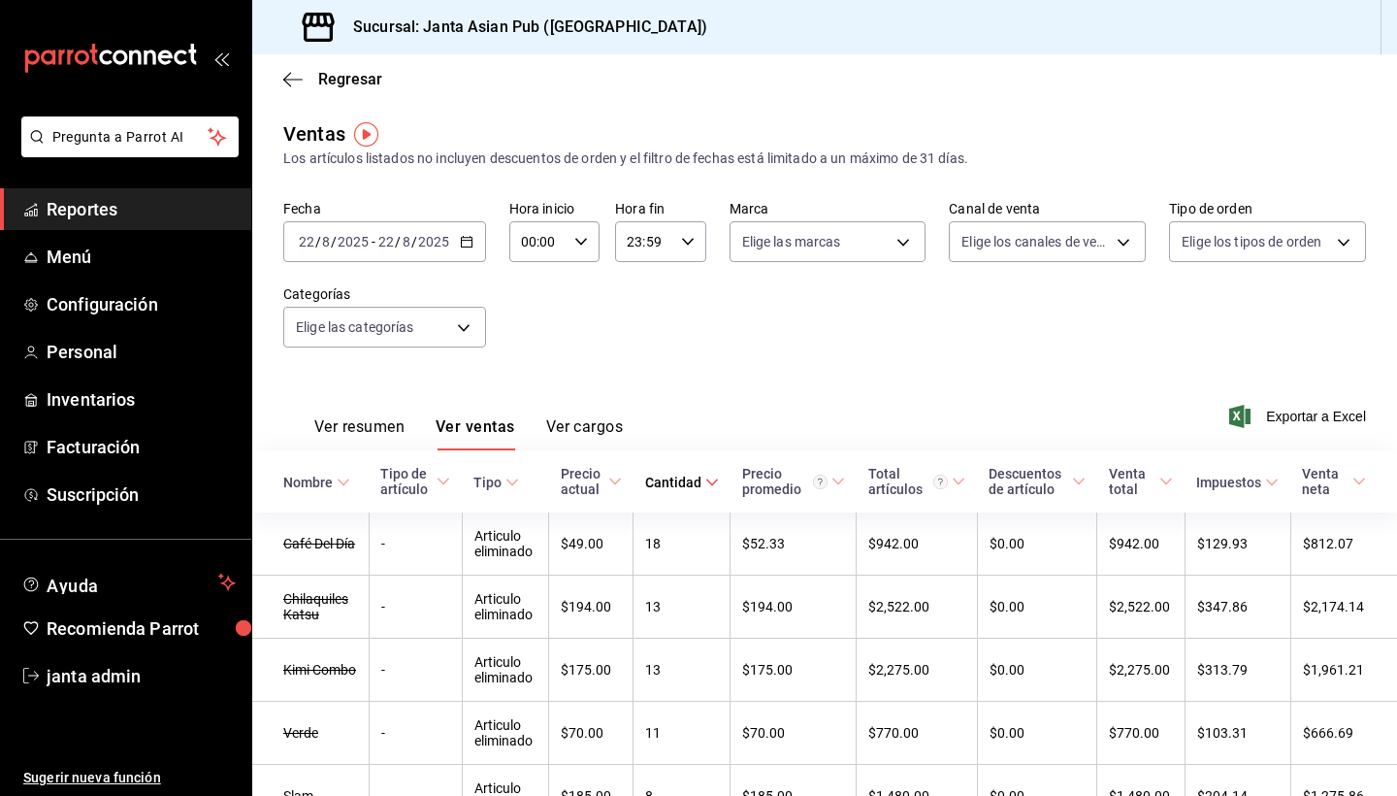
click at [518, 480] on \(Stroke\) at bounding box center [512, 481] width 12 height 7
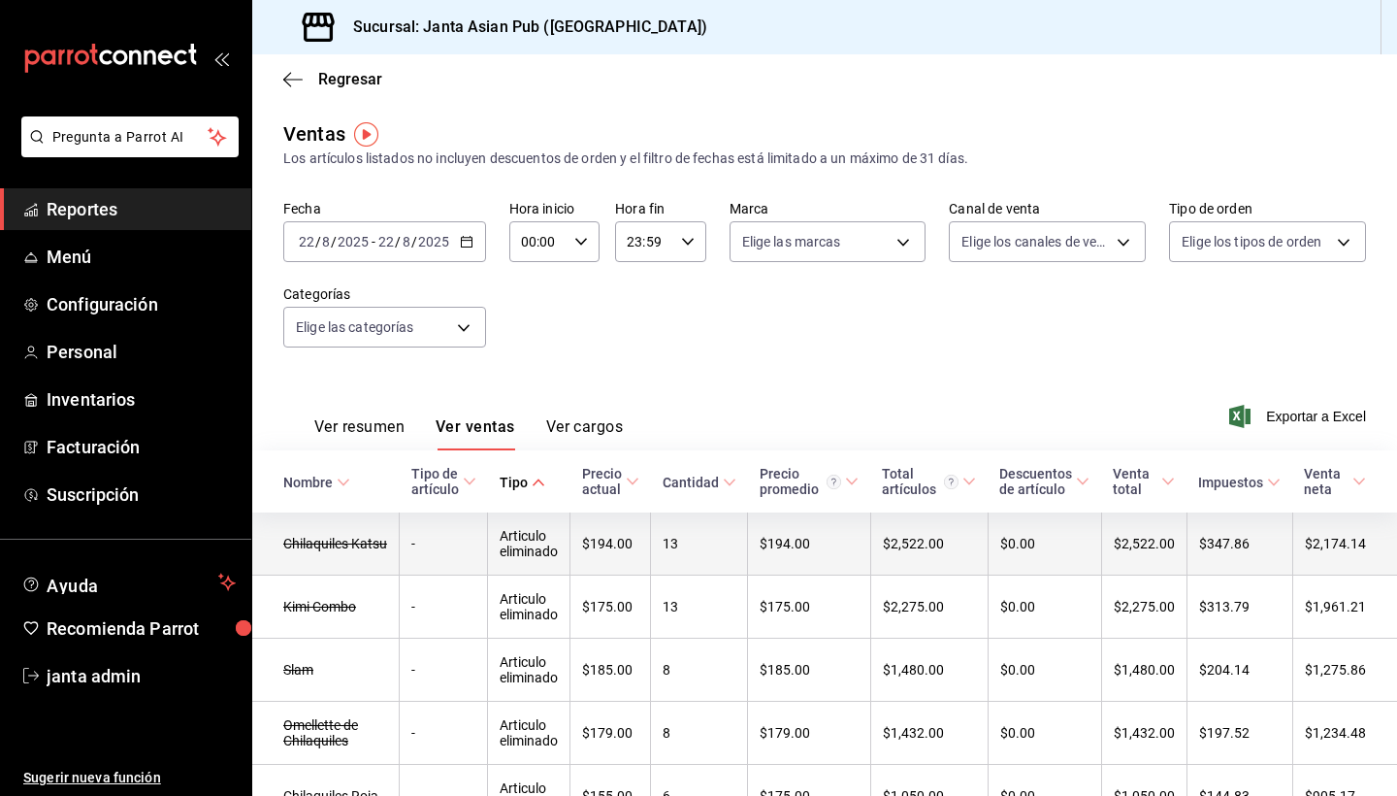
click at [521, 549] on td "Articulo eliminado" at bounding box center [529, 543] width 82 height 63
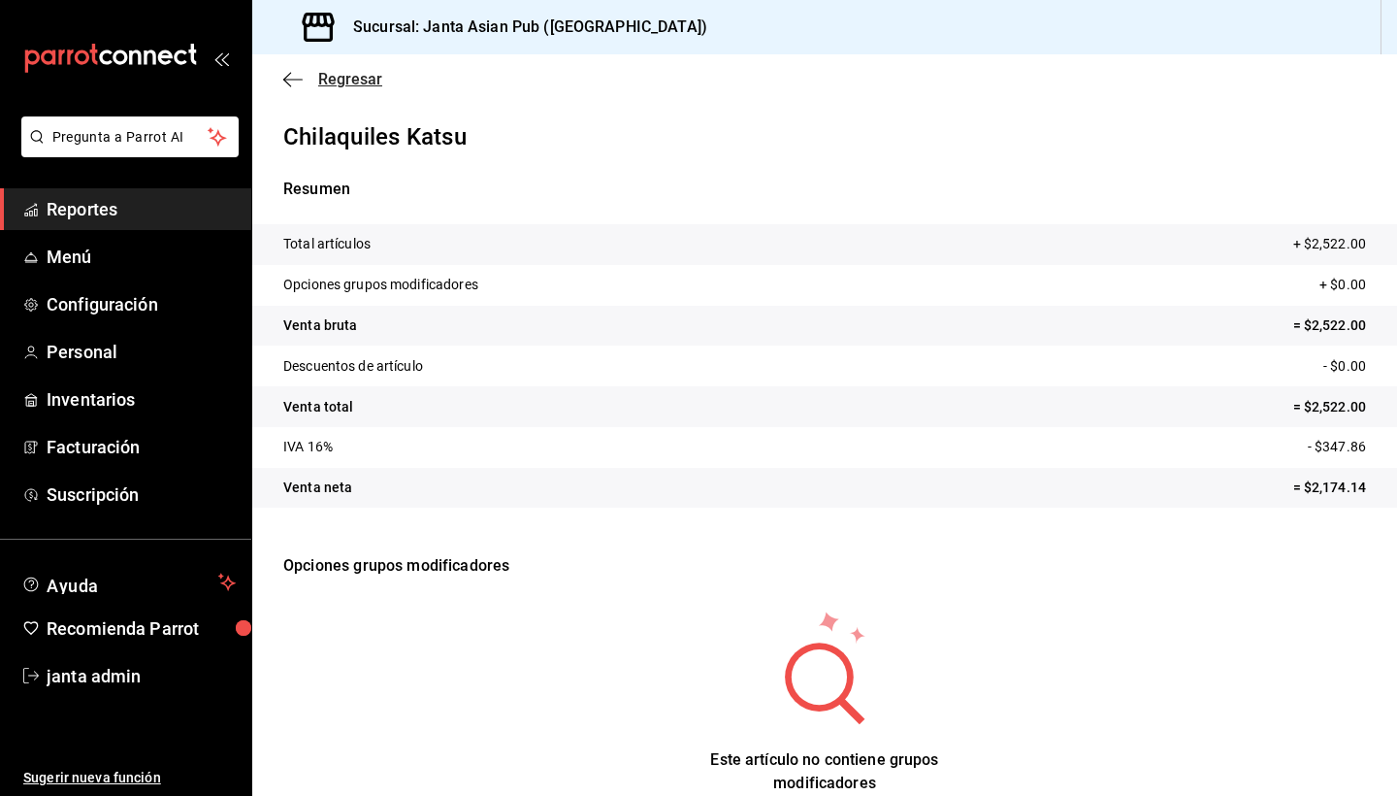
click at [291, 80] on icon "button" at bounding box center [292, 79] width 19 height 1
click at [348, 82] on span "Regresar" at bounding box center [350, 79] width 64 height 18
click at [298, 82] on icon "button" at bounding box center [292, 79] width 19 height 17
click at [335, 80] on span "Regresar" at bounding box center [350, 79] width 64 height 18
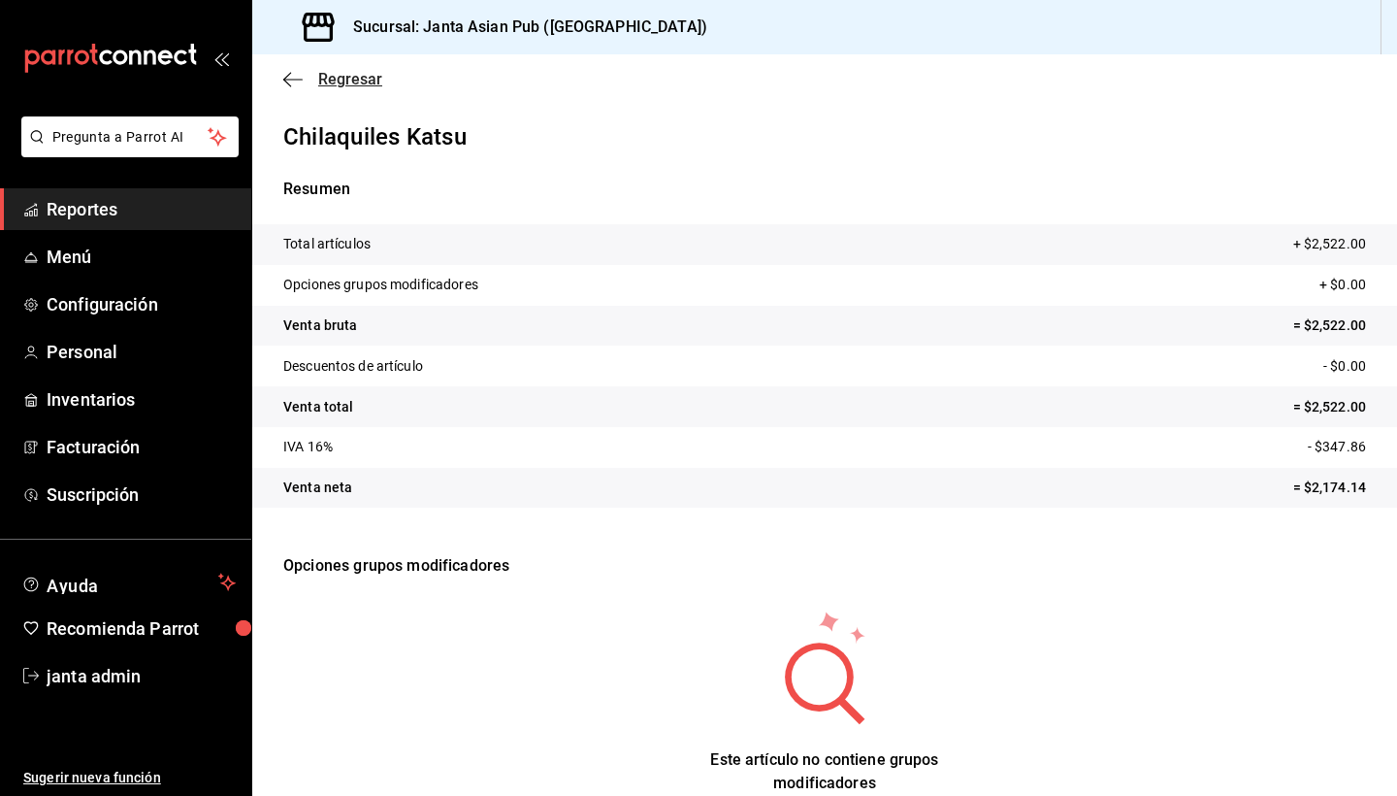
click at [368, 82] on span "Regresar" at bounding box center [350, 79] width 64 height 18
click at [293, 78] on icon "button" at bounding box center [292, 79] width 19 height 17
click at [348, 75] on span "Regresar" at bounding box center [350, 79] width 64 height 18
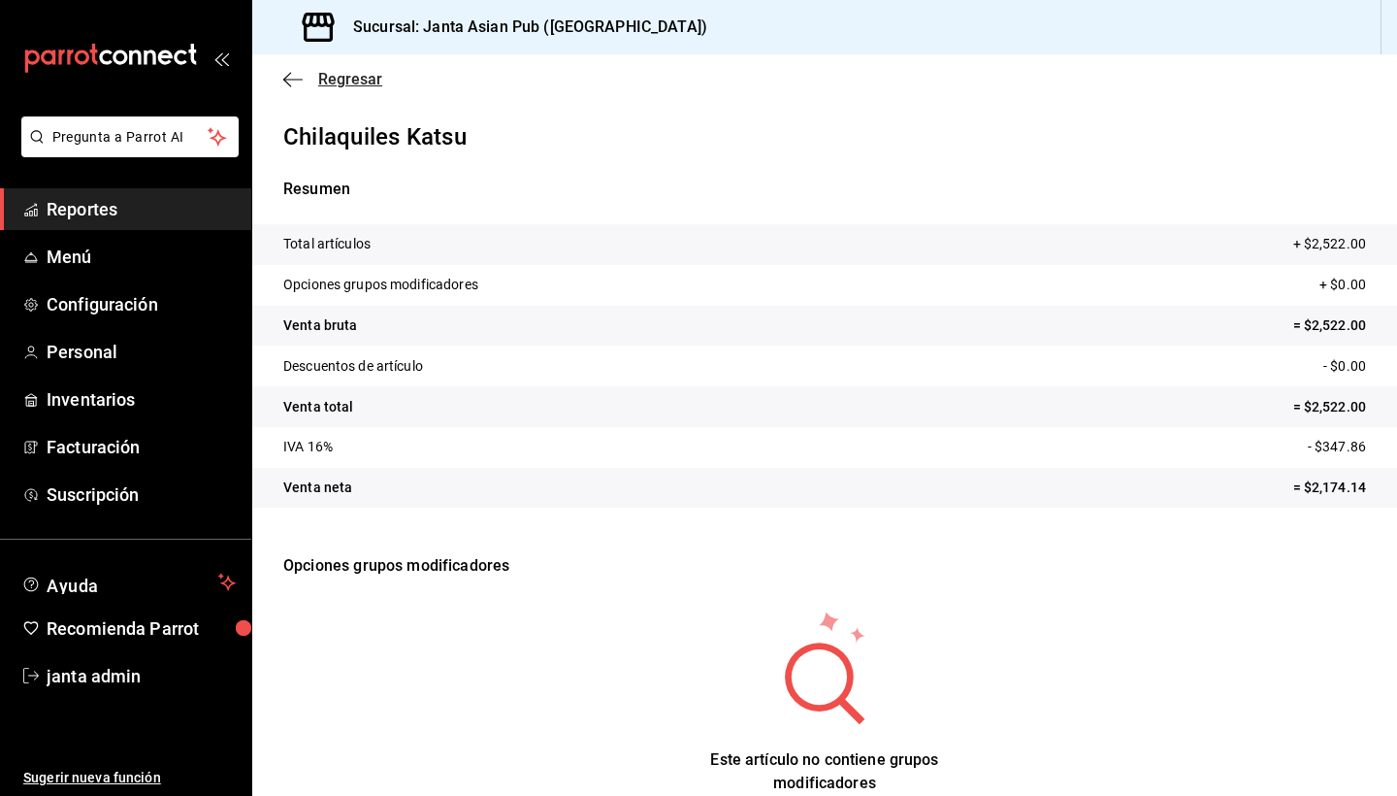
click at [343, 79] on span "Regresar" at bounding box center [350, 79] width 64 height 18
click at [338, 79] on span "Regresar" at bounding box center [350, 79] width 64 height 18
click at [294, 74] on icon "button" at bounding box center [292, 79] width 19 height 17
click at [100, 210] on span "Reportes" at bounding box center [141, 209] width 189 height 26
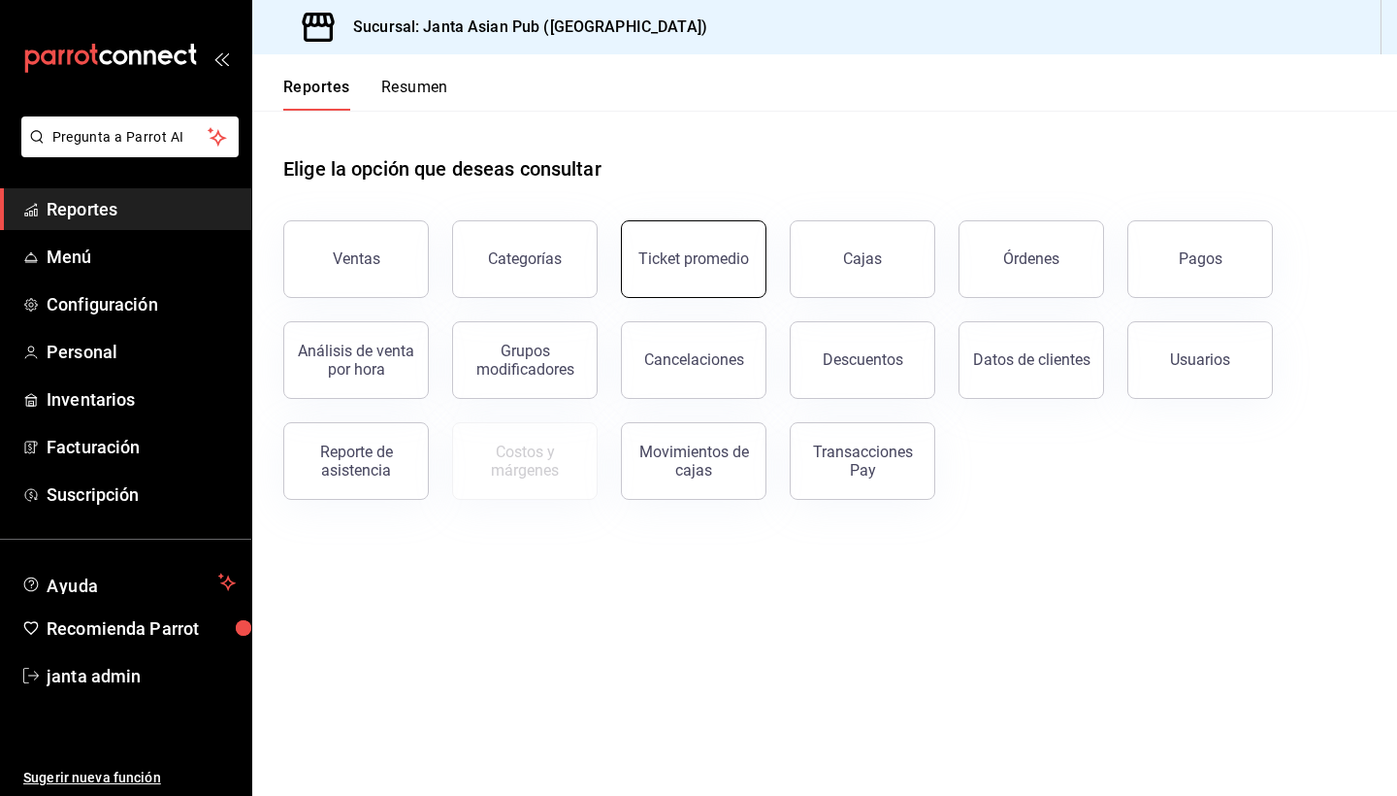
click at [722, 286] on button "Ticket promedio" at bounding box center [694, 259] width 146 height 78
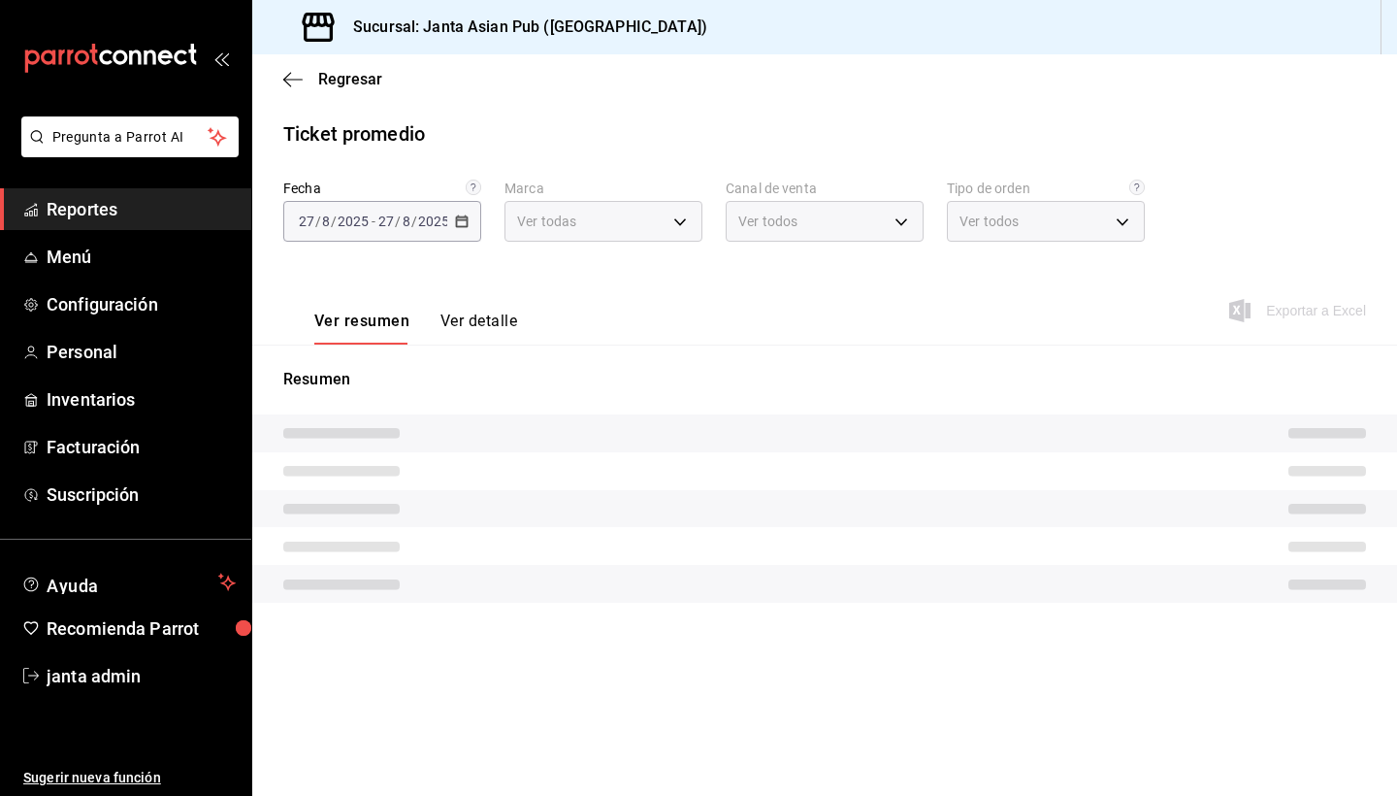
type input "1db30118-5670-46c3-9d09-b77bd7bb8fe6,be46397b-311f-4062-b626-5c189c252b46"
type input "PARROT,UBER_EATS,RAPPI,DIDI_FOOD,ONLINE"
type input "cecbe1d2-0685-4b91-9b18-30ed67a7ce8a,c7915639-2b54-4f57-83bf-29acfaaa6073,EXTER…"
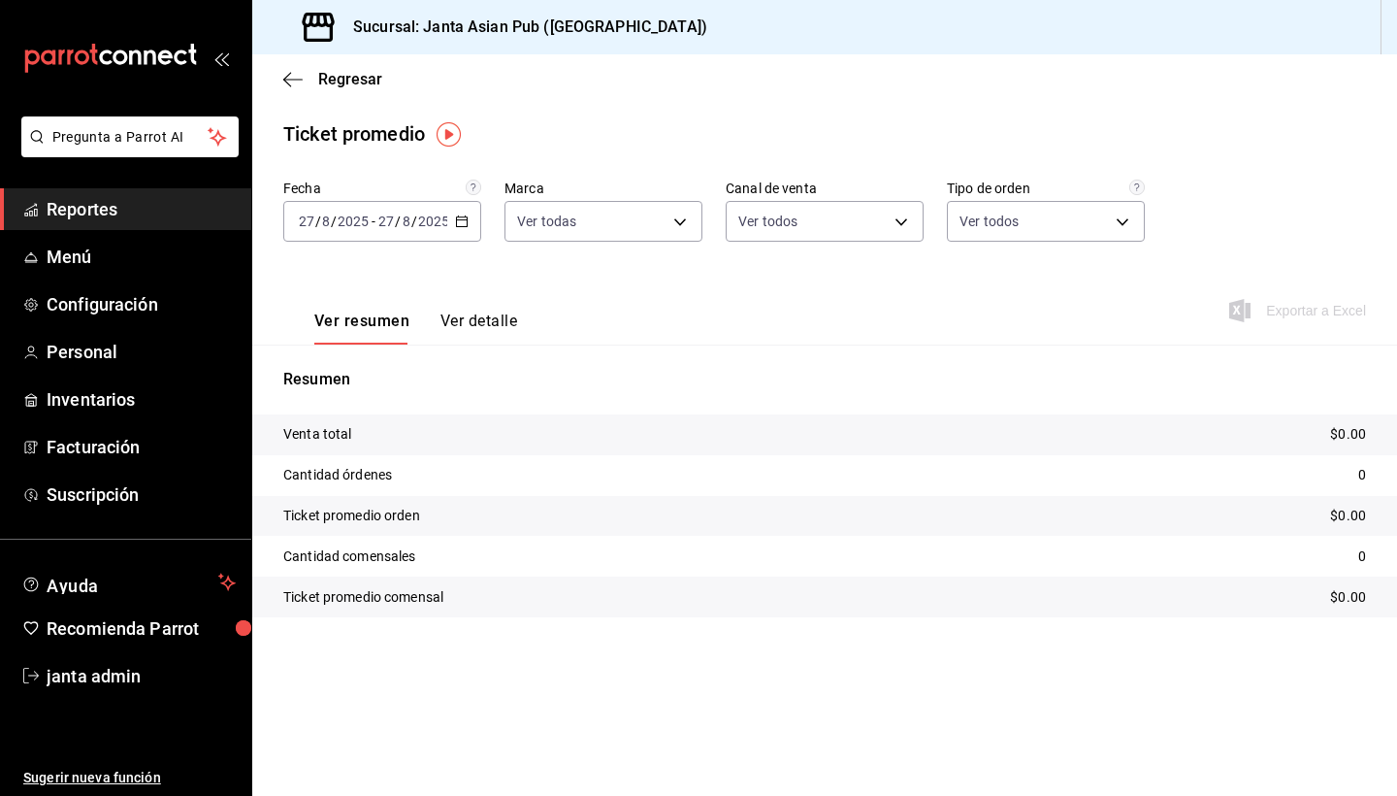
click at [464, 219] on icon "button" at bounding box center [462, 221] width 14 height 14
click at [357, 456] on span "Rango de fechas" at bounding box center [375, 454] width 150 height 20
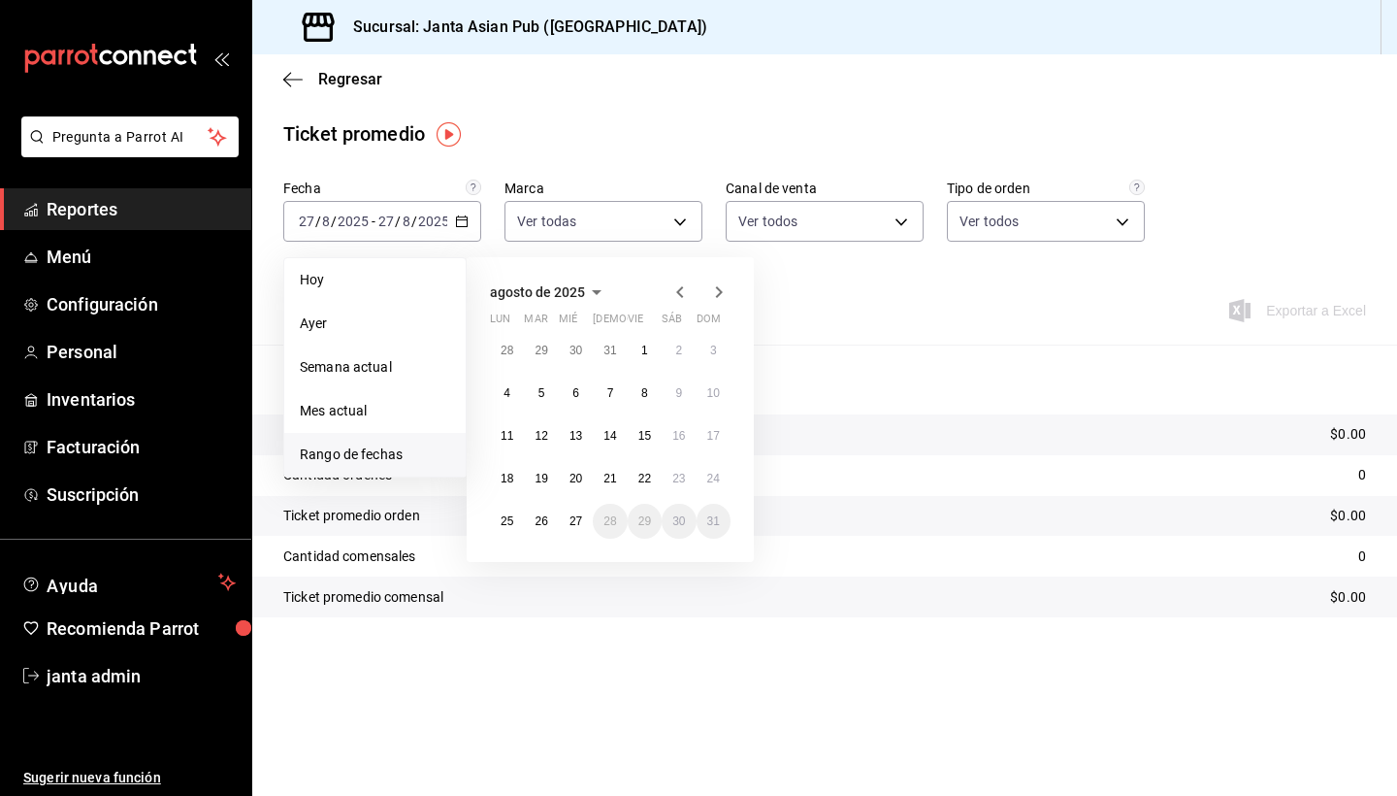
click at [922, 107] on main "Regresar Ticket promedio Fecha [DATE] [DATE] - [DATE] [DATE] [DATE] [DATE] Sema…" at bounding box center [824, 424] width 1145 height 741
